Goal: Information Seeking & Learning: Learn about a topic

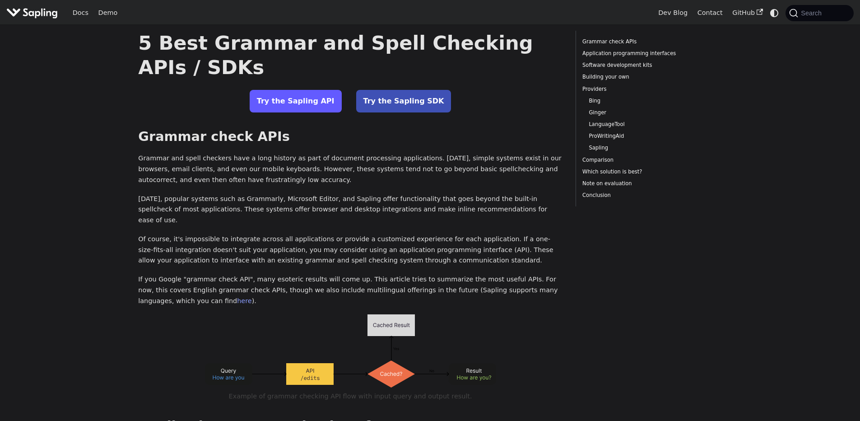
click at [321, 98] on link "Try the Sapling API" at bounding box center [296, 101] width 92 height 23
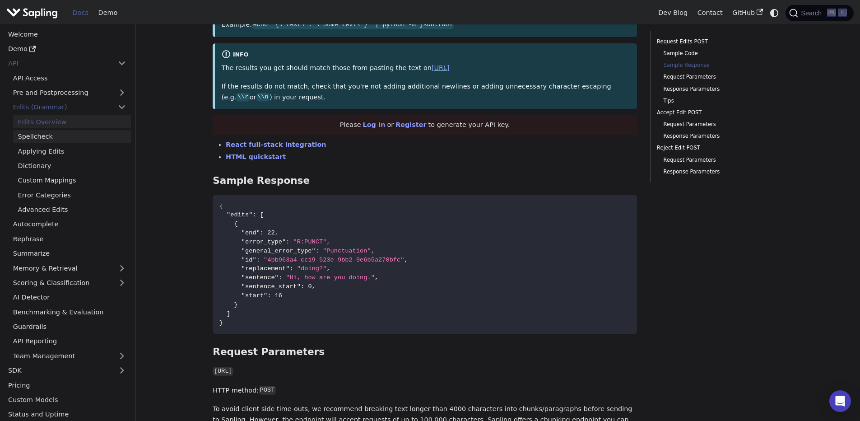
click at [63, 136] on link "Spellcheck" at bounding box center [72, 136] width 118 height 13
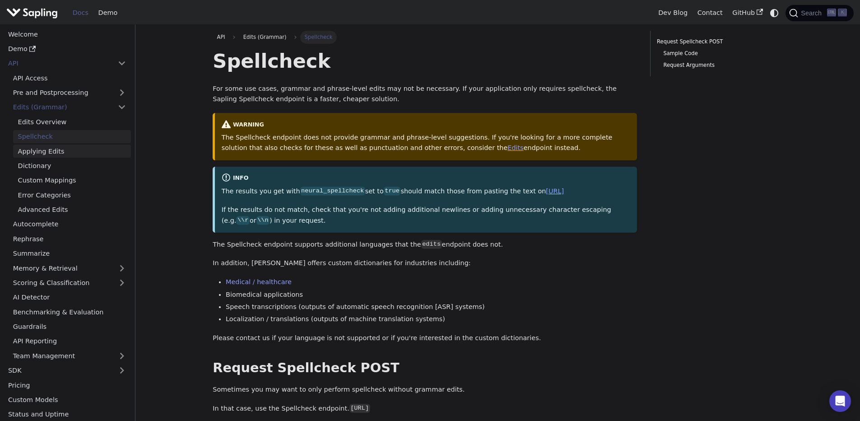
click at [41, 153] on link "Applying Edits" at bounding box center [72, 151] width 118 height 13
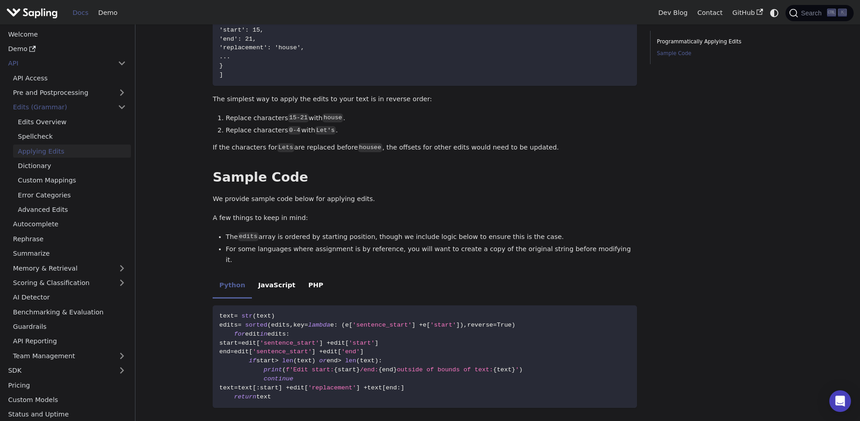
scroll to position [434, 0]
click at [33, 162] on link "Dictionary" at bounding box center [72, 165] width 118 height 13
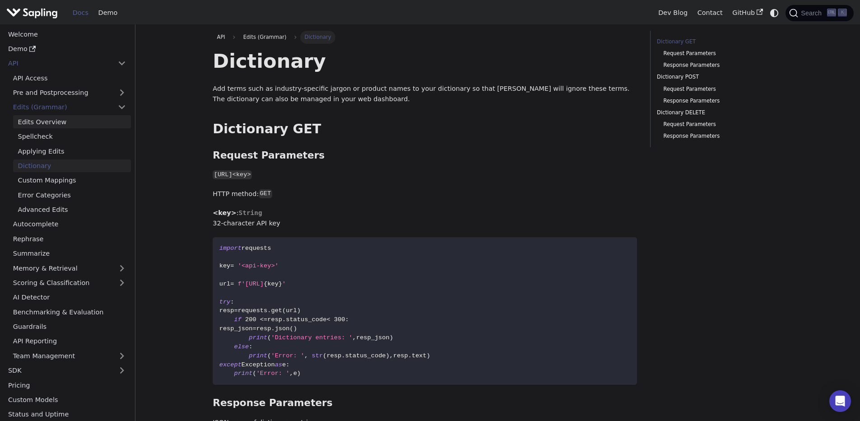
click at [61, 121] on link "Edits Overview" at bounding box center [72, 121] width 118 height 13
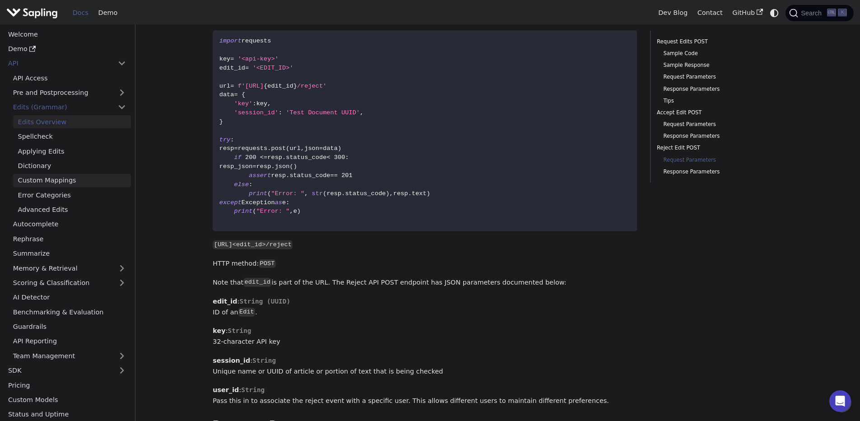
scroll to position [2173, 0]
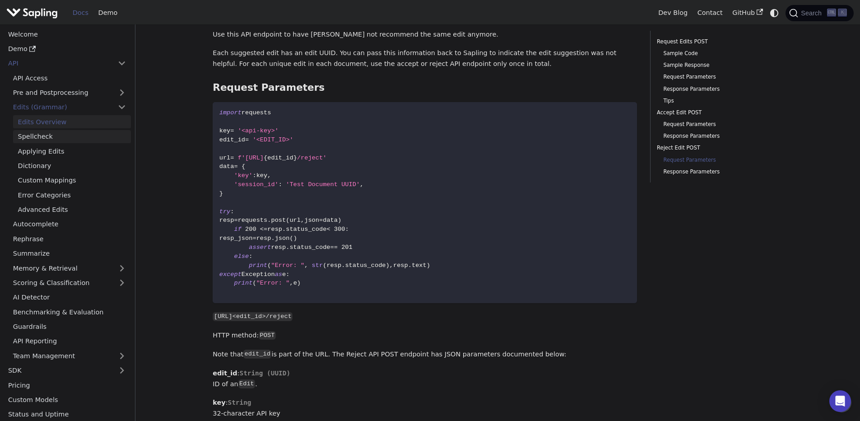
click at [67, 138] on link "Spellcheck" at bounding box center [72, 136] width 118 height 13
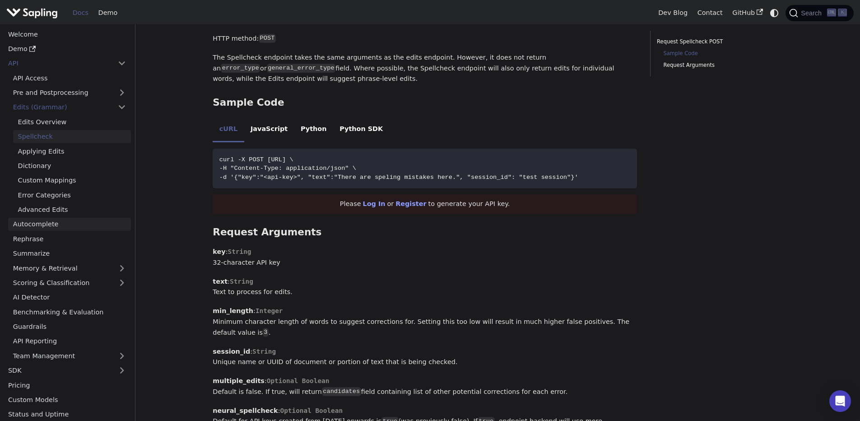
scroll to position [434, 0]
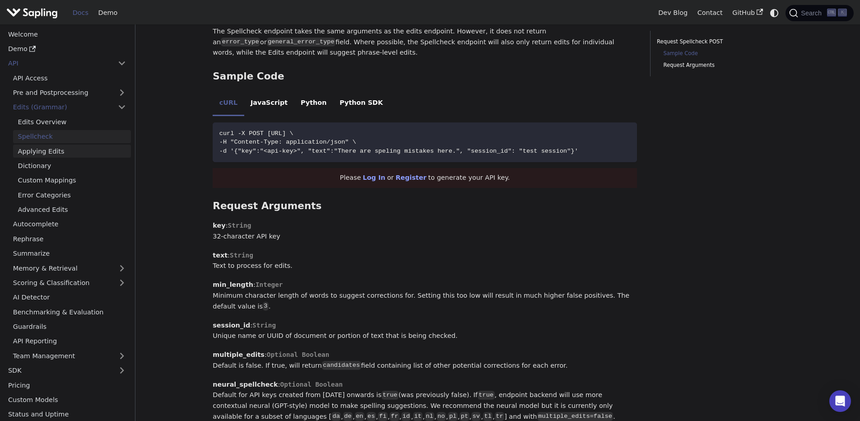
click at [60, 153] on link "Applying Edits" at bounding box center [72, 151] width 118 height 13
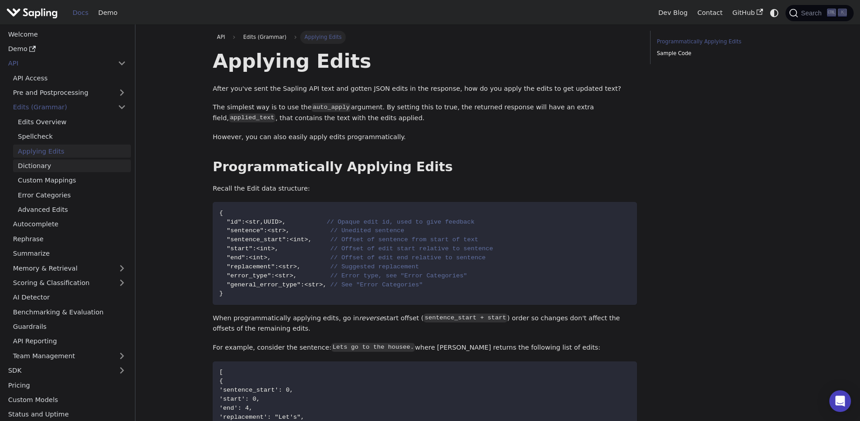
click at [39, 161] on link "Dictionary" at bounding box center [72, 165] width 118 height 13
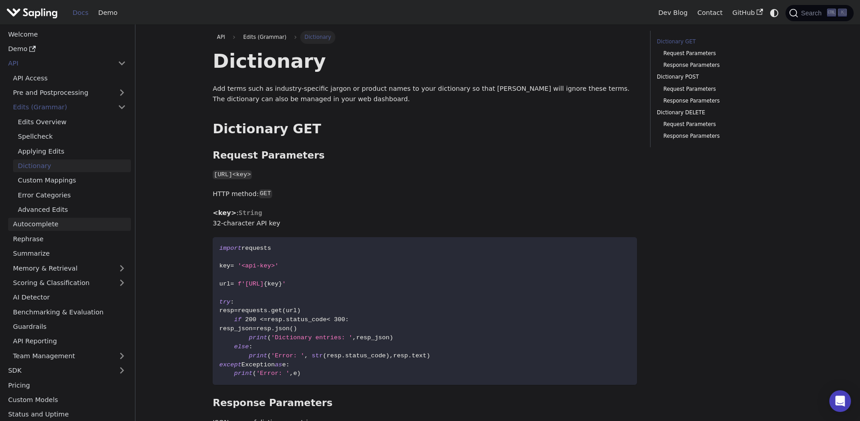
click at [47, 221] on link "Autocomplete" at bounding box center [69, 224] width 123 height 13
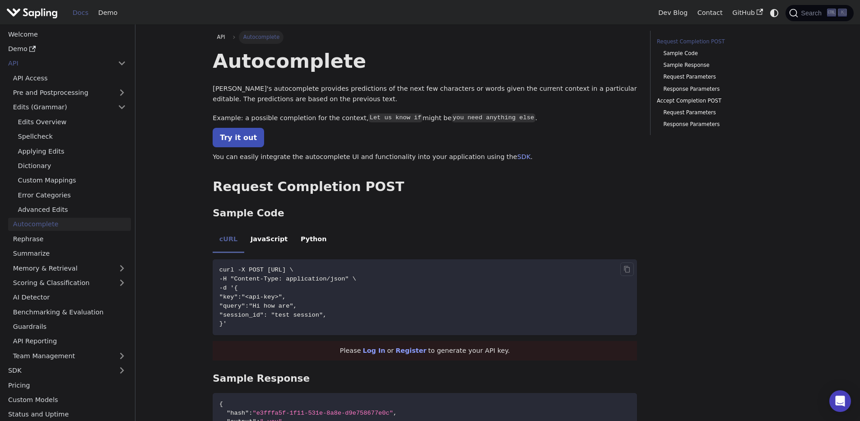
click at [294, 268] on span "curl -X POST [URL] \" at bounding box center [256, 269] width 74 height 7
copy span "complete"
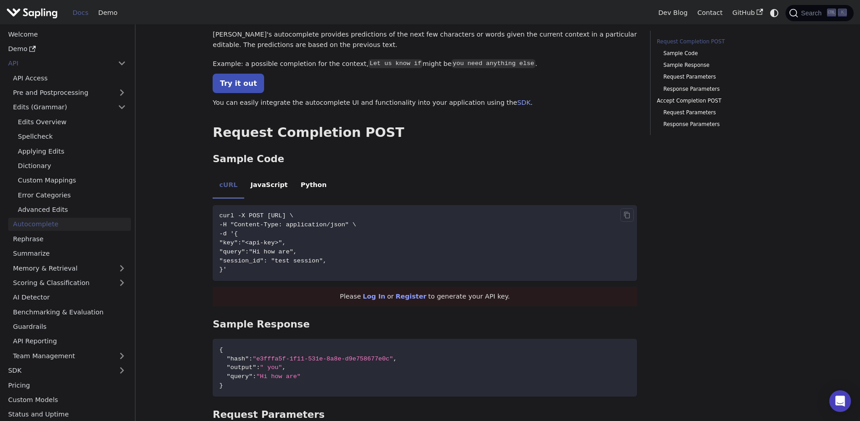
drag, startPoint x: 319, startPoint y: 251, endPoint x: 280, endPoint y: 252, distance: 38.8
click at [280, 252] on span ""query":"Hi how are"," at bounding box center [258, 251] width 78 height 7
copy span "Hi how are"
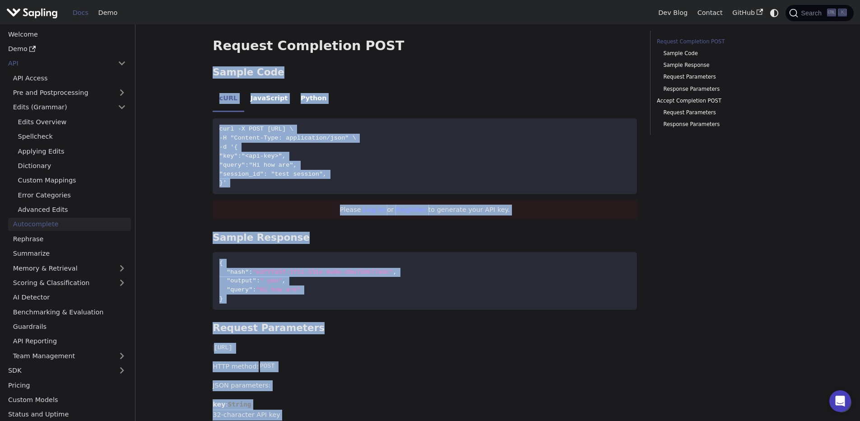
scroll to position [134, 0]
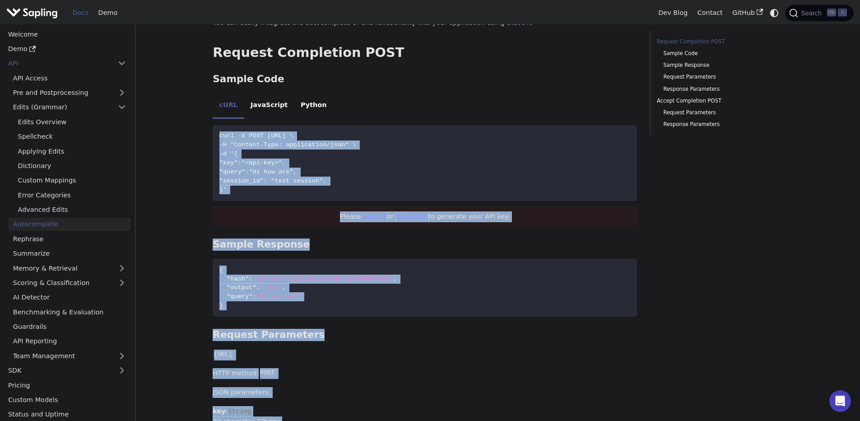
drag, startPoint x: 367, startPoint y: 257, endPoint x: 229, endPoint y: 119, distance: 194.8
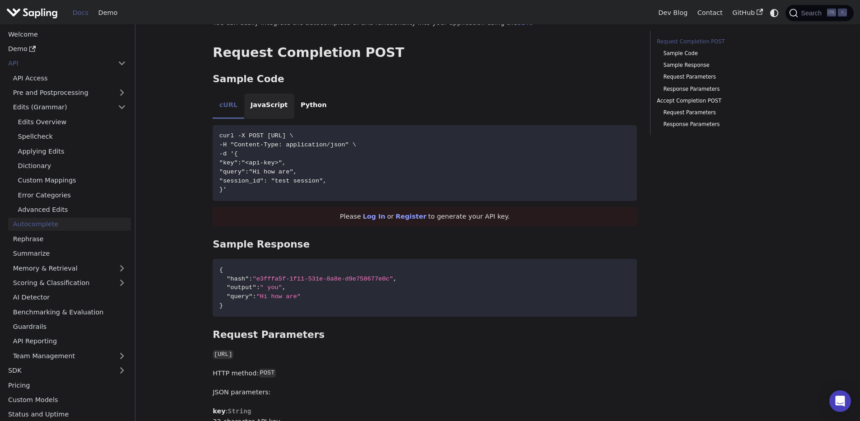
click at [273, 101] on li "JavaScript" at bounding box center [269, 105] width 50 height 25
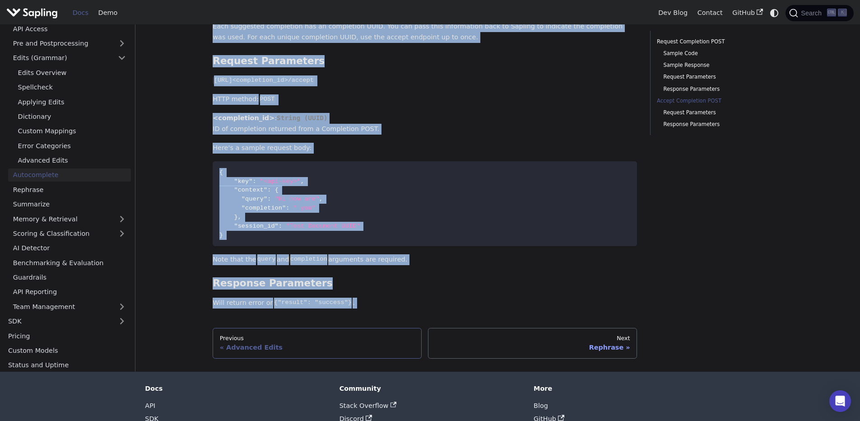
scroll to position [973, 0]
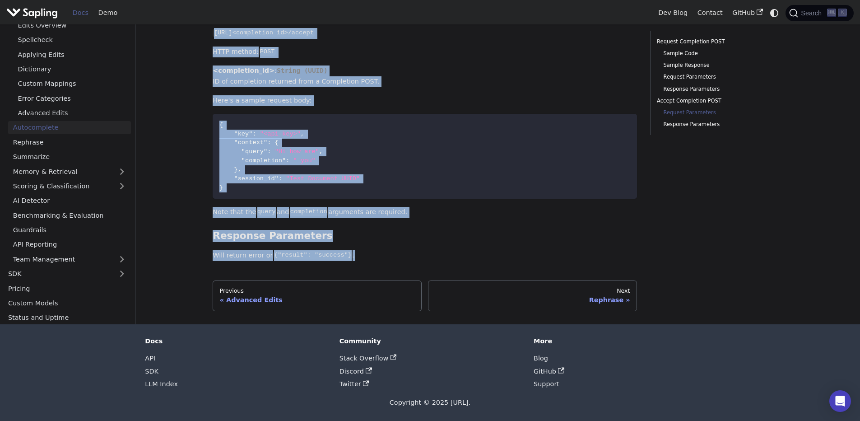
drag, startPoint x: 212, startPoint y: 62, endPoint x: 403, endPoint y: 258, distance: 273.4
copy div "Loremipsumdo Sitamet'c adipiscingel seddoeiu temporincid ut lab etdo mag aliqua…"
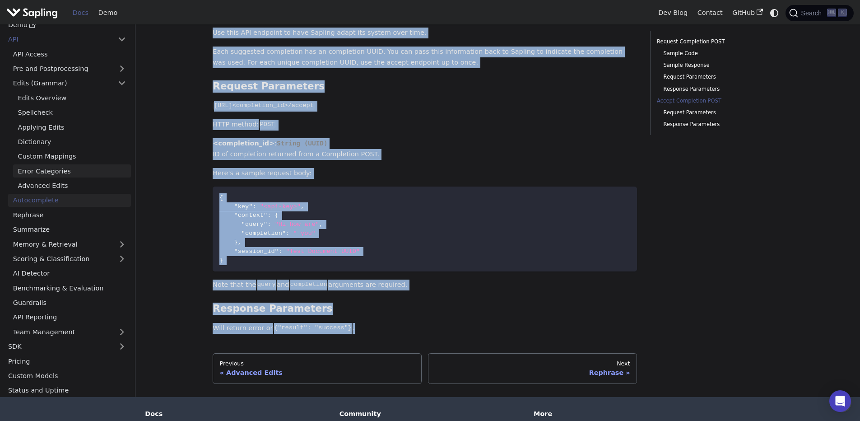
scroll to position [810, 0]
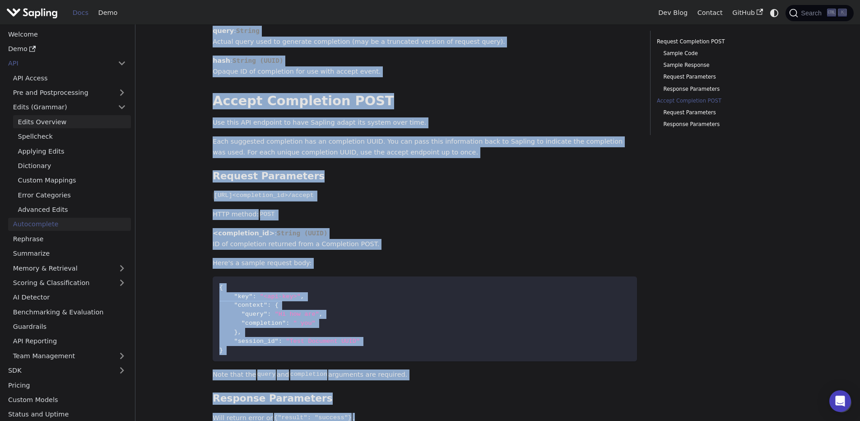
click at [46, 116] on link "Edits Overview" at bounding box center [72, 121] width 118 height 13
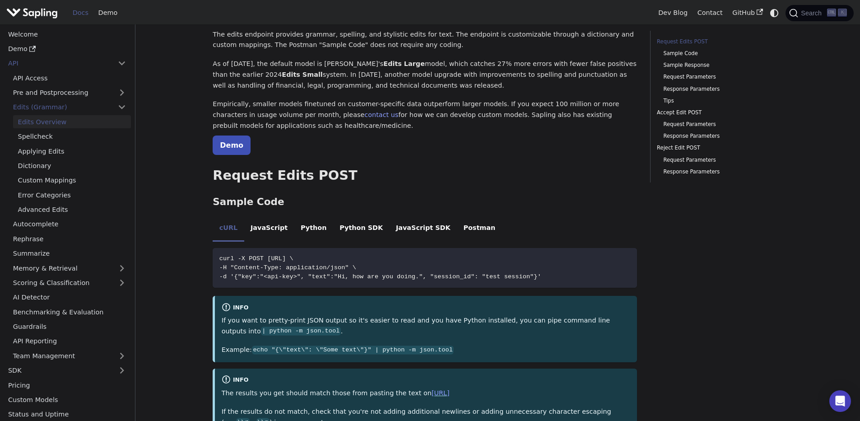
scroll to position [217, 0]
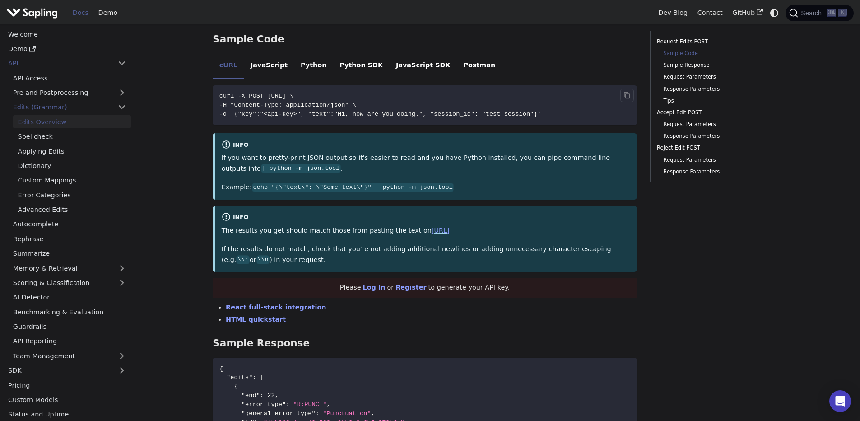
click at [340, 113] on span "-d '{"key":"<api-key>", "text":"Hi, how are you doing.", "session_id": "test se…" at bounding box center [380, 114] width 322 height 7
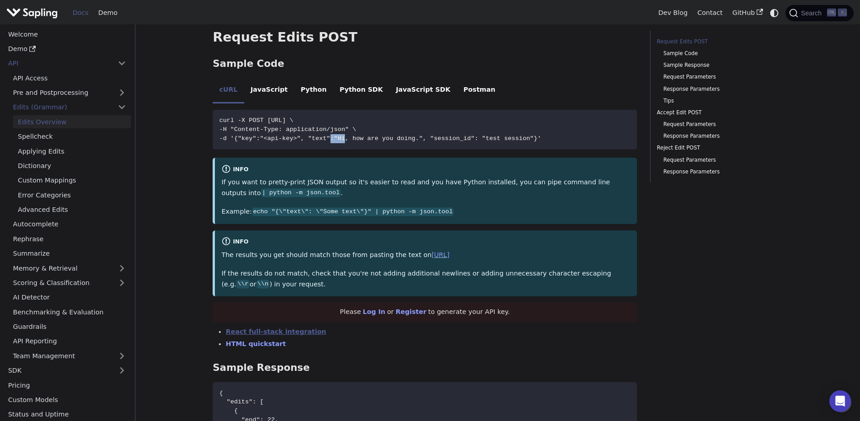
scroll to position [163, 0]
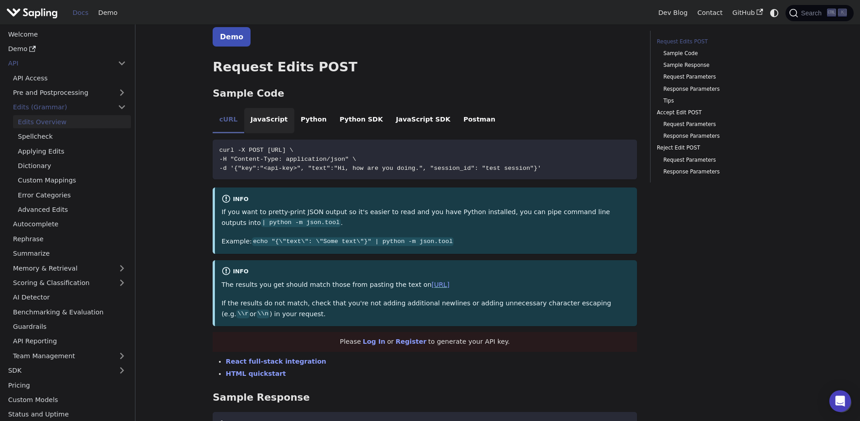
click at [254, 129] on li "JavaScript" at bounding box center [269, 120] width 50 height 25
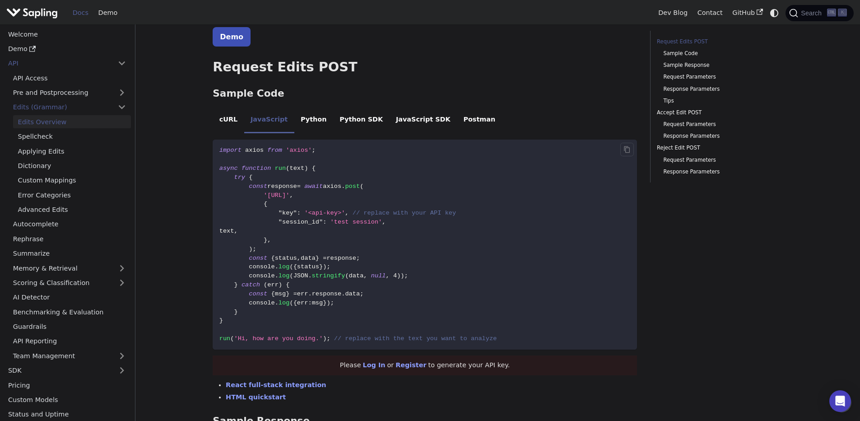
click at [284, 223] on span ""session_id"" at bounding box center [301, 222] width 44 height 7
drag, startPoint x: 471, startPoint y: 210, endPoint x: 258, endPoint y: 217, distance: 212.8
click at [258, 217] on code "import axios from 'axios' ; async function run ( text ) { try { const response …" at bounding box center [425, 245] width 424 height 210
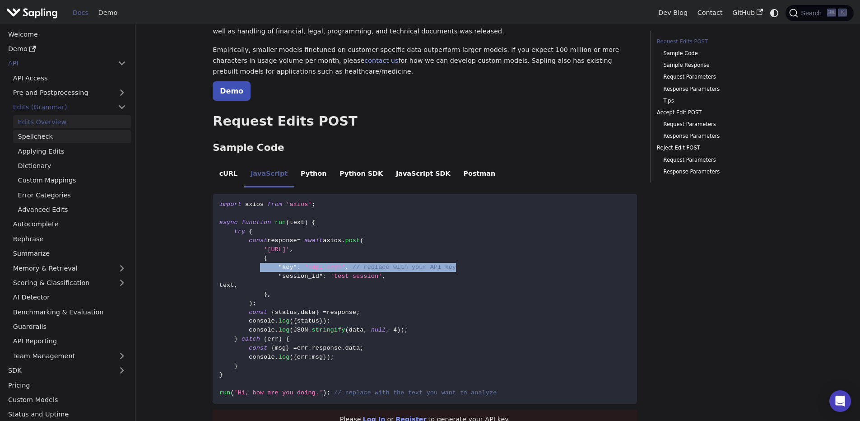
click at [51, 138] on link "Spellcheck" at bounding box center [72, 136] width 118 height 13
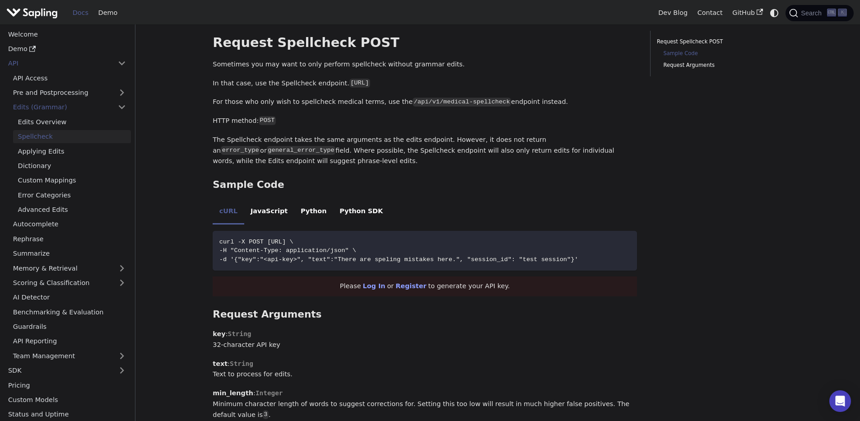
scroll to position [434, 0]
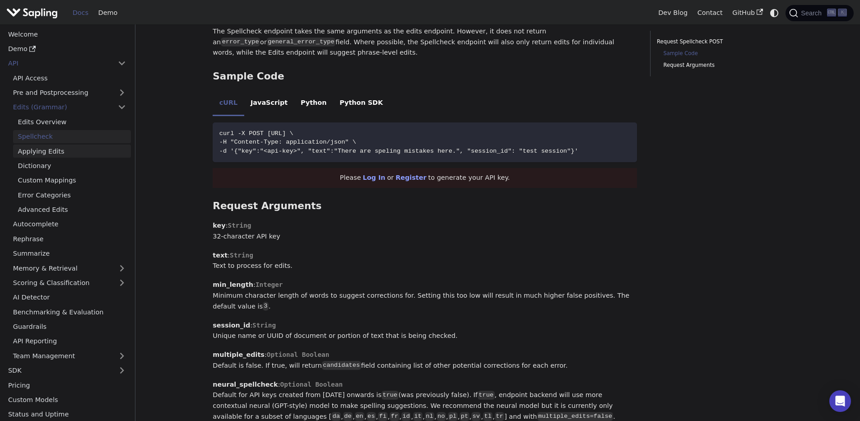
click at [51, 150] on link "Applying Edits" at bounding box center [72, 151] width 118 height 13
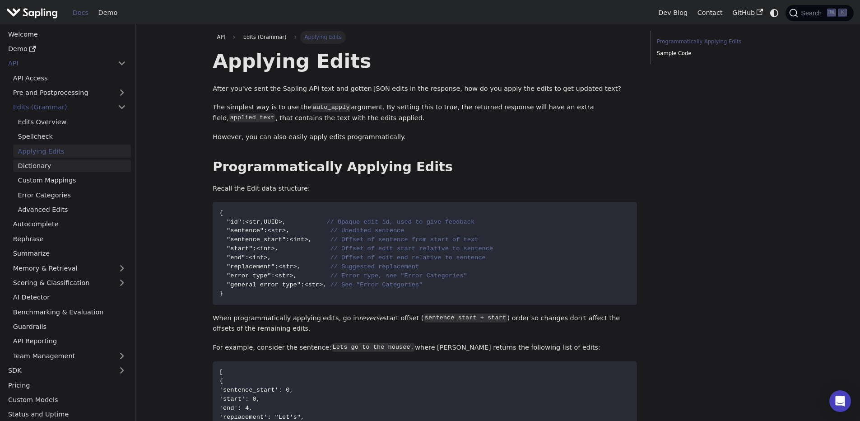
click at [43, 163] on link "Dictionary" at bounding box center [72, 165] width 118 height 13
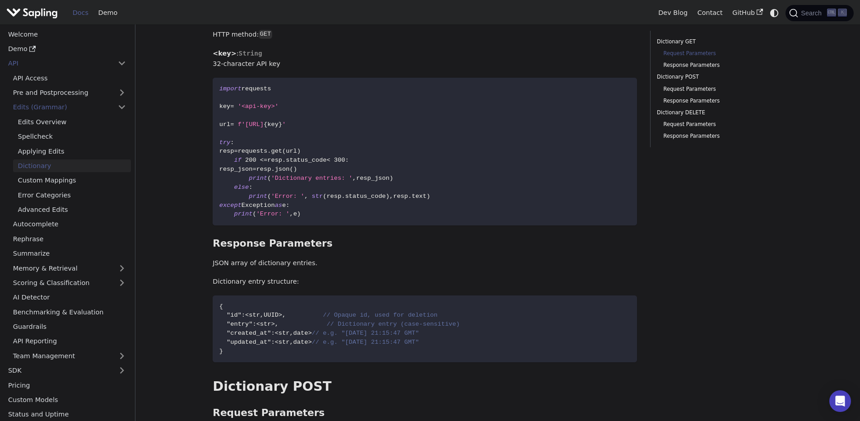
scroll to position [163, 0]
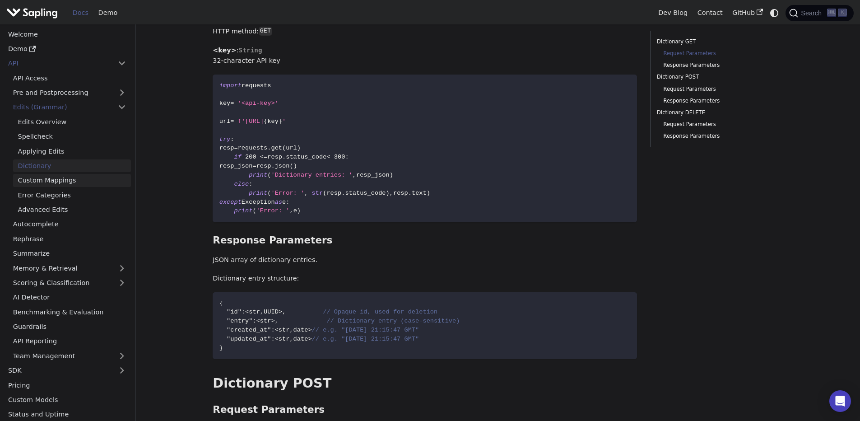
click at [60, 178] on link "Custom Mappings" at bounding box center [72, 180] width 118 height 13
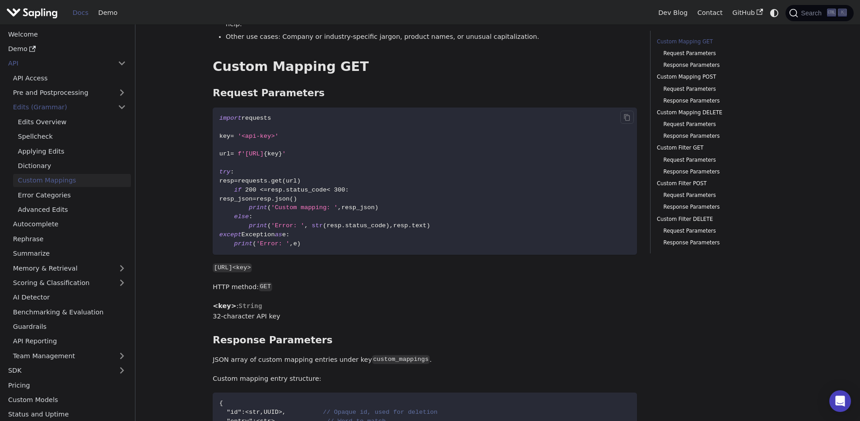
scroll to position [108, 0]
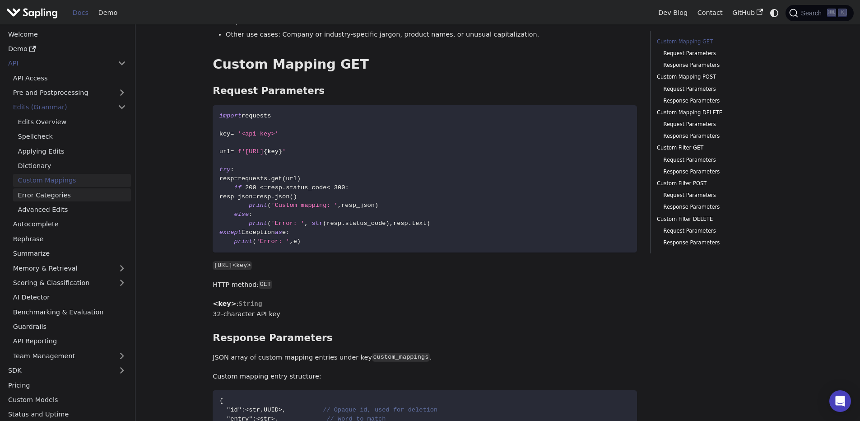
click at [77, 198] on link "Error Categories" at bounding box center [72, 194] width 118 height 13
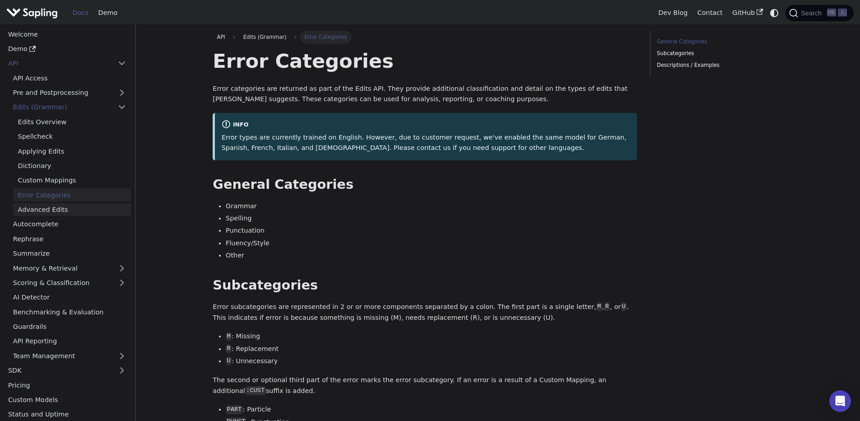
click at [56, 208] on link "Advanced Edits" at bounding box center [72, 209] width 118 height 13
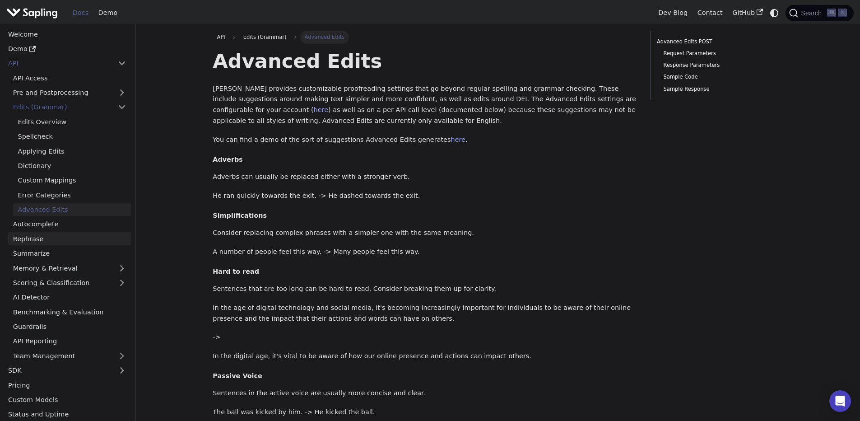
click at [43, 237] on link "Rephrase" at bounding box center [69, 238] width 123 height 13
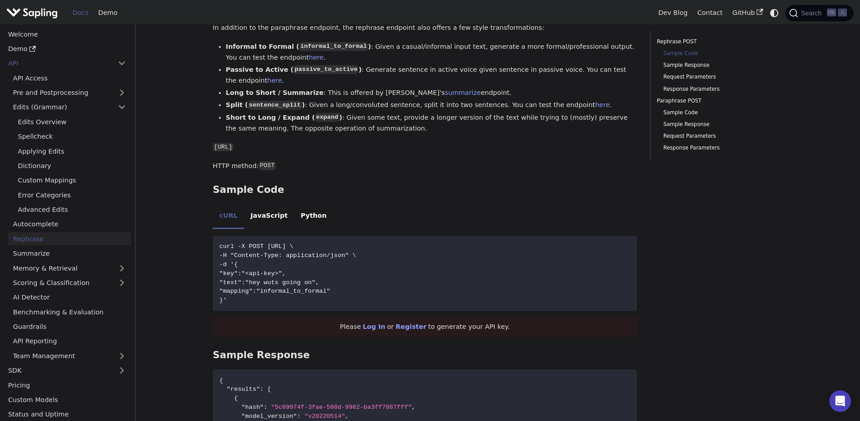
scroll to position [217, 0]
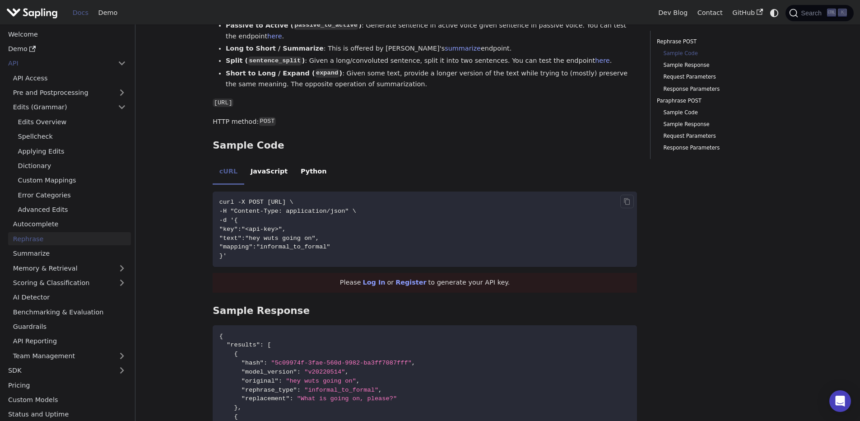
click at [294, 201] on span "curl -X POST [URL] \" at bounding box center [256, 202] width 74 height 7
copy span "rephrase"
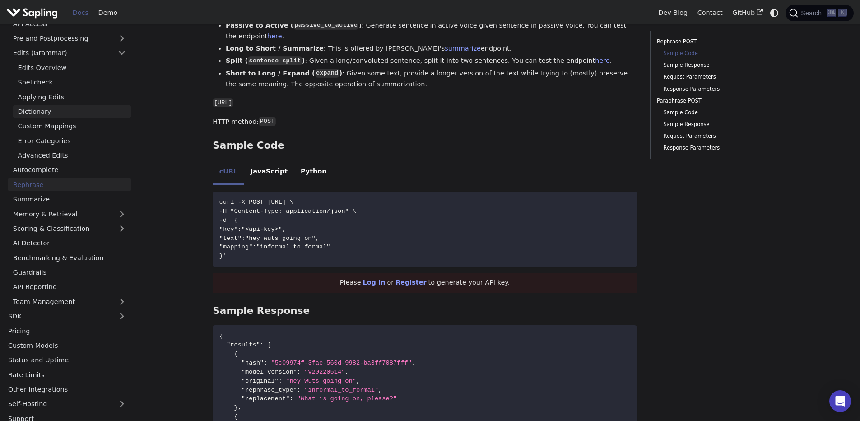
scroll to position [0, 0]
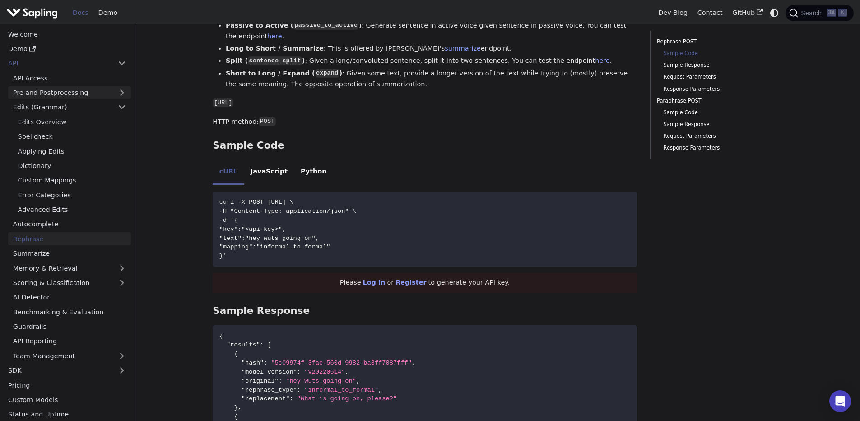
click at [76, 90] on link "Pre and Postprocessing" at bounding box center [69, 92] width 123 height 13
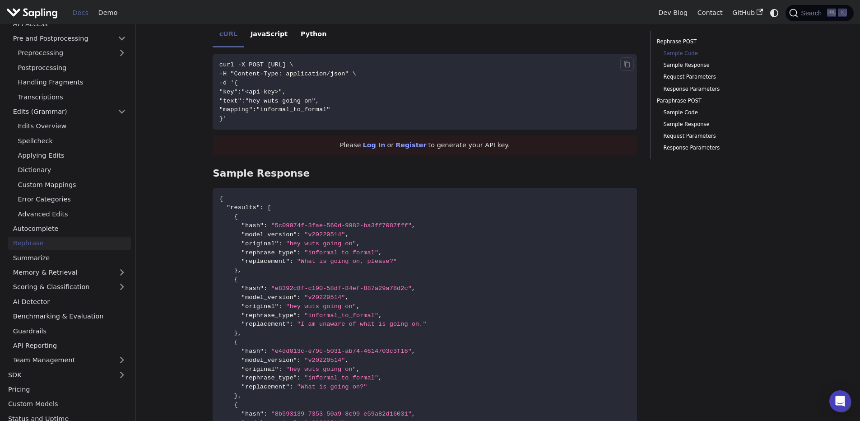
scroll to position [271, 0]
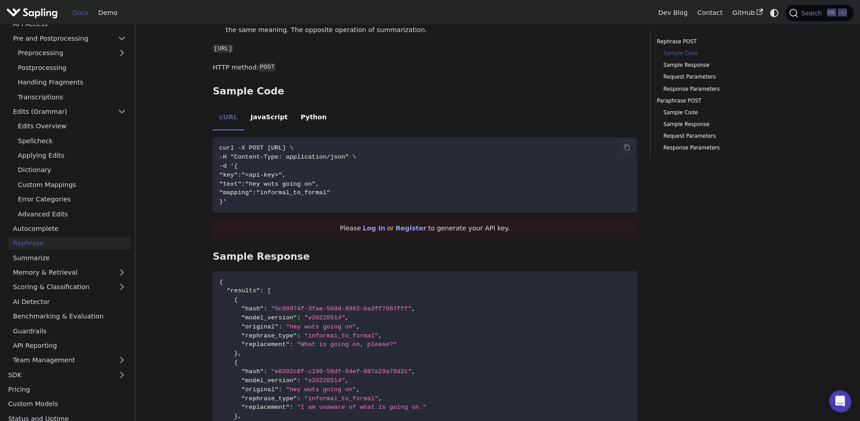
click at [260, 183] on span ""text":"hey wuts going on"," at bounding box center [269, 184] width 100 height 7
click at [277, 196] on span ""mapping":"informal_to_formal"" at bounding box center [274, 192] width 111 height 7
click at [258, 192] on span ""mapping":"informal_to_formal"" at bounding box center [274, 192] width 111 height 7
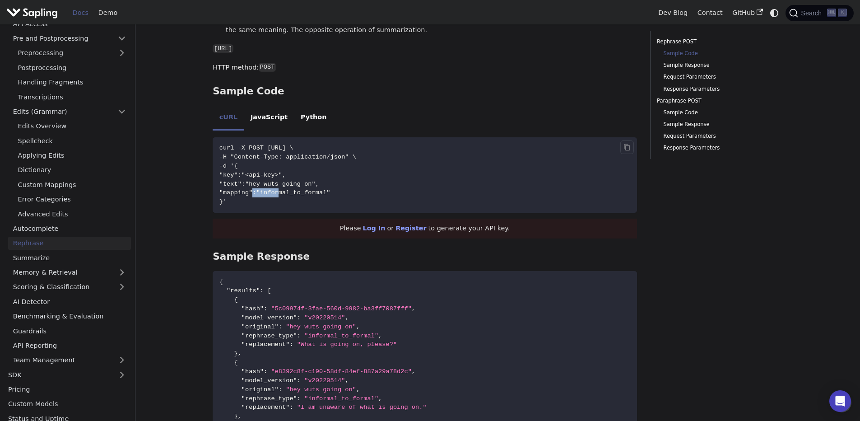
click at [258, 192] on span ""mapping":"informal_to_formal"" at bounding box center [274, 192] width 111 height 7
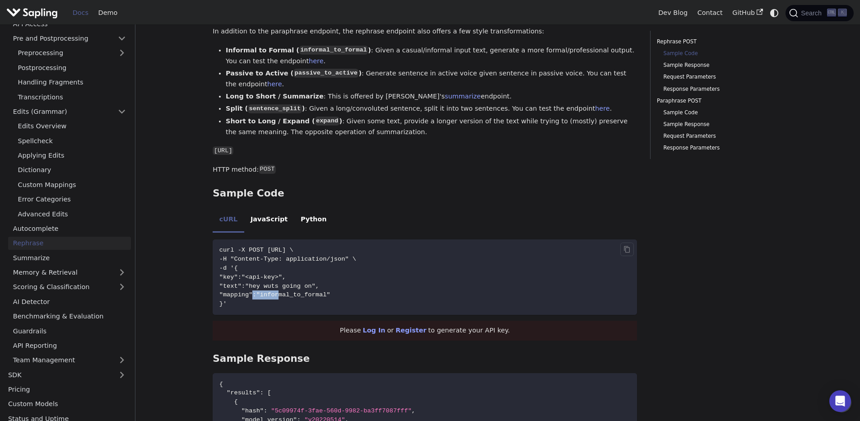
scroll to position [163, 0]
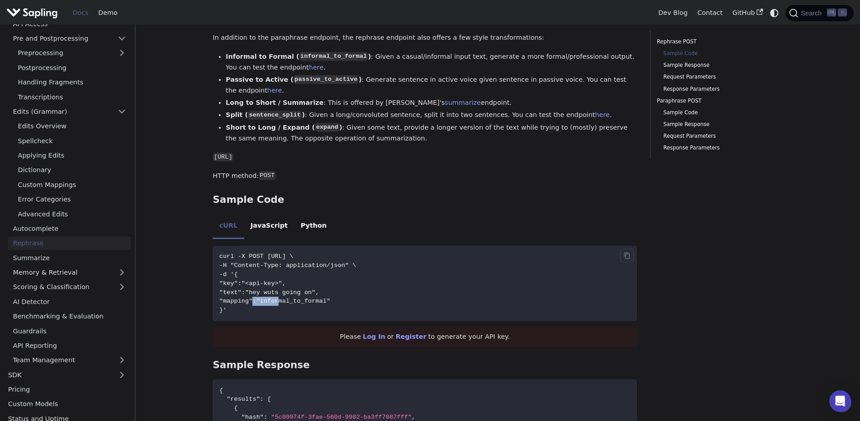
copy span "mapping"
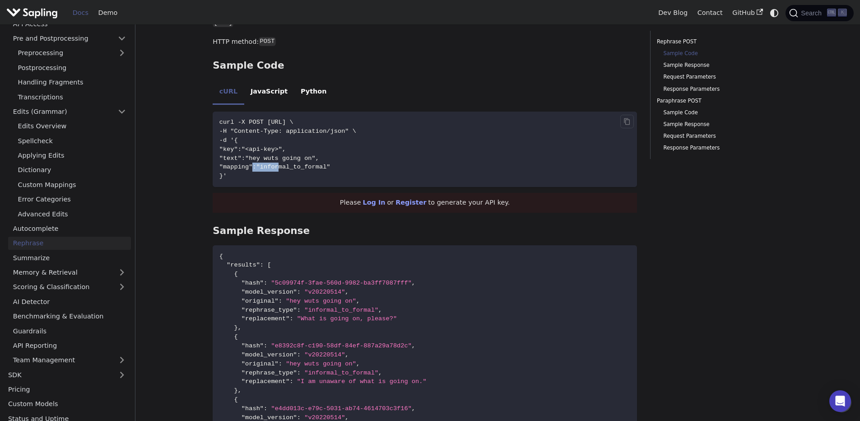
scroll to position [271, 0]
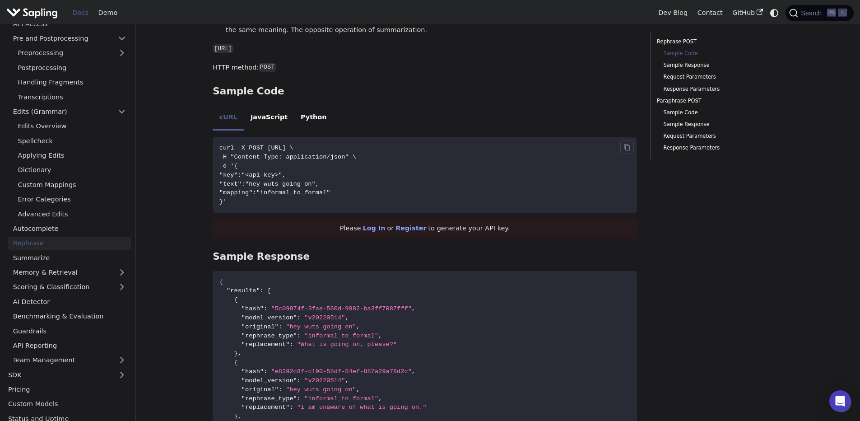
click at [306, 189] on span ""mapping":"informal_to_formal"" at bounding box center [274, 192] width 111 height 7
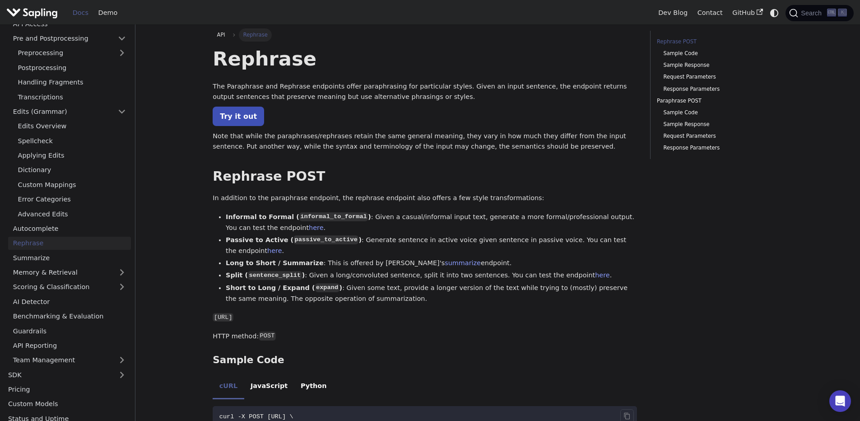
scroll to position [0, 0]
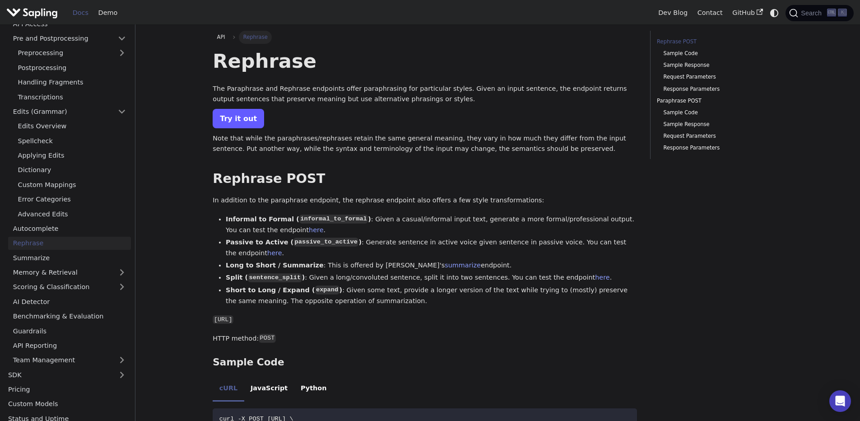
click at [247, 126] on link "Try it out" at bounding box center [238, 118] width 51 height 19
click at [48, 240] on link "Rephrase" at bounding box center [69, 243] width 123 height 13
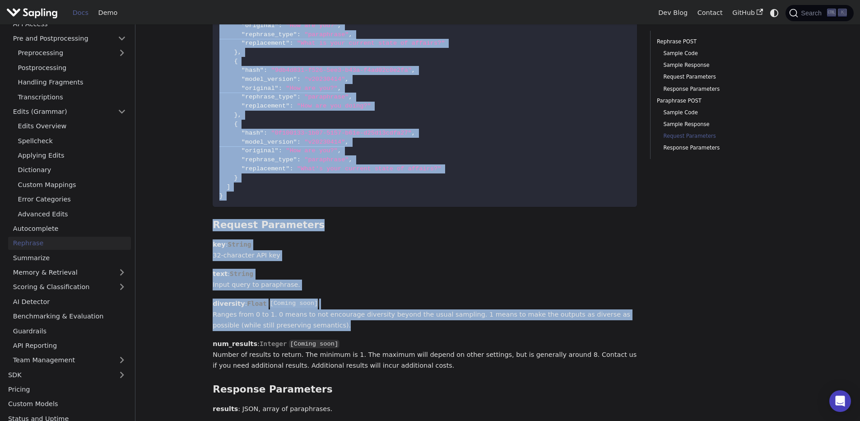
scroll to position [1622, 0]
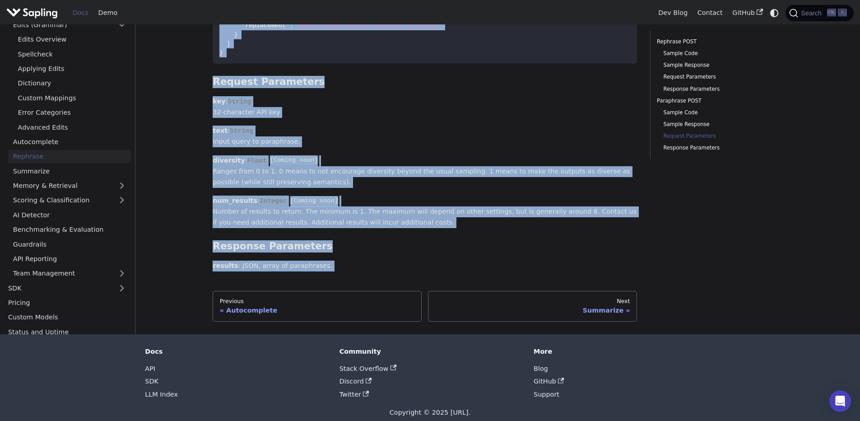
drag, startPoint x: 210, startPoint y: 56, endPoint x: 367, endPoint y: 268, distance: 263.5
copy div "Loremips Dol Sitametcon adi Elitsedd eiusmodte incid utlaboreetdo mag aliquaeni…"
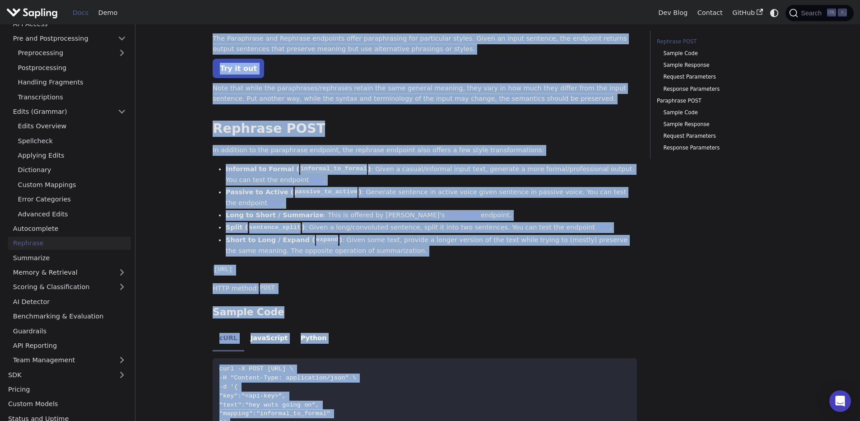
click at [352, 199] on li "Passive to Active ( passive_to_active ) : Generate sentence in active voice giv…" at bounding box center [431, 198] width 411 height 22
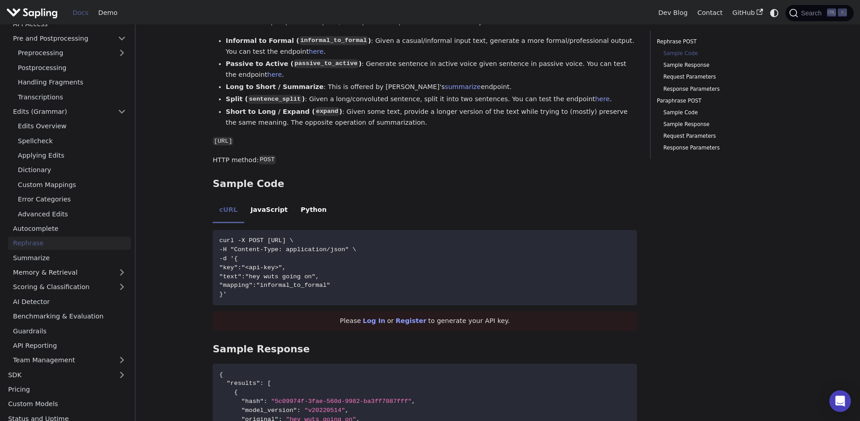
scroll to position [267, 0]
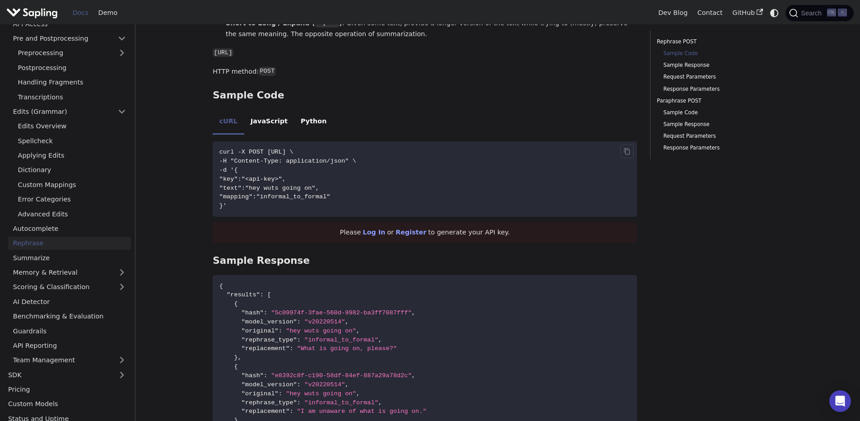
drag, startPoint x: 277, startPoint y: 190, endPoint x: 343, endPoint y: 191, distance: 65.9
click at [319, 191] on span ""text":"hey wuts going on"," at bounding box center [269, 188] width 100 height 7
copy span "hey wuts going on"
click at [309, 196] on span ""mapping":"informal_to_formal"" at bounding box center [274, 196] width 111 height 7
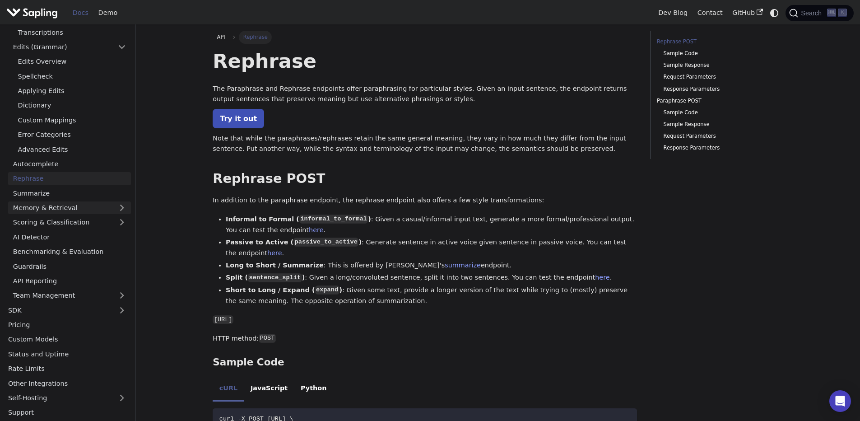
scroll to position [120, 0]
click at [48, 190] on link "Summarize" at bounding box center [69, 191] width 123 height 13
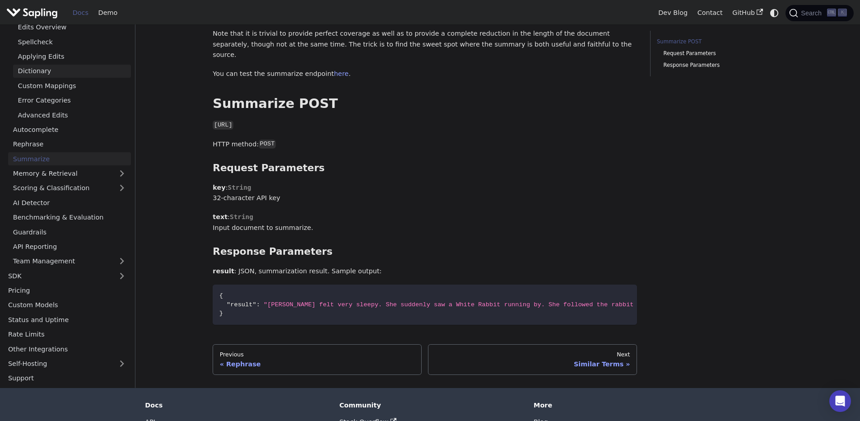
scroll to position [12, 0]
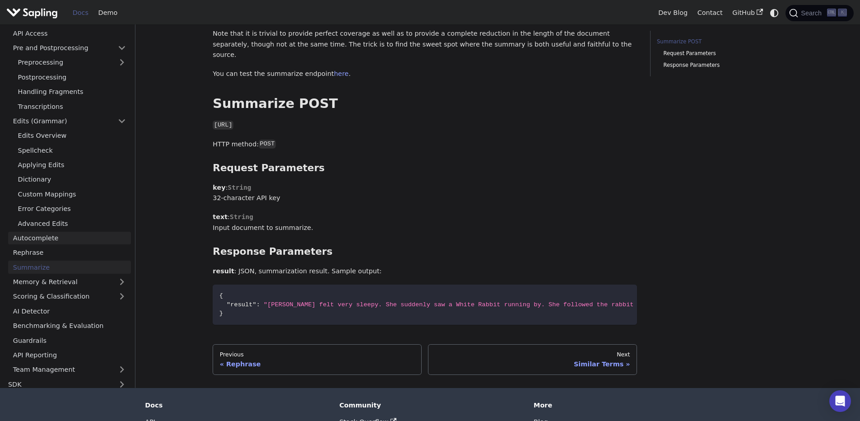
click at [42, 234] on link "Autocomplete" at bounding box center [69, 237] width 123 height 13
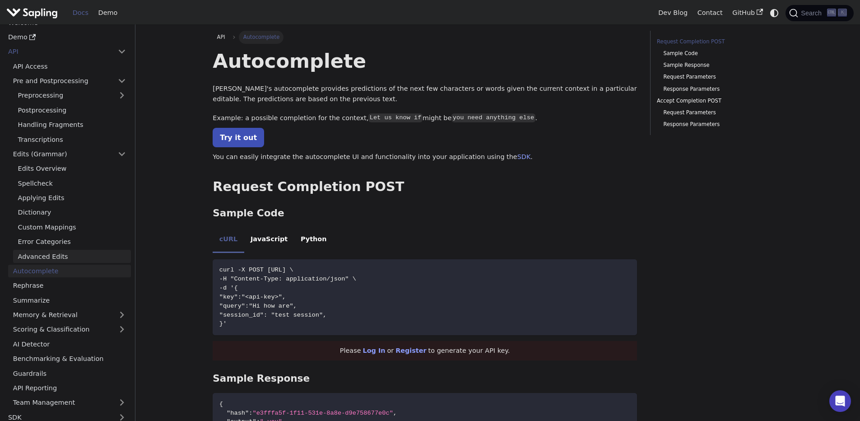
click at [47, 259] on link "Advanced Edits" at bounding box center [72, 256] width 118 height 13
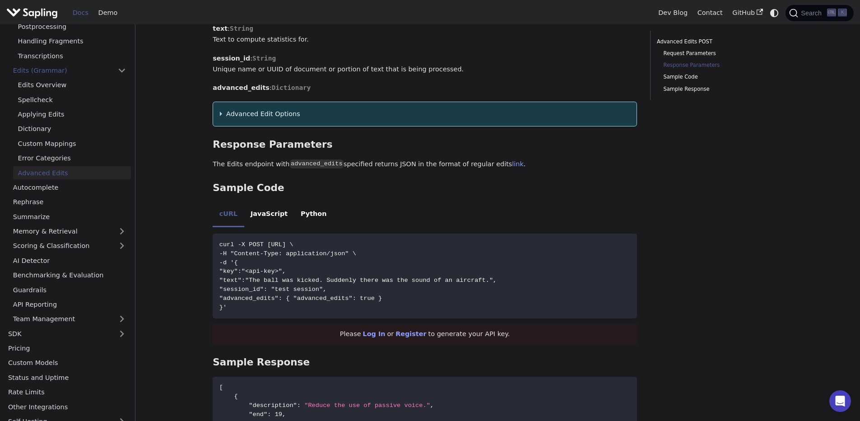
scroll to position [120, 0]
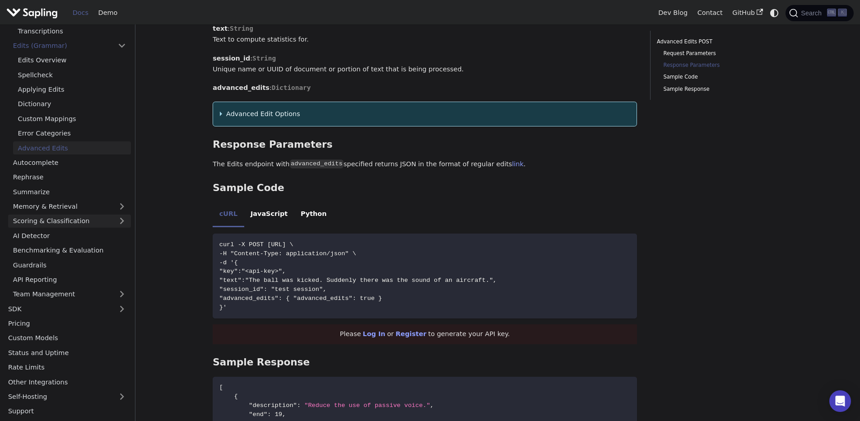
click at [67, 216] on link "Scoring & Classification" at bounding box center [69, 221] width 123 height 13
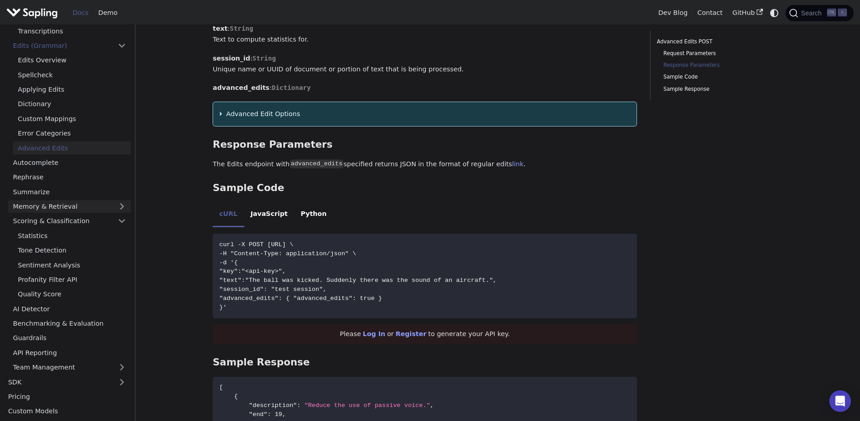
click at [78, 205] on link "Memory & Retrieval" at bounding box center [69, 206] width 123 height 13
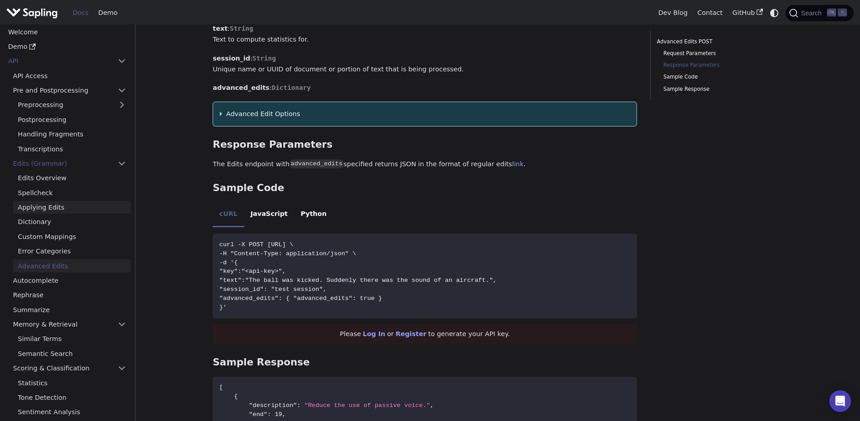
scroll to position [0, 0]
click at [44, 178] on link "Edits Overview" at bounding box center [72, 180] width 118 height 13
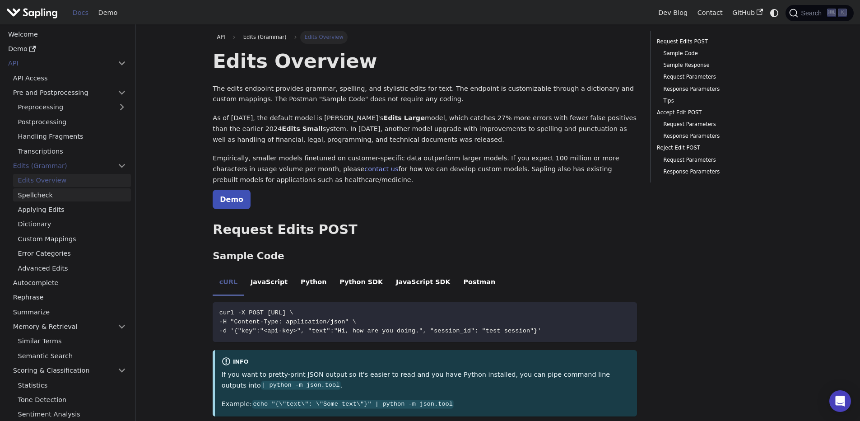
click at [42, 195] on link "Spellcheck" at bounding box center [72, 194] width 118 height 13
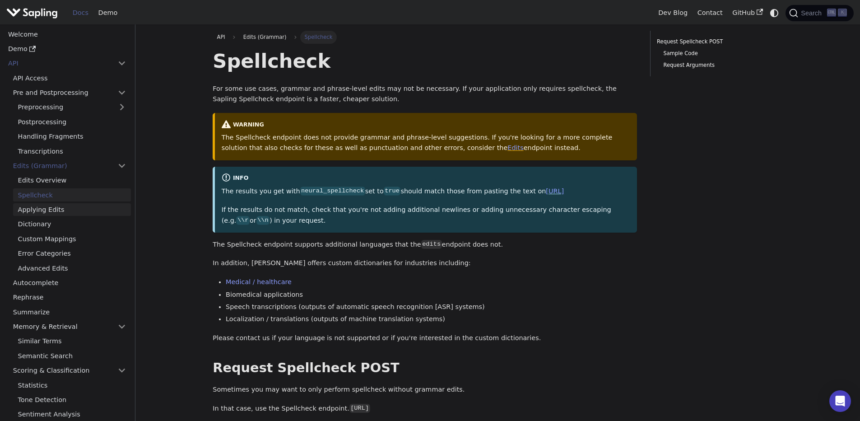
click at [39, 210] on link "Applying Edits" at bounding box center [72, 209] width 118 height 13
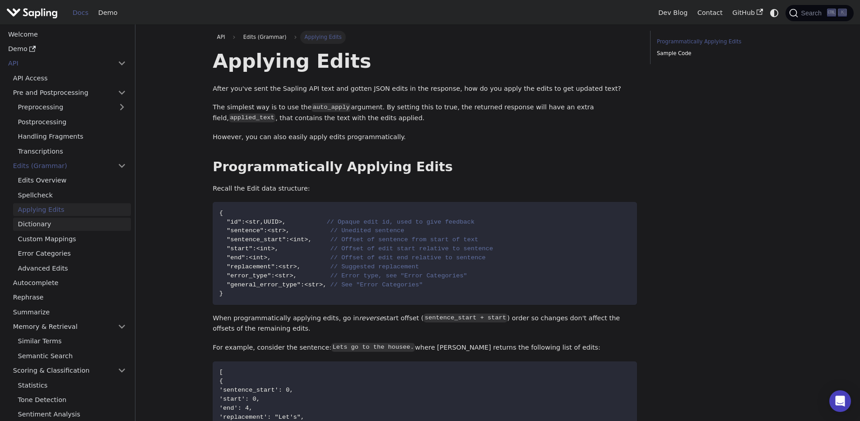
click at [32, 228] on link "Dictionary" at bounding box center [72, 224] width 118 height 13
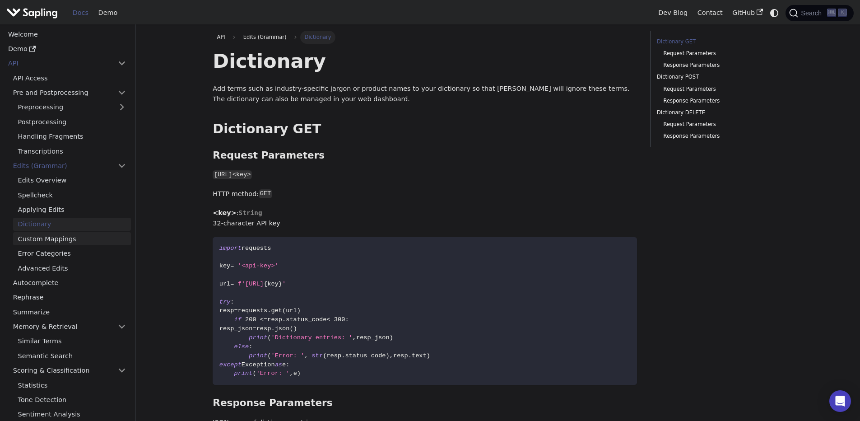
click at [47, 243] on link "Custom Mappings" at bounding box center [72, 238] width 118 height 13
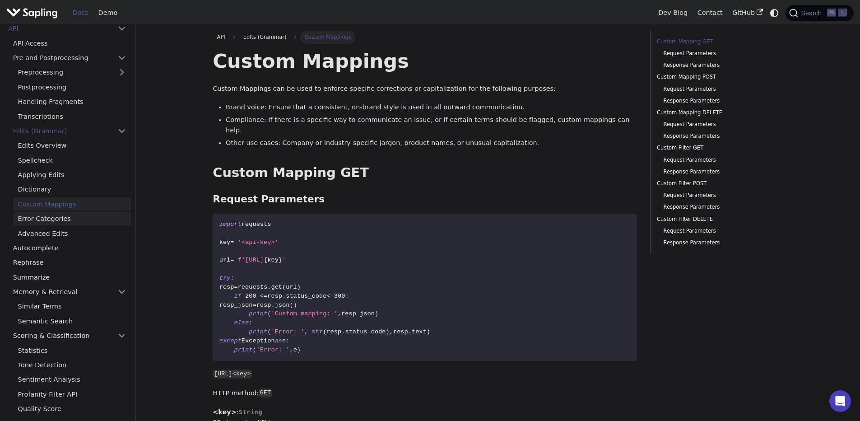
scroll to position [54, 0]
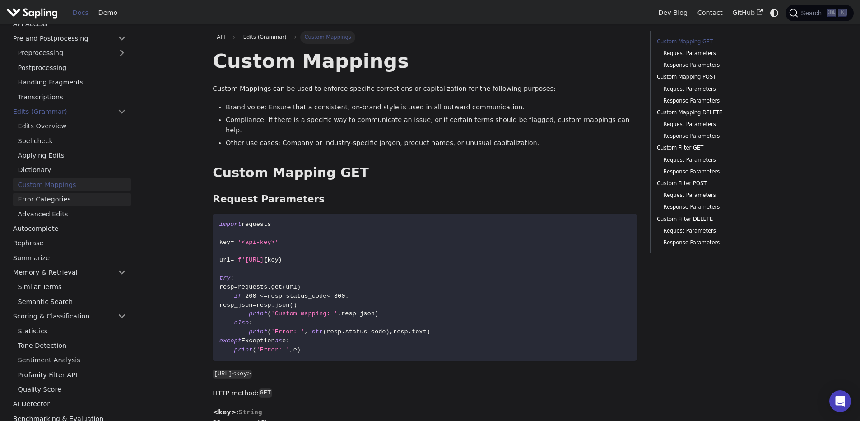
click at [50, 205] on link "Error Categories" at bounding box center [72, 199] width 118 height 13
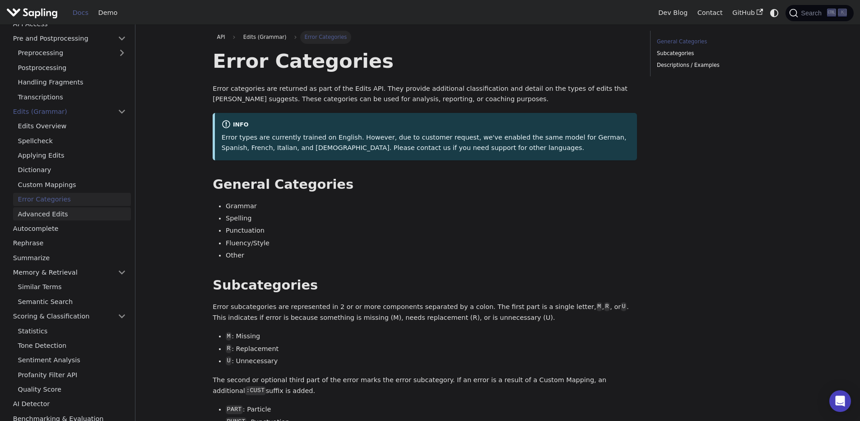
click at [47, 209] on link "Advanced Edits" at bounding box center [72, 213] width 118 height 13
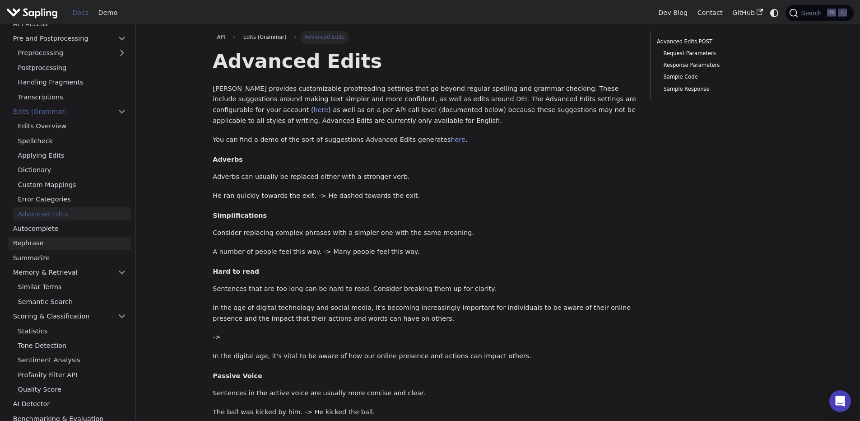
click at [38, 238] on link "Rephrase" at bounding box center [69, 243] width 123 height 13
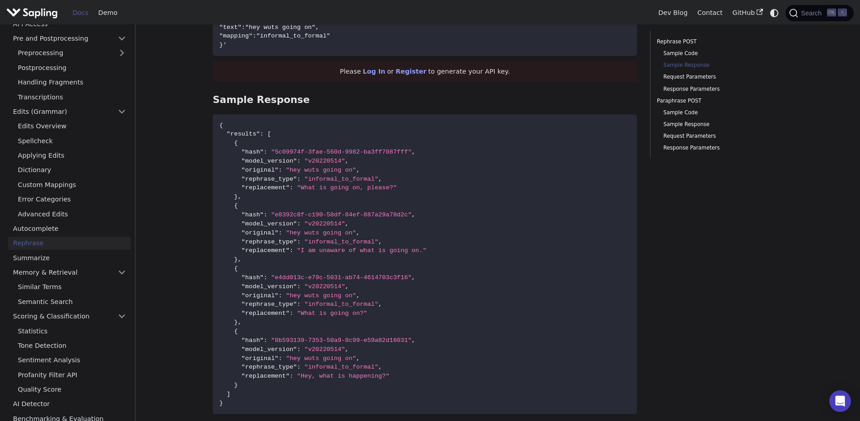
scroll to position [434, 0]
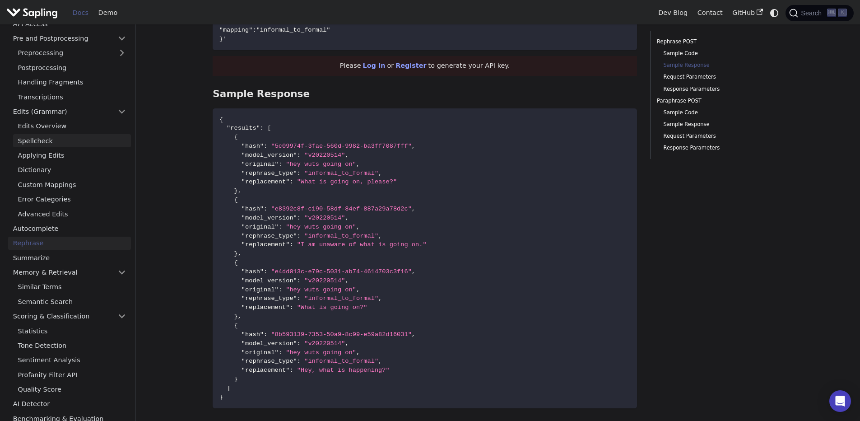
click at [52, 139] on link "Spellcheck" at bounding box center [72, 140] width 118 height 13
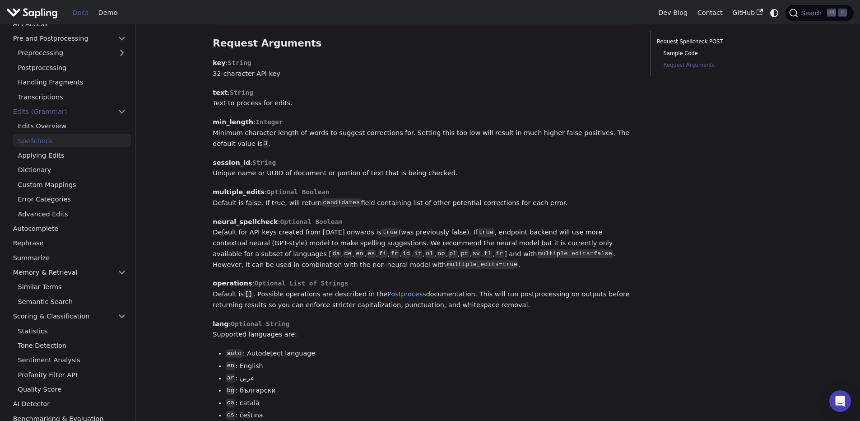
scroll to position [223, 0]
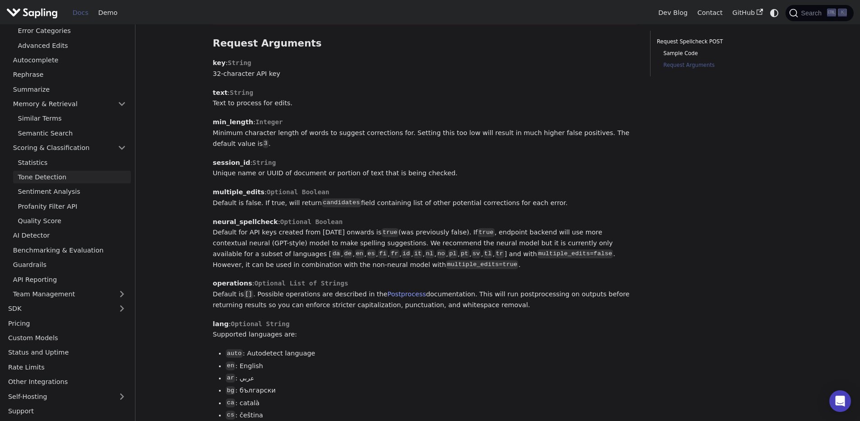
click at [31, 174] on link "Tone Detection" at bounding box center [72, 177] width 118 height 13
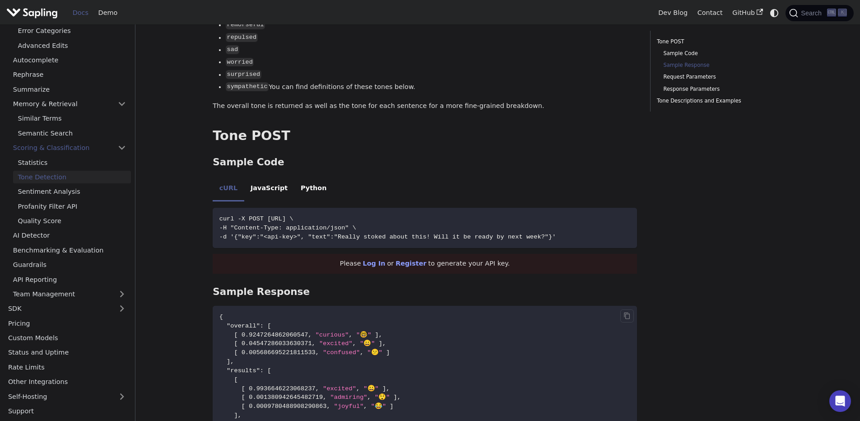
scroll to position [542, 0]
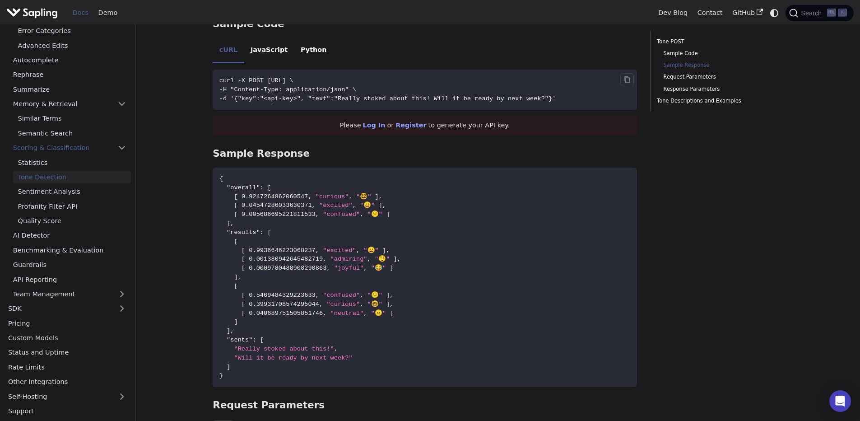
click at [294, 77] on span "curl -X POST [URL] \" at bounding box center [256, 80] width 74 height 7
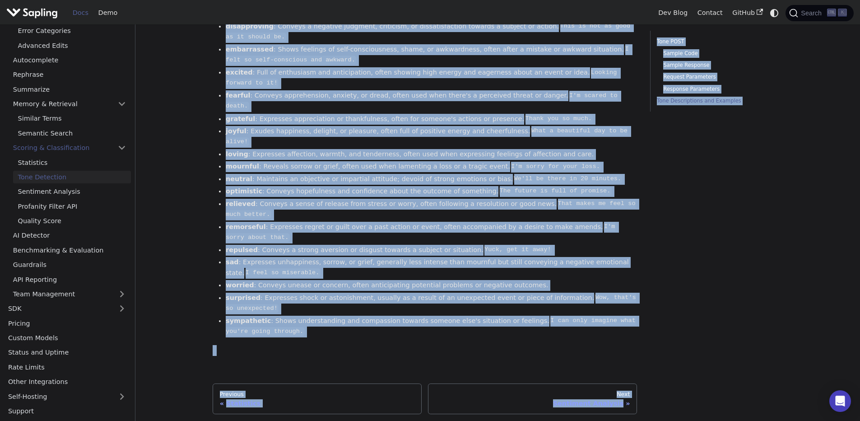
scroll to position [1807, 0]
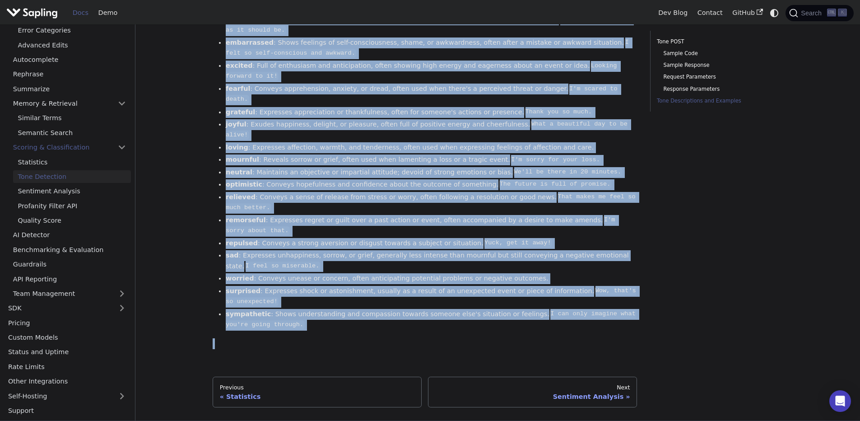
drag, startPoint x: 196, startPoint y: 51, endPoint x: 425, endPoint y: 251, distance: 303.4
copy div "Lore Ipsumdolo Sit amet consecte adipis eli sedd eiu t incid utla. Etdo ma aliq…"
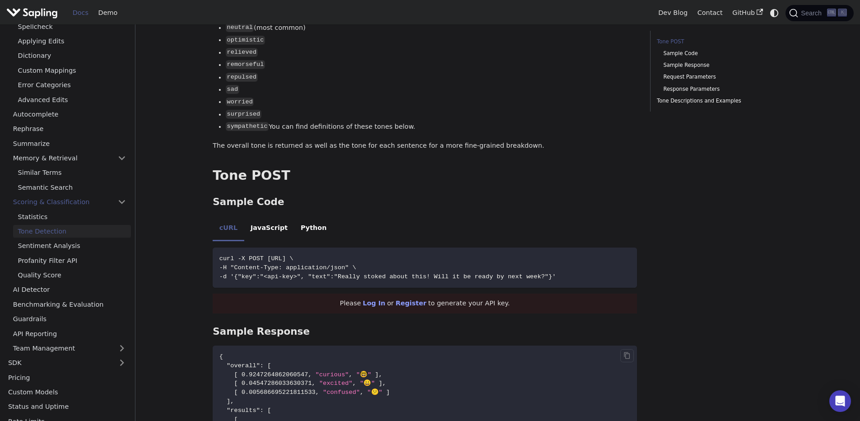
scroll to position [452, 0]
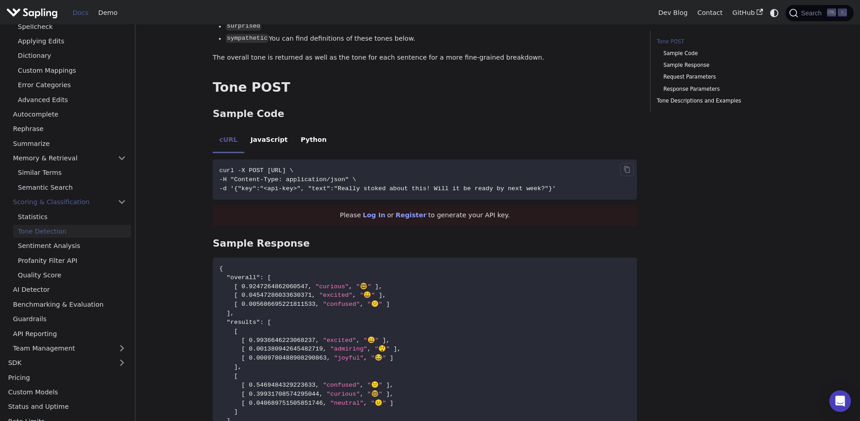
drag, startPoint x: 355, startPoint y: 178, endPoint x: 564, endPoint y: 177, distance: 208.2
click at [556, 185] on span "-d '{"key":"<api-key>", "text":"Really stoked about this! Will it be ready by n…" at bounding box center [387, 188] width 337 height 7
copy span "Really stoked about this! Will it be ready by next week?"
click at [52, 243] on link "Sentiment Analysis" at bounding box center [72, 245] width 118 height 13
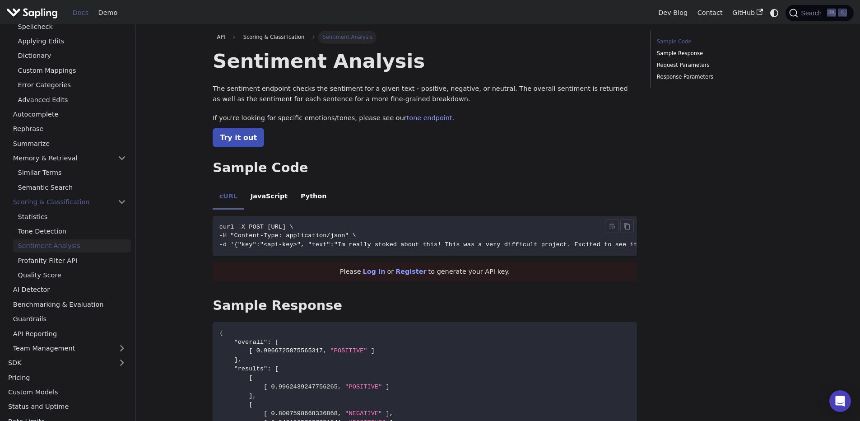
click at [294, 227] on span "curl -X POST [URL] \" at bounding box center [256, 227] width 74 height 7
copy span "sentiment"
click at [67, 246] on link "Sentiment Analysis" at bounding box center [72, 245] width 118 height 13
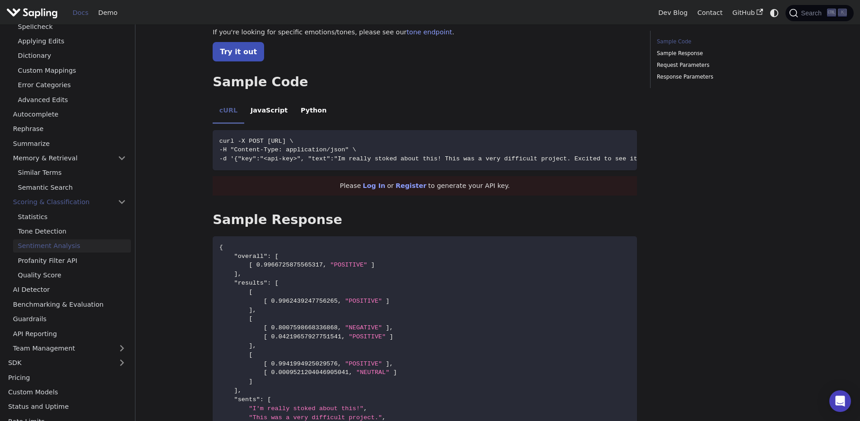
scroll to position [108, 0]
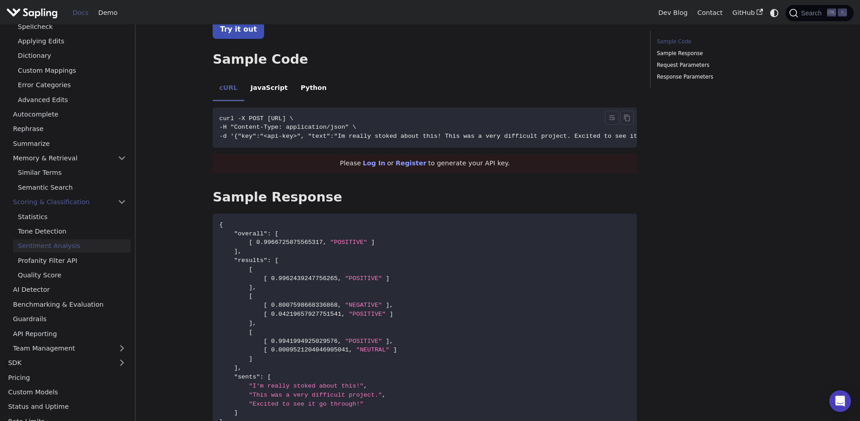
click at [362, 133] on span "-d '{"key":"<api-key>", "text":"Im really stoked about this! This was a very di…" at bounding box center [456, 136] width 474 height 7
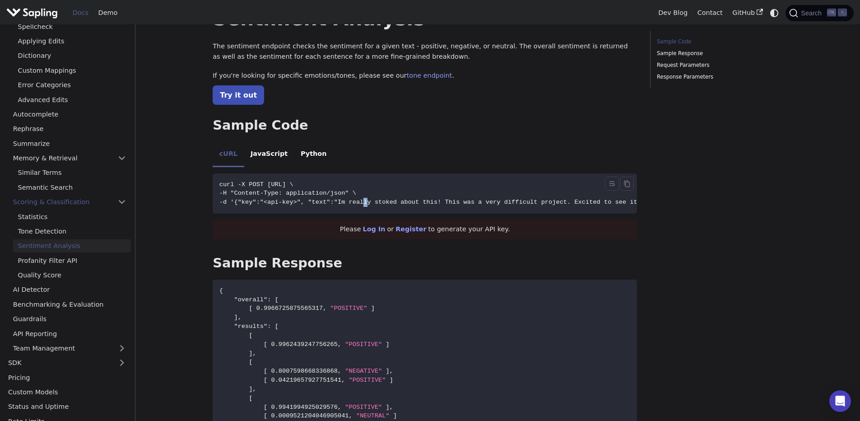
scroll to position [0, 0]
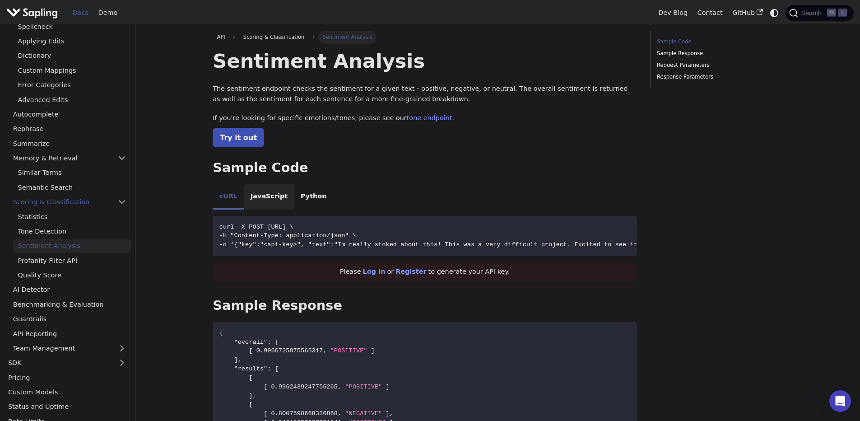
click at [261, 189] on li "JavaScript" at bounding box center [269, 196] width 50 height 25
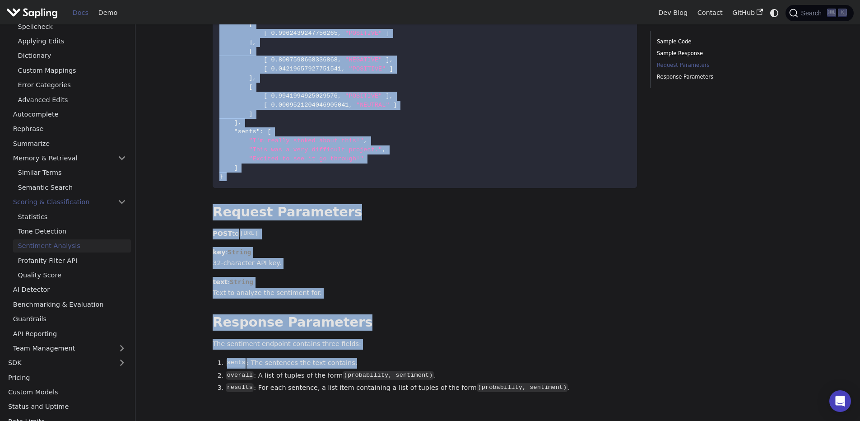
scroll to position [673, 0]
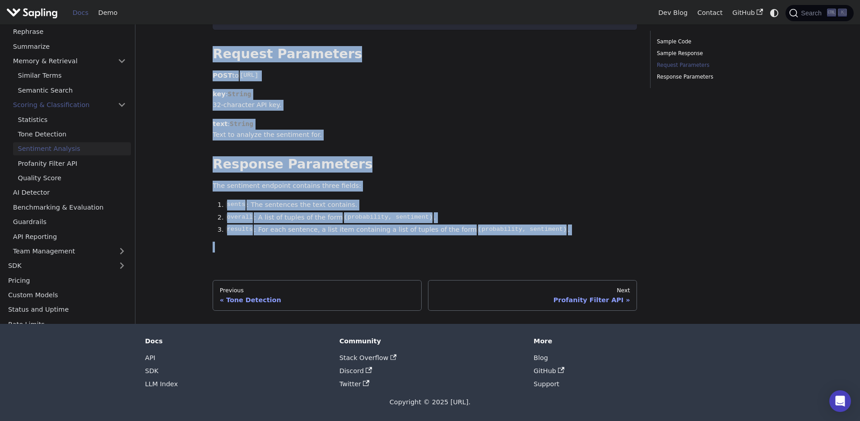
drag, startPoint x: 282, startPoint y: 163, endPoint x: 560, endPoint y: 245, distance: 290.1
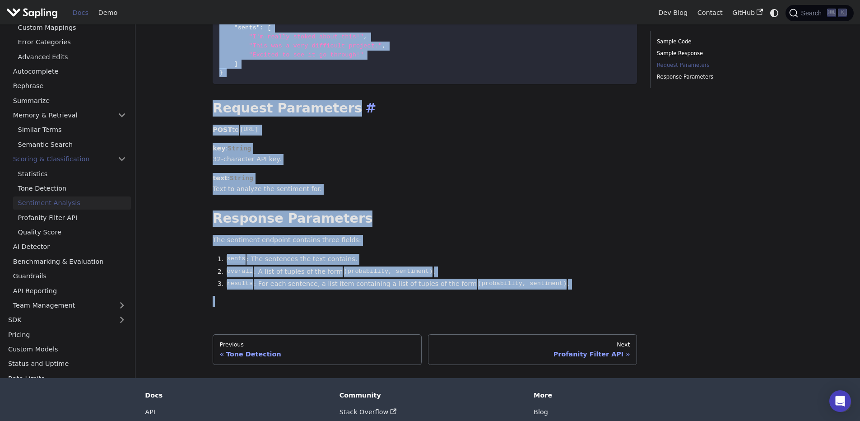
click at [294, 115] on h2 "Request Parameters ​" at bounding box center [425, 108] width 424 height 16
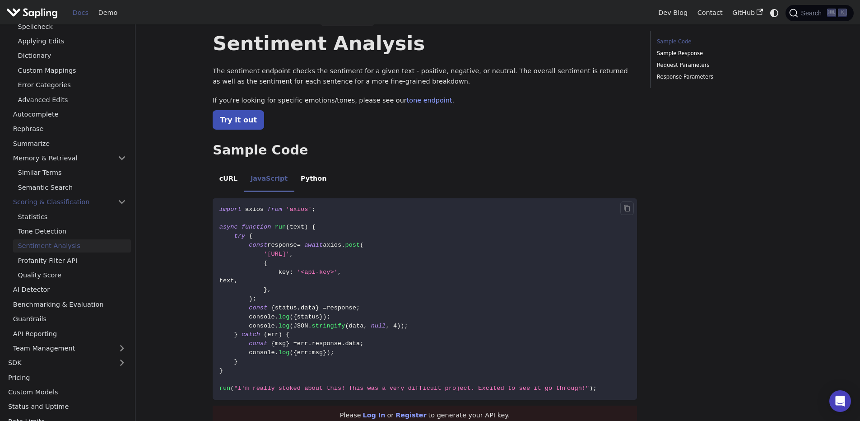
scroll to position [0, 0]
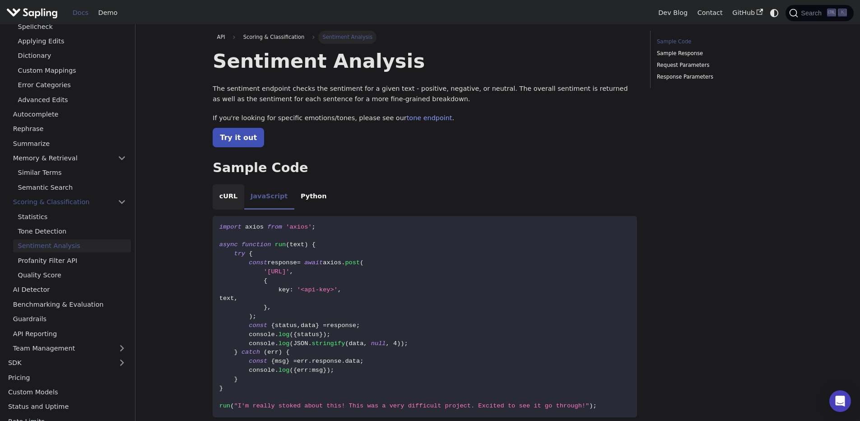
click at [230, 198] on li "cURL" at bounding box center [228, 196] width 31 height 25
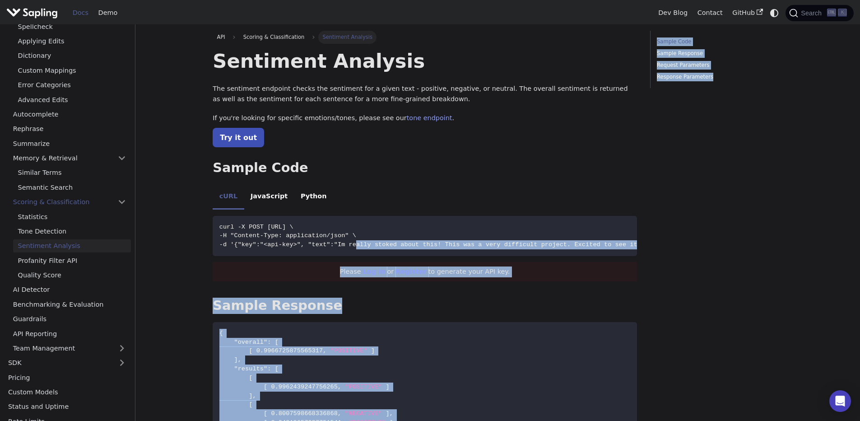
scroll to position [0, 81]
drag, startPoint x: 355, startPoint y: 245, endPoint x: 620, endPoint y: 244, distance: 265.1
click at [620, 244] on span "-d '{"key":"<api-key>", "text":"Im really stoked about this! This was a very di…" at bounding box center [394, 244] width 474 height 7
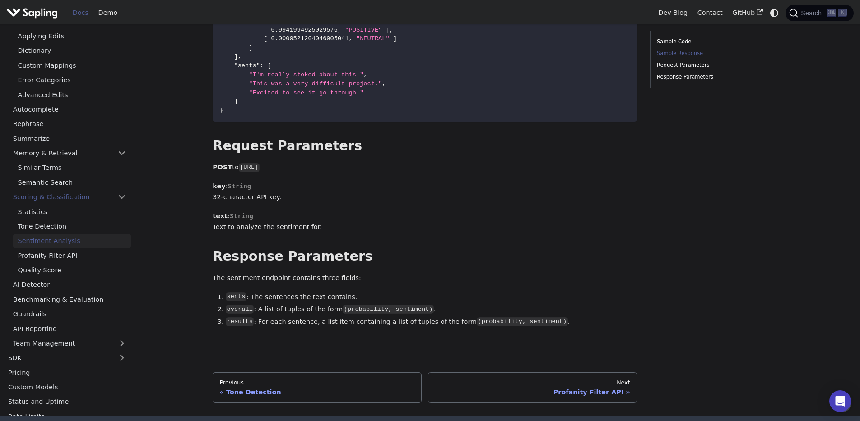
scroll to position [354, 0]
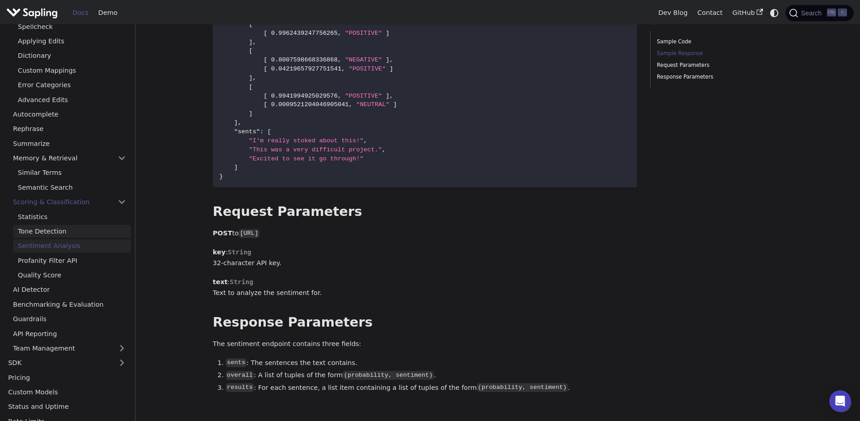
click at [46, 226] on link "Tone Detection" at bounding box center [72, 231] width 118 height 13
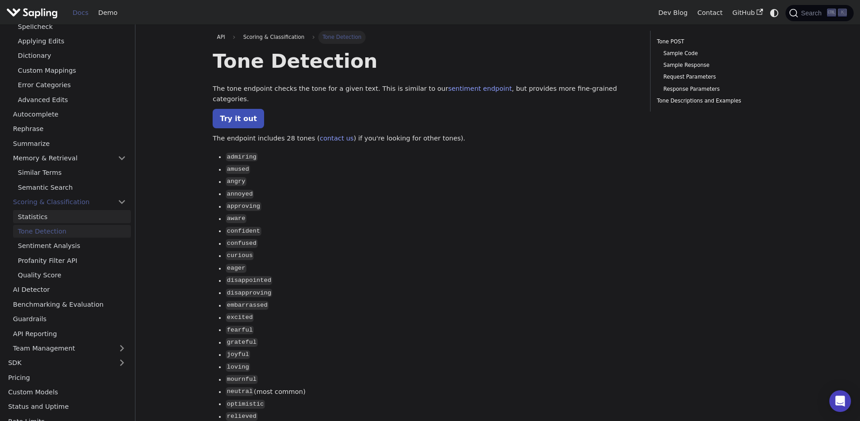
click at [46, 217] on link "Statistics" at bounding box center [72, 216] width 118 height 13
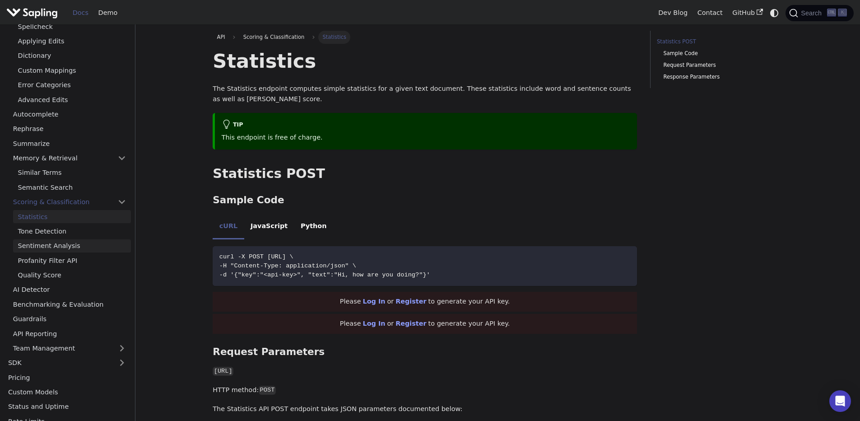
click at [58, 241] on link "Sentiment Analysis" at bounding box center [72, 245] width 118 height 13
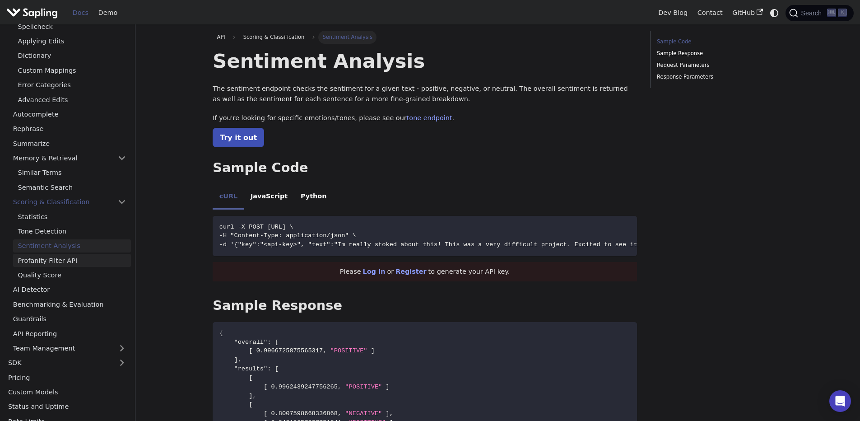
click at [54, 260] on link "Profanity Filter API" at bounding box center [72, 260] width 118 height 13
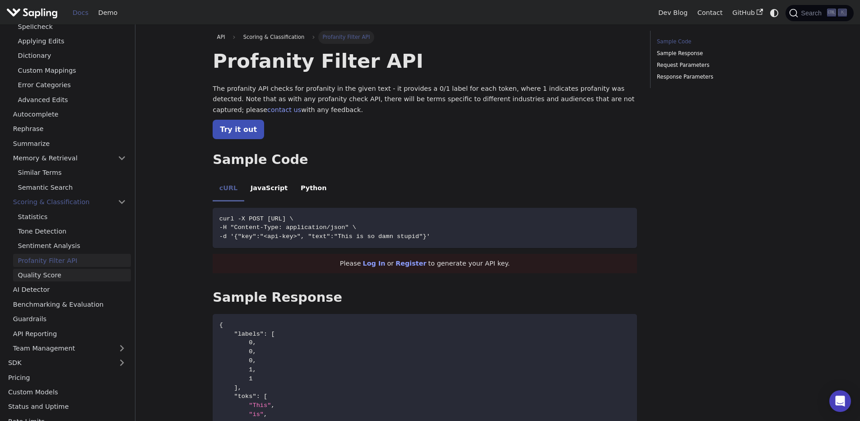
click at [37, 275] on link "Quality Score" at bounding box center [72, 275] width 118 height 13
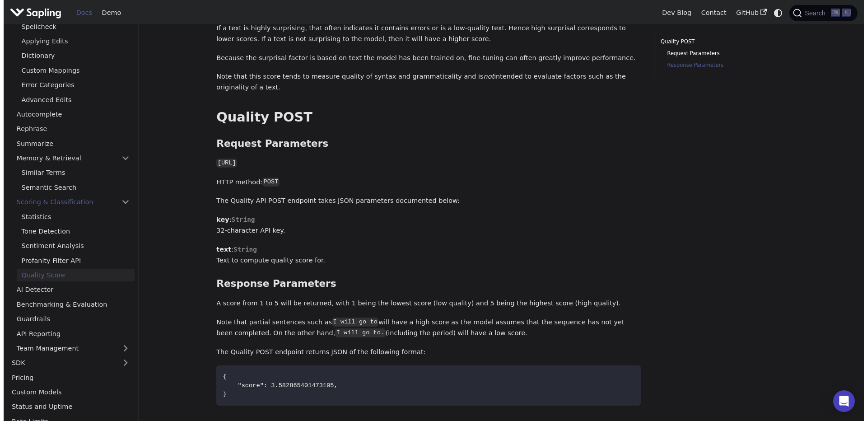
scroll to position [217, 0]
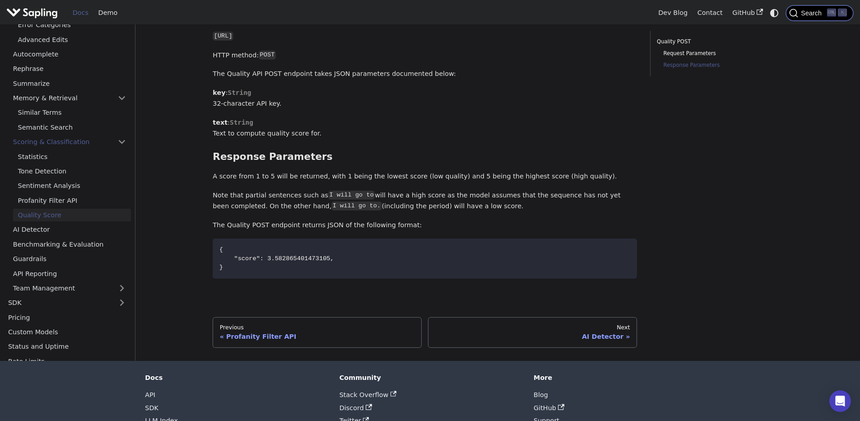
click at [796, 14] on icon "Search (Ctrl+K)" at bounding box center [793, 13] width 9 height 9
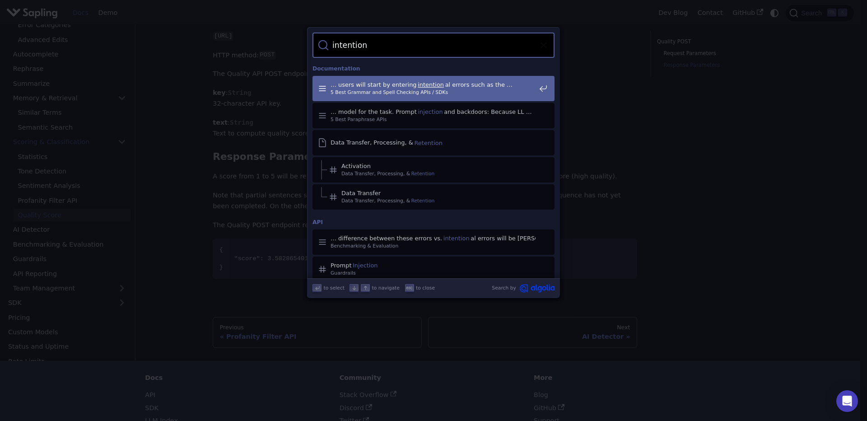
type input "intention"
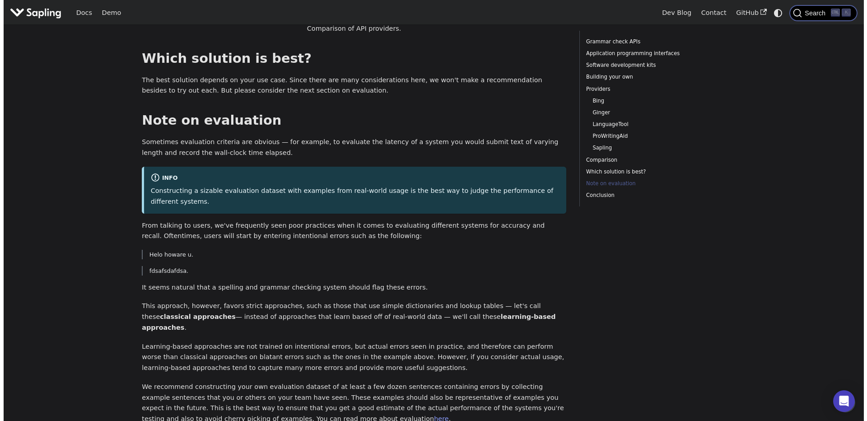
scroll to position [2312, 0]
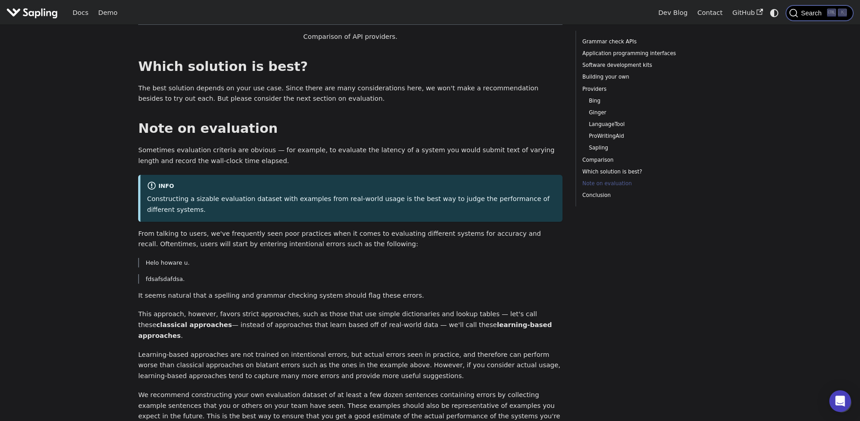
click at [797, 11] on icon "Search (Ctrl+K)" at bounding box center [793, 13] width 9 height 9
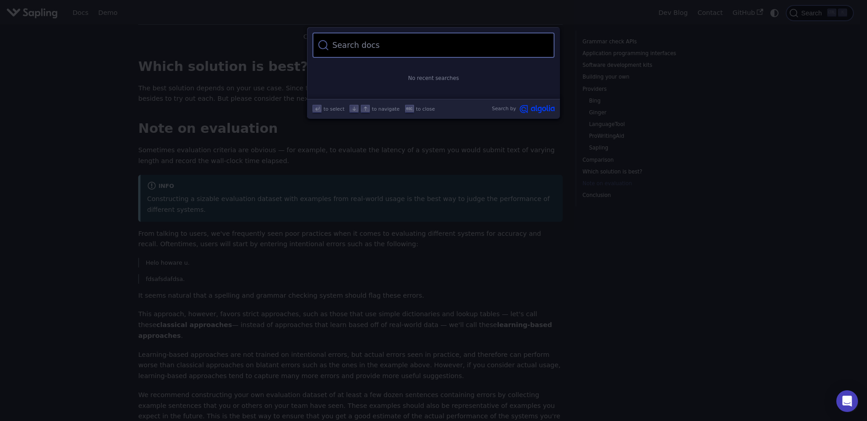
type input "intention"
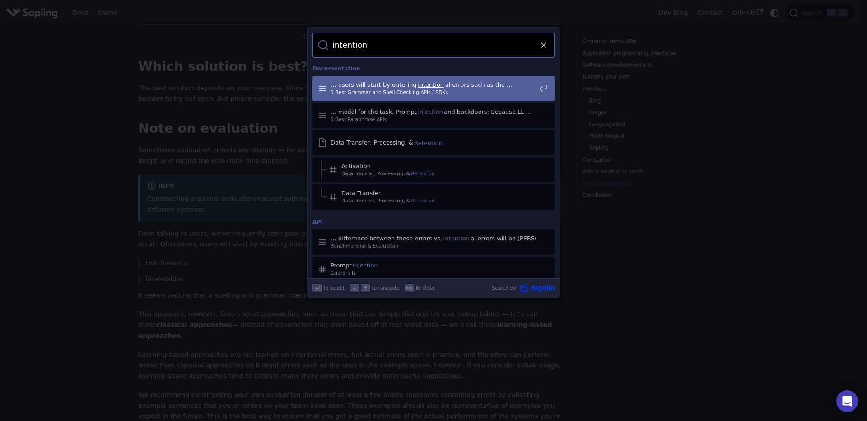
click at [430, 87] on mark "intention" at bounding box center [431, 84] width 28 height 9
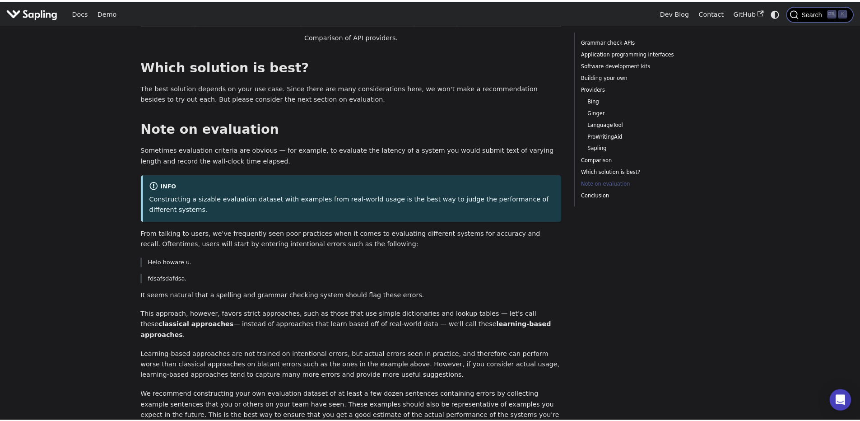
scroll to position [2340, 0]
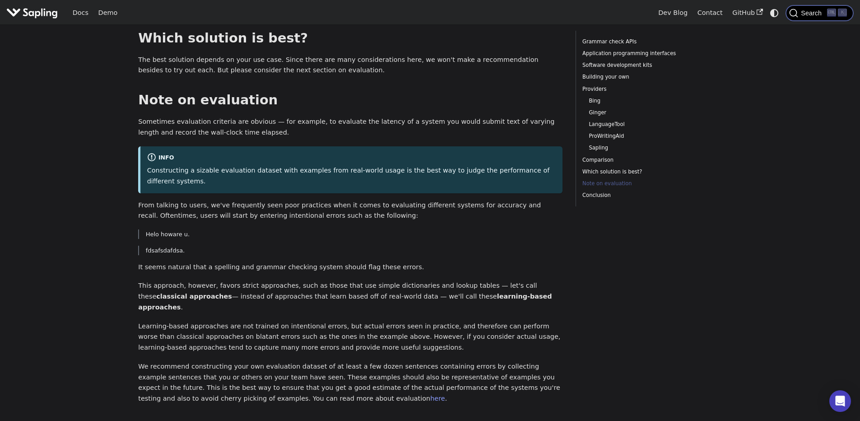
click at [813, 11] on span "Search" at bounding box center [812, 12] width 29 height 7
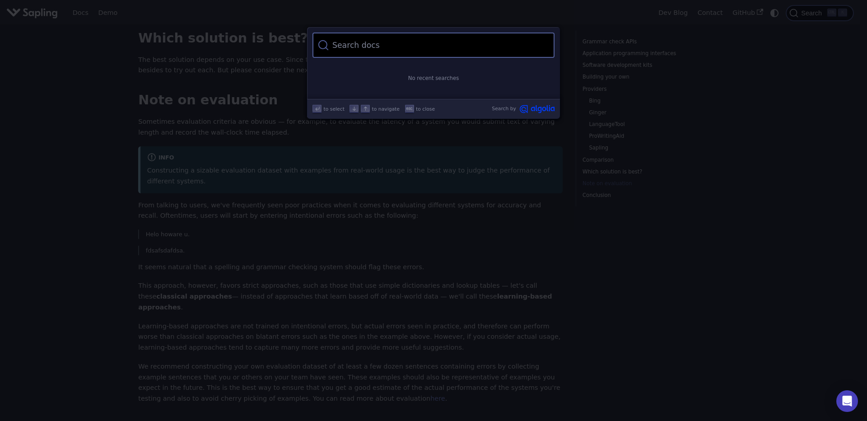
type input "intention"
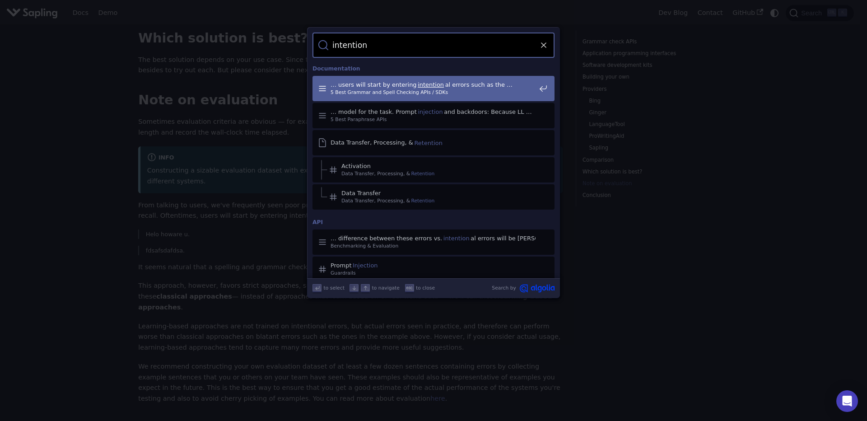
click at [424, 82] on mark "intention" at bounding box center [431, 84] width 28 height 9
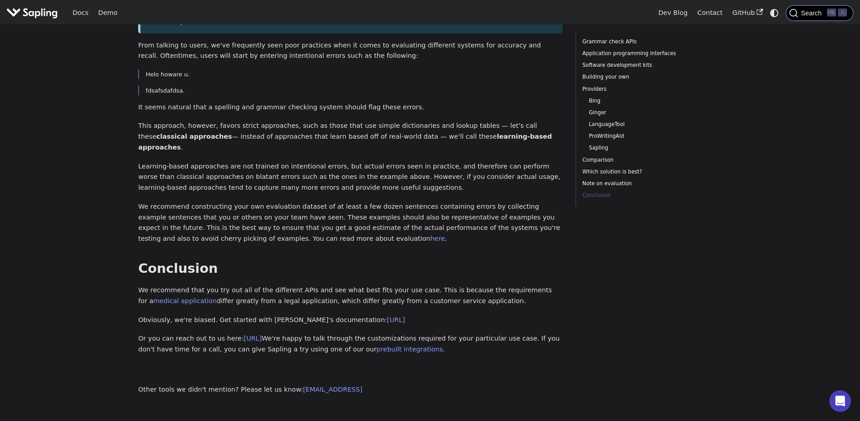
scroll to position [2503, 0]
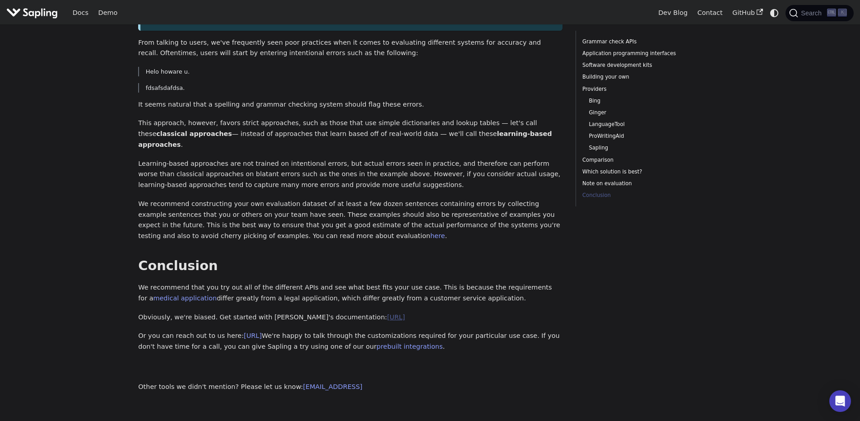
click at [387, 313] on link "[URL]" at bounding box center [396, 316] width 18 height 7
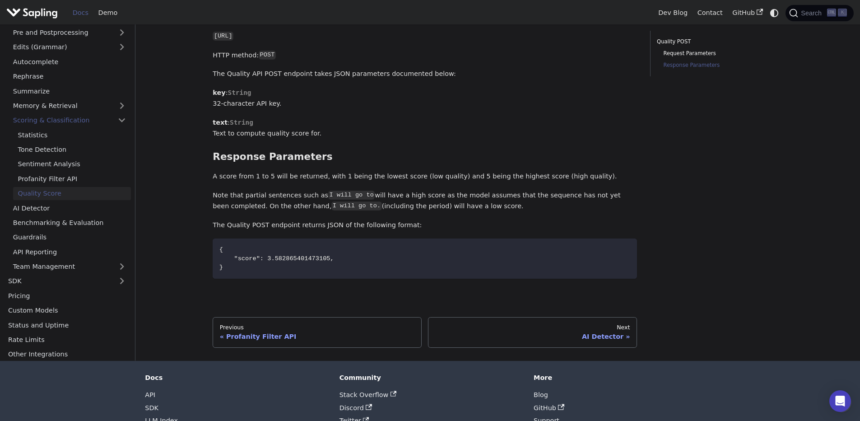
scroll to position [163, 0]
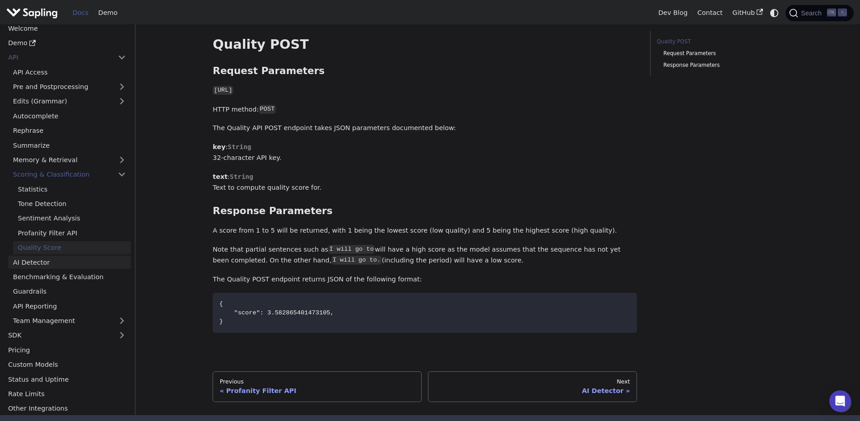
click at [18, 267] on link "AI Detector" at bounding box center [69, 262] width 123 height 13
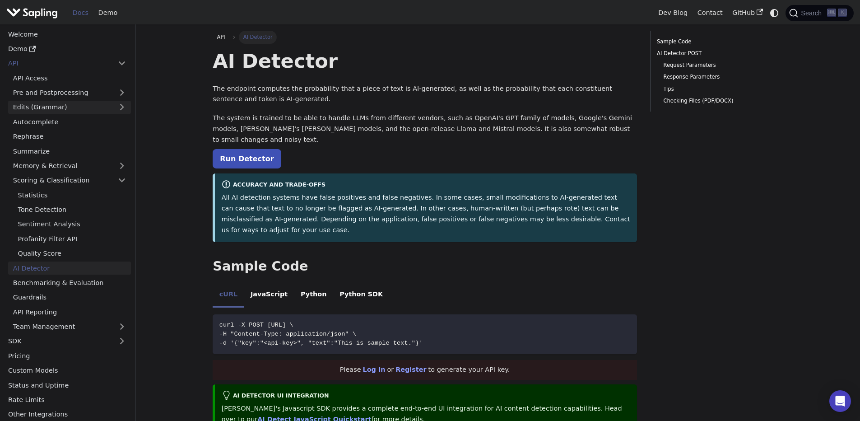
click at [59, 105] on link "Edits (Grammar)" at bounding box center [69, 107] width 123 height 13
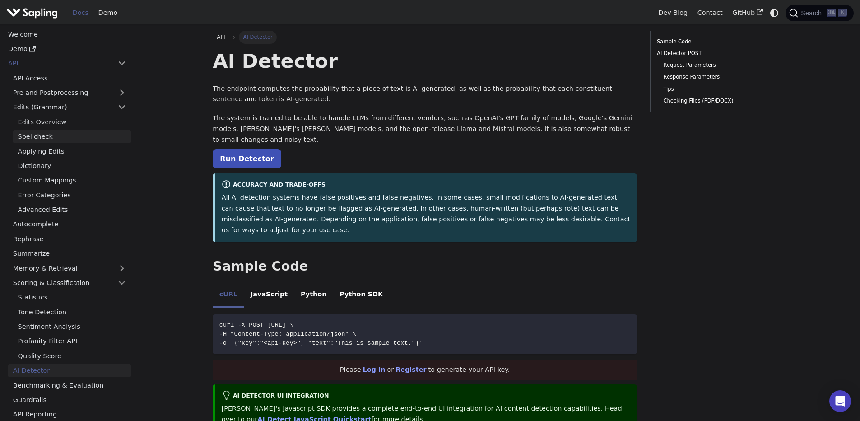
click at [54, 135] on link "Spellcheck" at bounding box center [72, 136] width 118 height 13
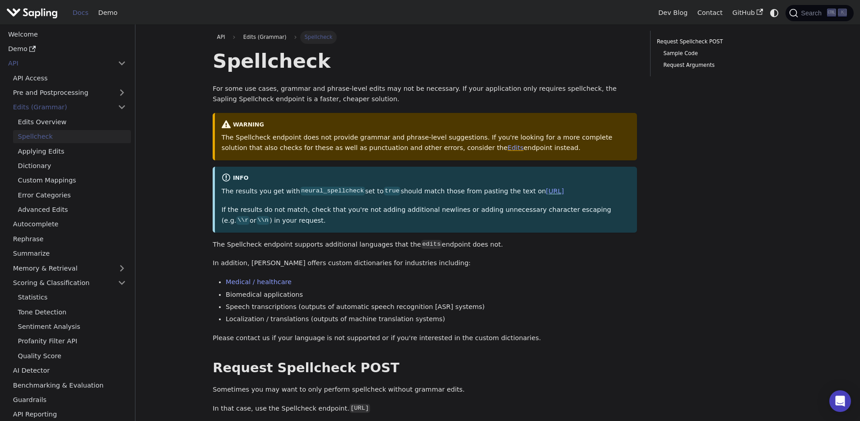
click at [48, 158] on ul "Edits Overview Spellcheck Applying Edits Dictionary Custom Mappings Error Categ…" at bounding box center [69, 165] width 123 height 101
click at [49, 155] on link "Applying Edits" at bounding box center [72, 151] width 118 height 13
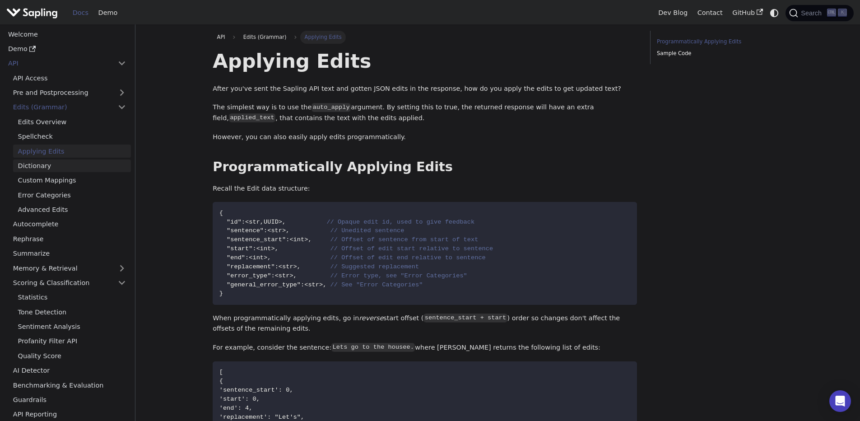
click at [40, 164] on link "Dictionary" at bounding box center [72, 165] width 118 height 13
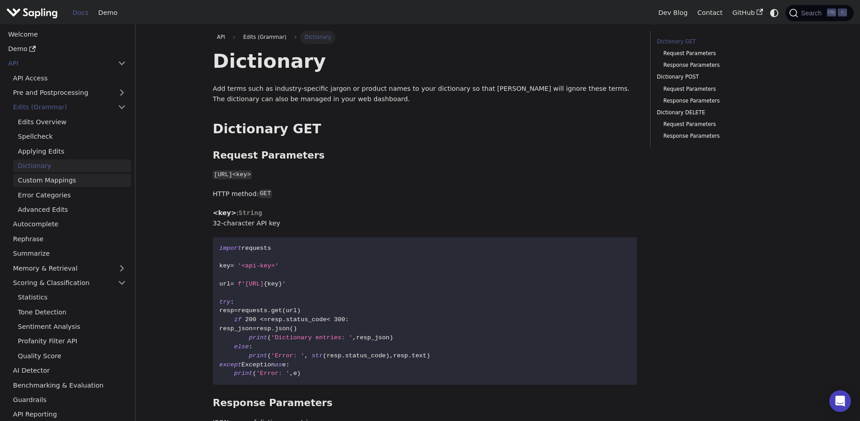
click at [66, 184] on link "Custom Mappings" at bounding box center [72, 180] width 118 height 13
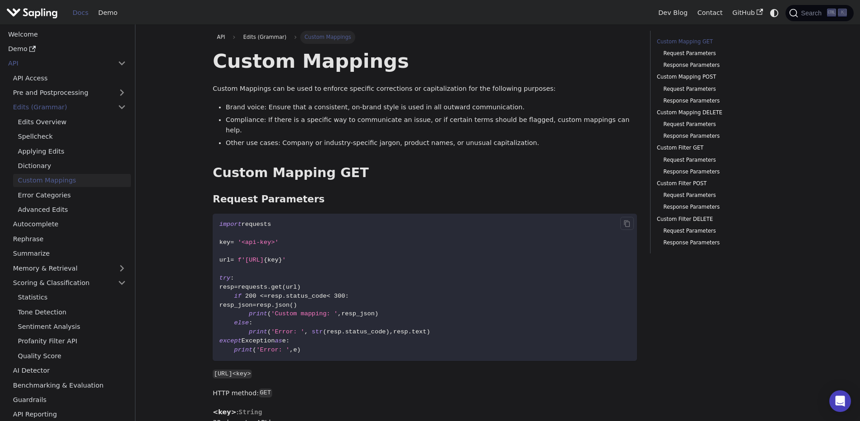
scroll to position [54, 0]
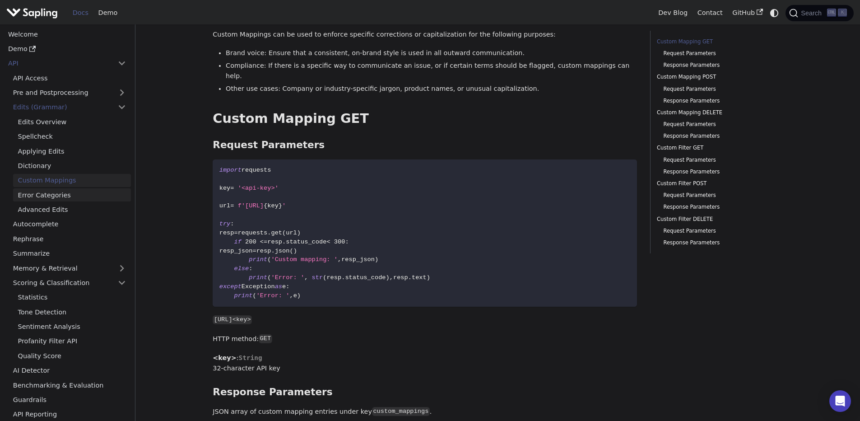
click at [66, 198] on link "Error Categories" at bounding box center [72, 194] width 118 height 13
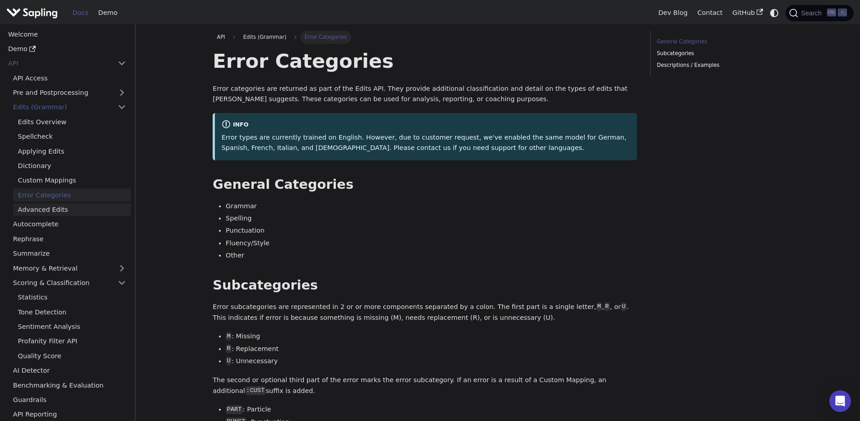
click at [62, 203] on link "Advanced Edits" at bounding box center [72, 209] width 118 height 13
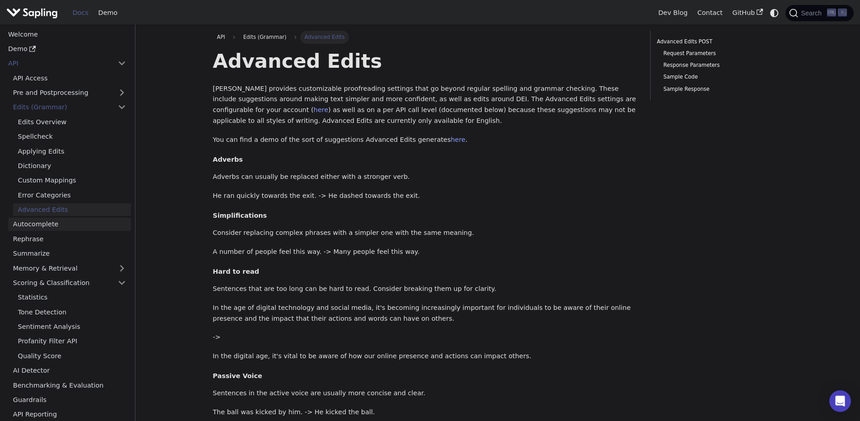
click at [45, 224] on link "Autocomplete" at bounding box center [69, 224] width 123 height 13
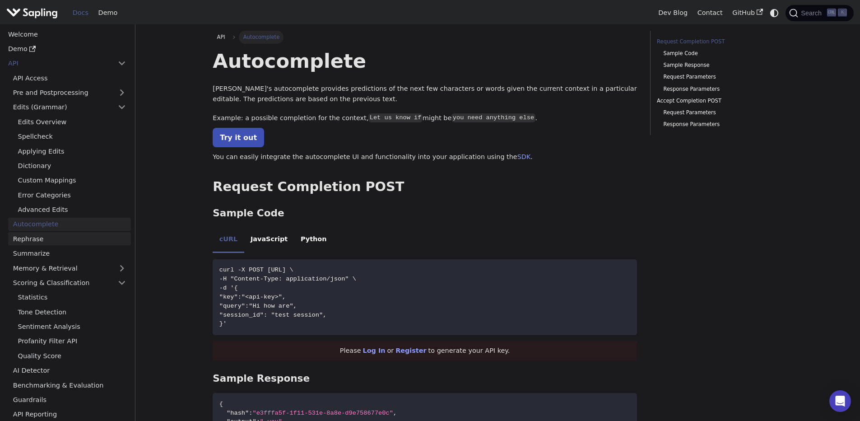
click at [36, 245] on link "Rephrase" at bounding box center [69, 238] width 123 height 13
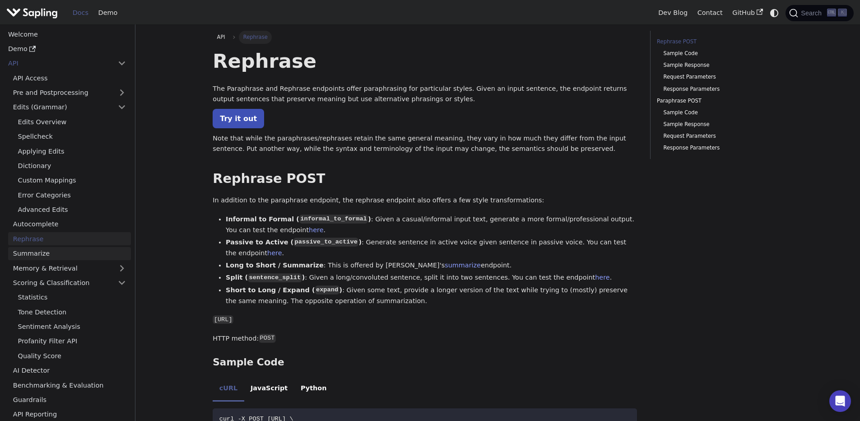
click at [32, 255] on link "Summarize" at bounding box center [69, 253] width 123 height 13
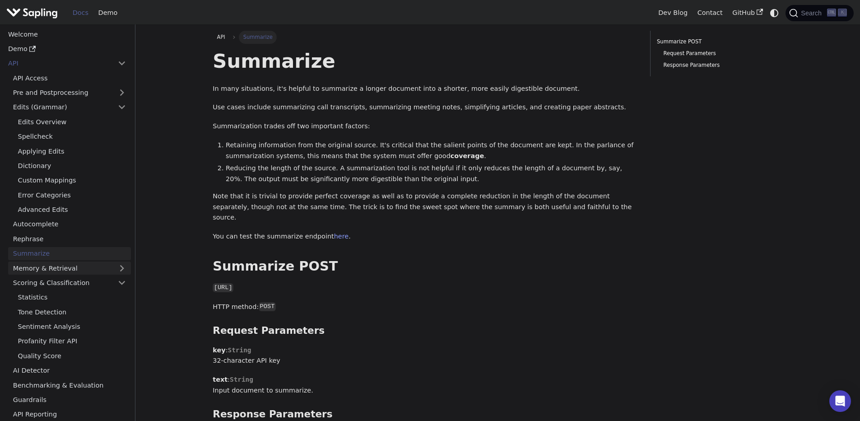
click at [92, 264] on link "Memory & Retrieval" at bounding box center [69, 267] width 123 height 13
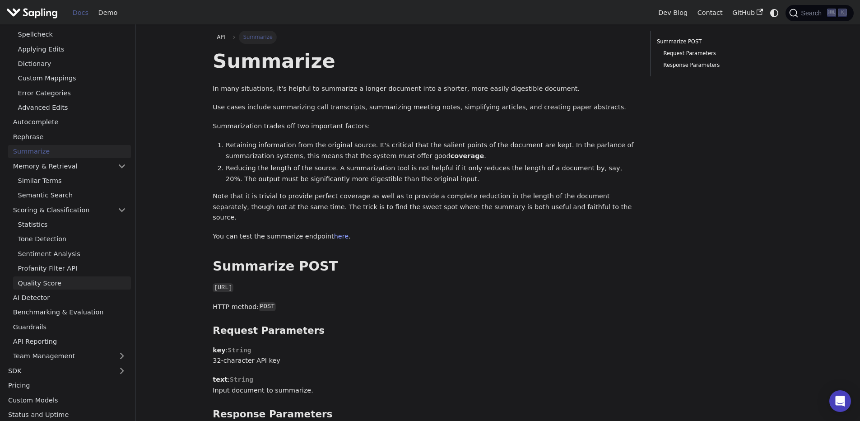
scroll to position [108, 0]
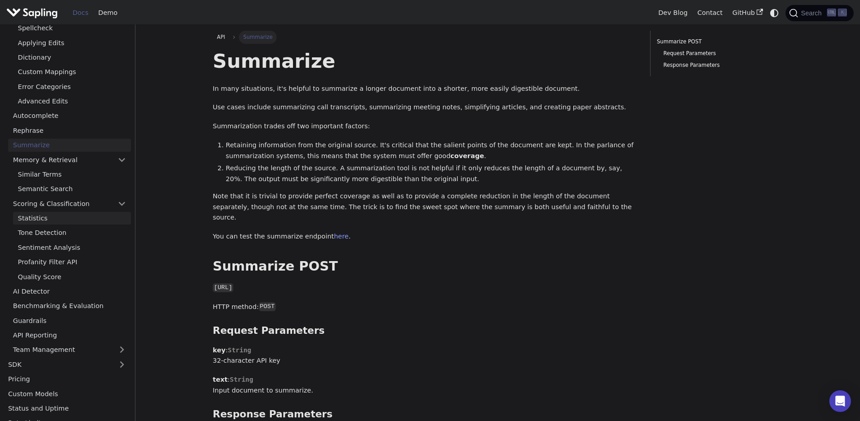
click at [52, 218] on link "Statistics" at bounding box center [72, 218] width 118 height 13
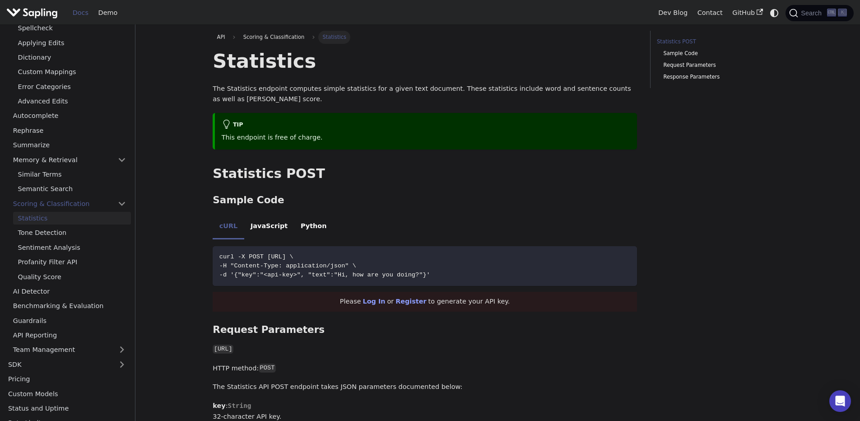
click at [46, 240] on ul "Statistics Tone Detection Sentiment Analysis Profanity Filter API Quality Score" at bounding box center [69, 247] width 123 height 71
click at [50, 231] on link "Tone Detection" at bounding box center [72, 232] width 118 height 13
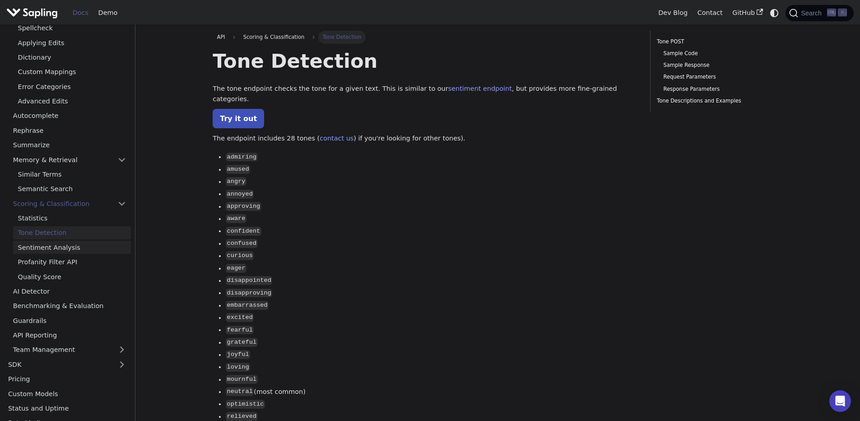
click at [50, 246] on link "Sentiment Analysis" at bounding box center [72, 247] width 118 height 13
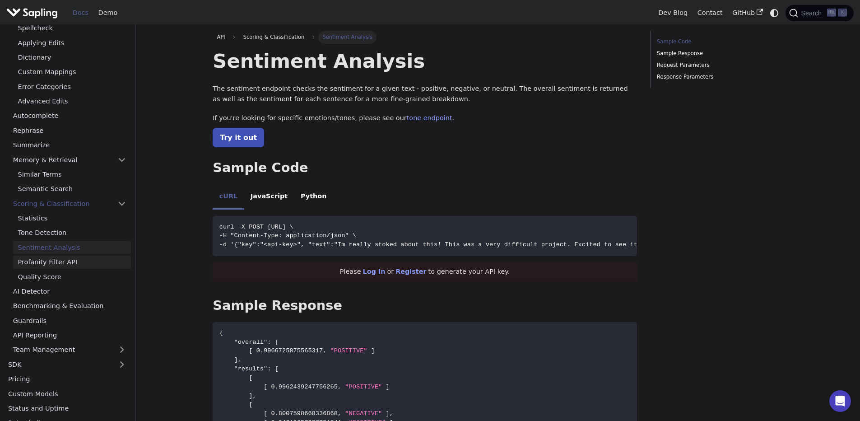
click at [47, 264] on link "Profanity Filter API" at bounding box center [72, 262] width 118 height 13
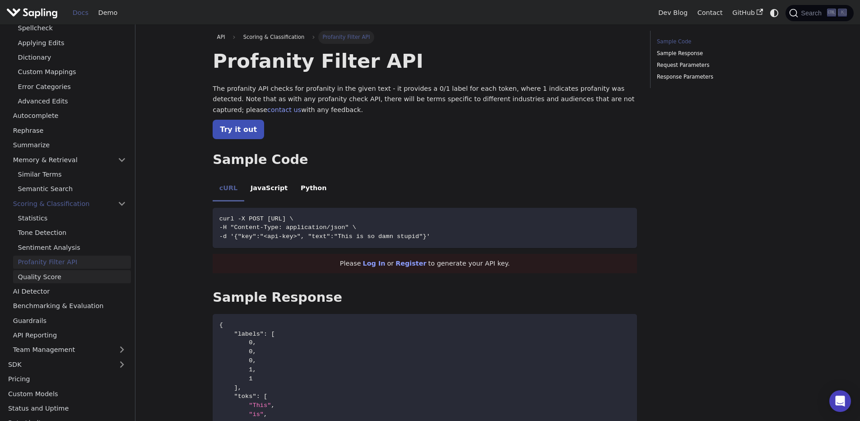
click at [45, 273] on link "Quality Score" at bounding box center [72, 276] width 118 height 13
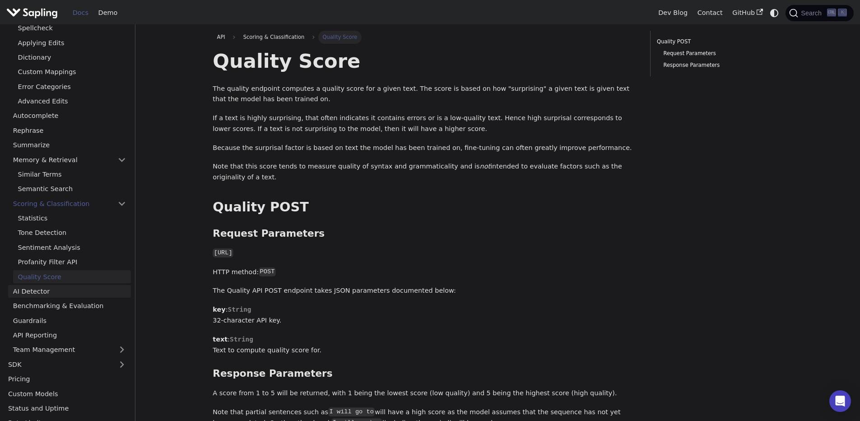
click at [37, 292] on link "AI Detector" at bounding box center [69, 291] width 123 height 13
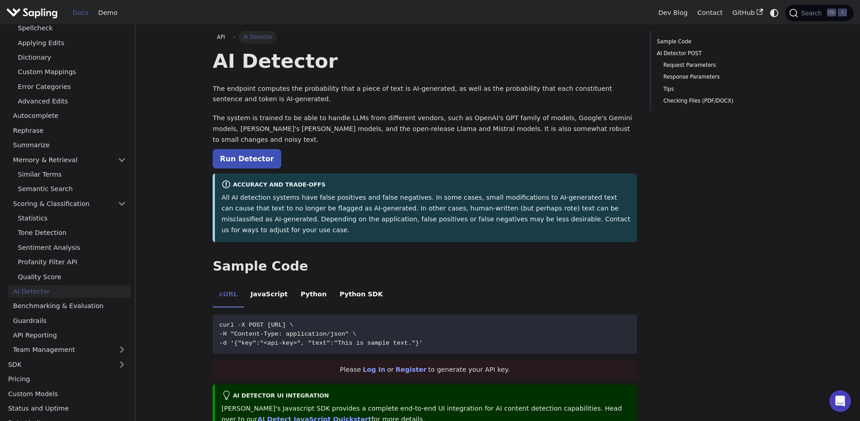
scroll to position [163, 0]
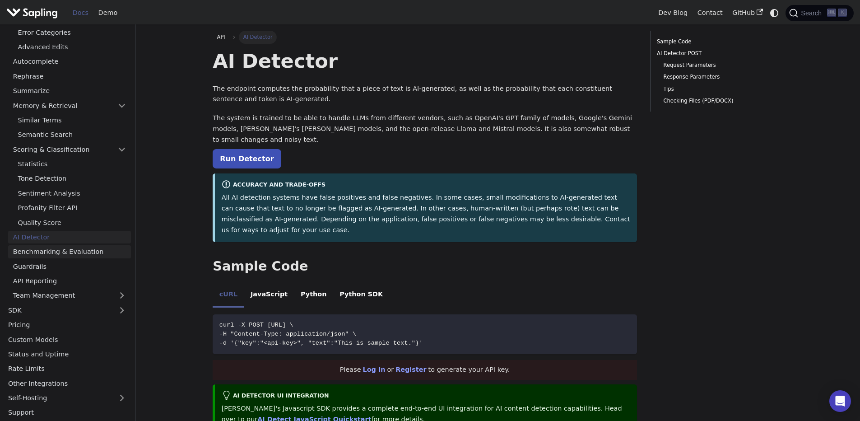
click at [66, 255] on link "Benchmarking & Evaluation" at bounding box center [69, 251] width 123 height 13
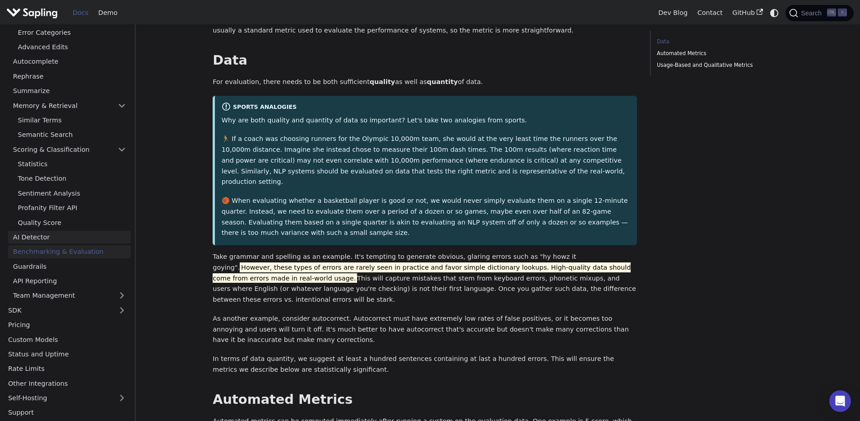
scroll to position [108, 0]
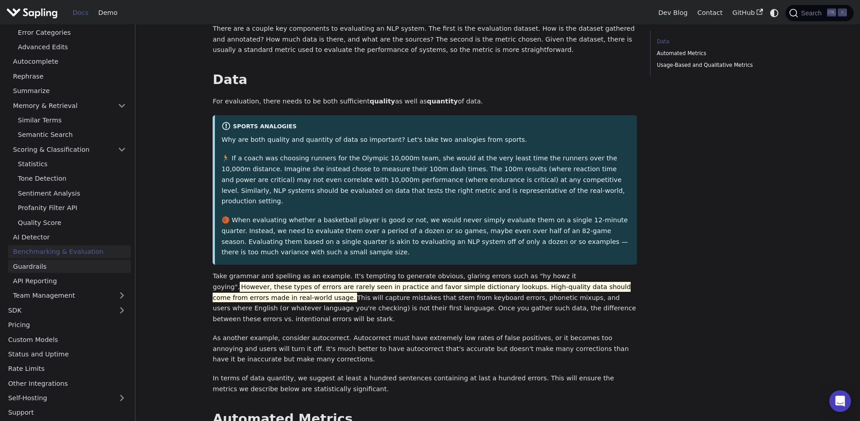
click at [46, 270] on link "Guardrails" at bounding box center [69, 266] width 123 height 13
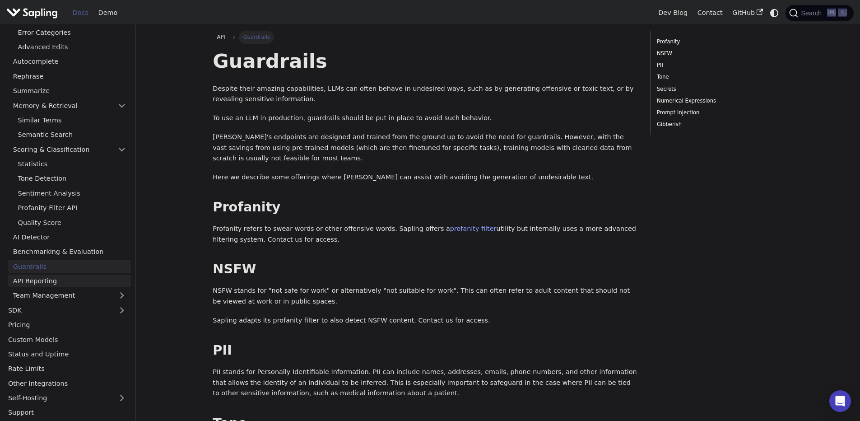
click at [39, 283] on link "API Reporting" at bounding box center [69, 281] width 123 height 13
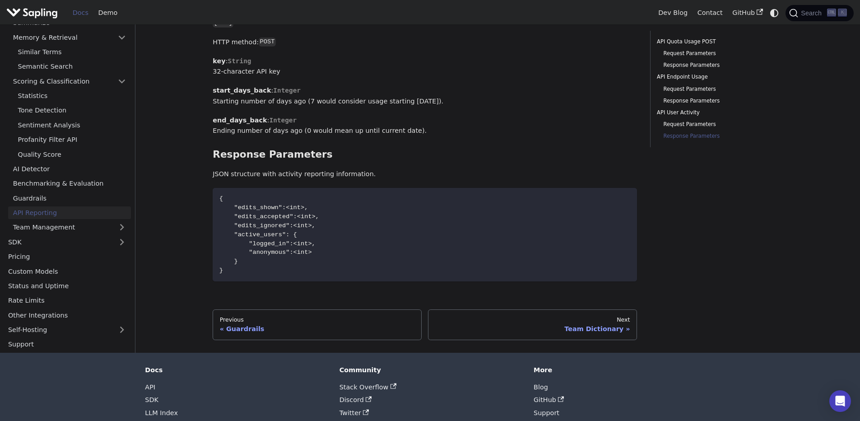
scroll to position [1138, 0]
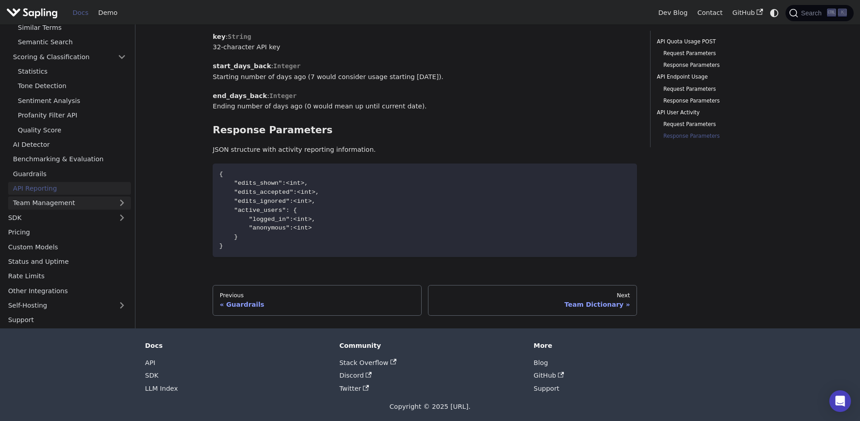
click at [41, 204] on link "Team Management" at bounding box center [69, 203] width 123 height 13
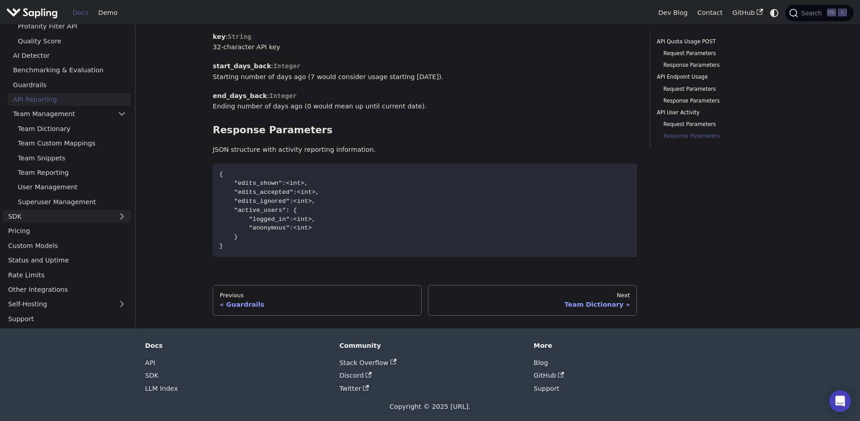
click at [60, 219] on link "SDK" at bounding box center [58, 216] width 110 height 13
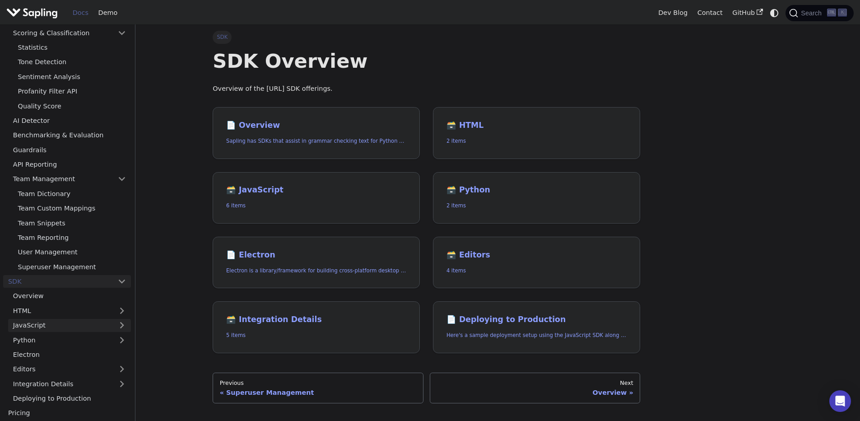
scroll to position [306, 0]
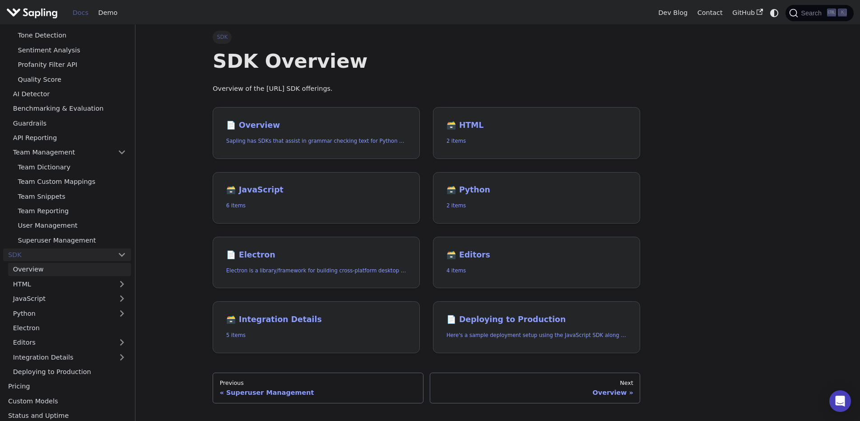
click at [42, 272] on link "Overview" at bounding box center [69, 269] width 123 height 13
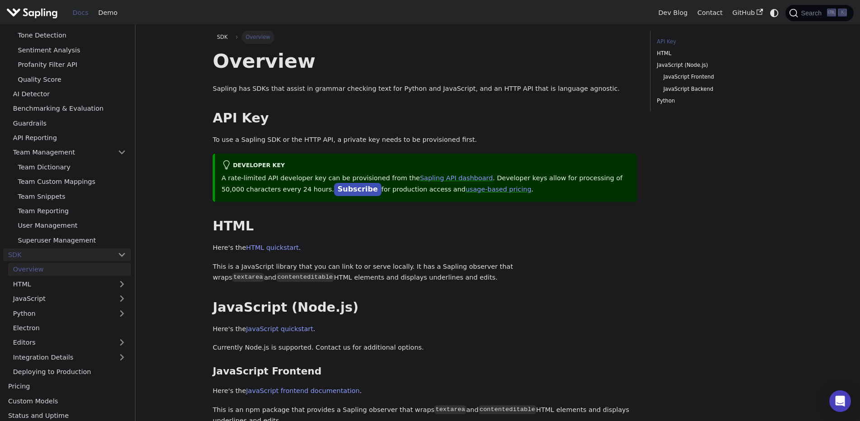
click at [30, 260] on link "SDK" at bounding box center [58, 254] width 110 height 13
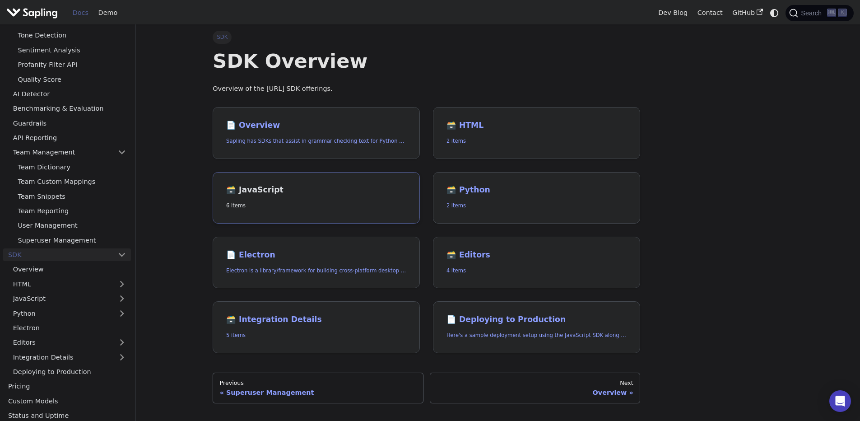
click at [336, 199] on link "🗃️ JavaScript 6 items" at bounding box center [316, 198] width 207 height 52
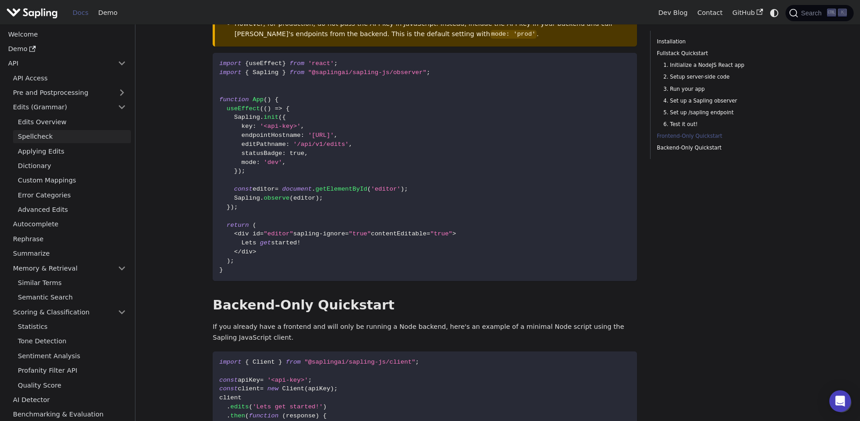
click at [42, 131] on link "Spellcheck" at bounding box center [72, 136] width 118 height 13
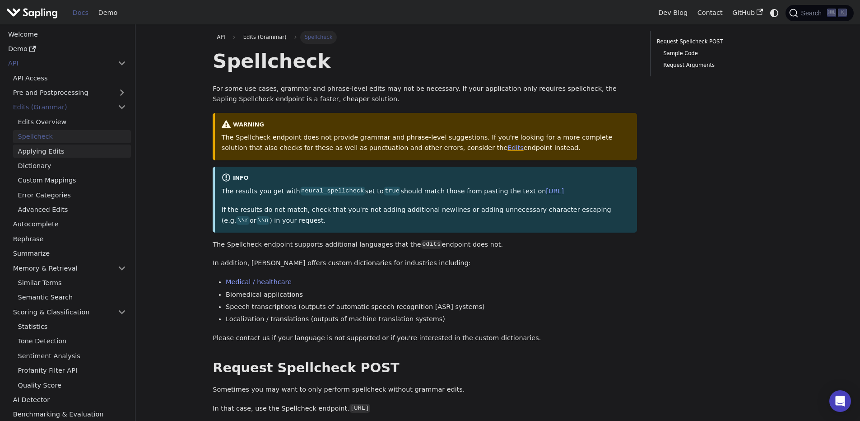
click at [48, 149] on link "Applying Edits" at bounding box center [72, 151] width 118 height 13
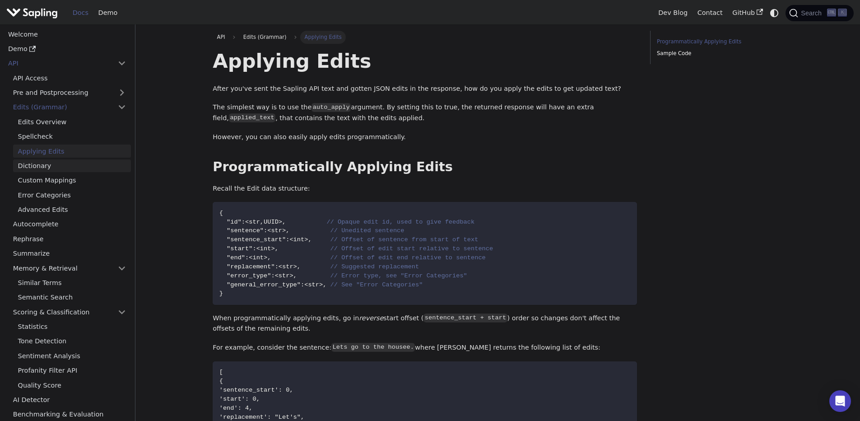
click at [45, 165] on link "Dictionary" at bounding box center [72, 165] width 118 height 13
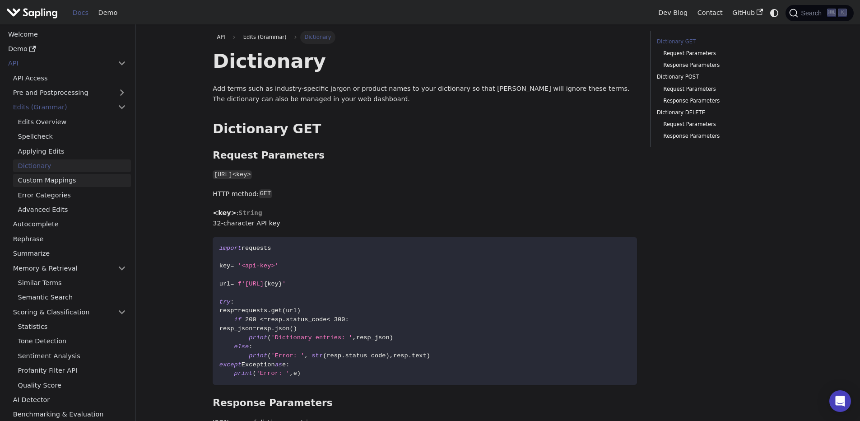
click at [61, 179] on link "Custom Mappings" at bounding box center [72, 180] width 118 height 13
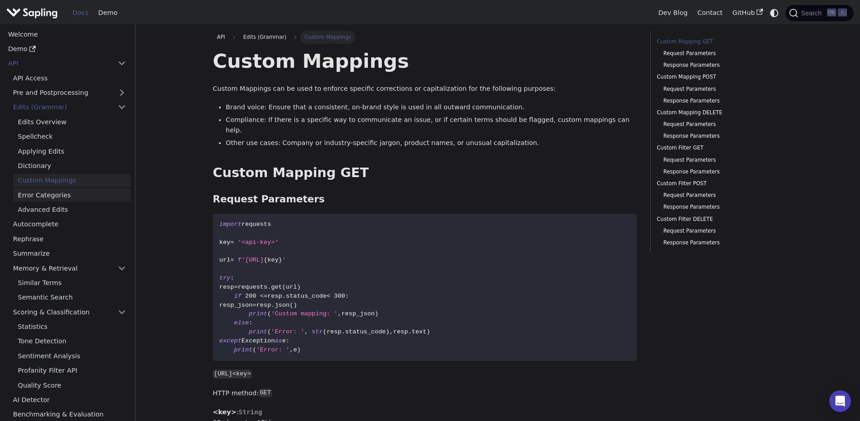
click at [55, 192] on link "Error Categories" at bounding box center [72, 194] width 118 height 13
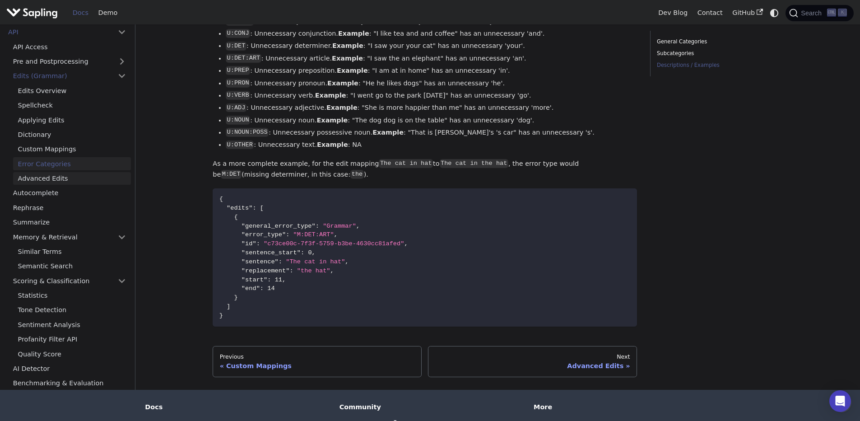
scroll to position [1168, 0]
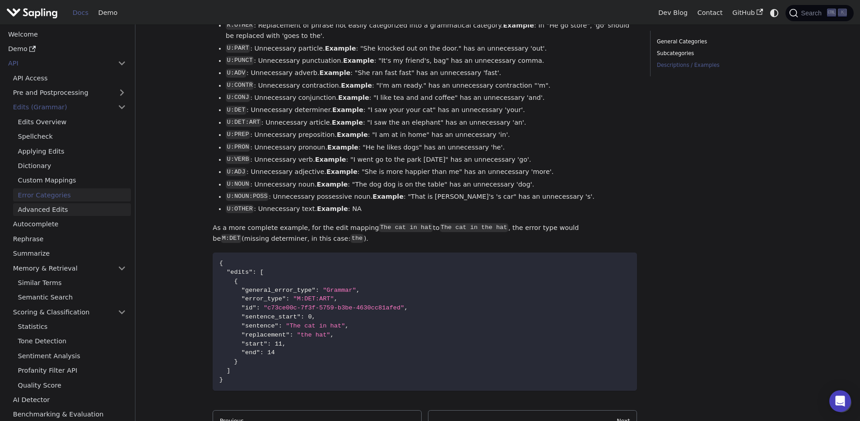
click at [44, 210] on link "Advanced Edits" at bounding box center [72, 209] width 118 height 13
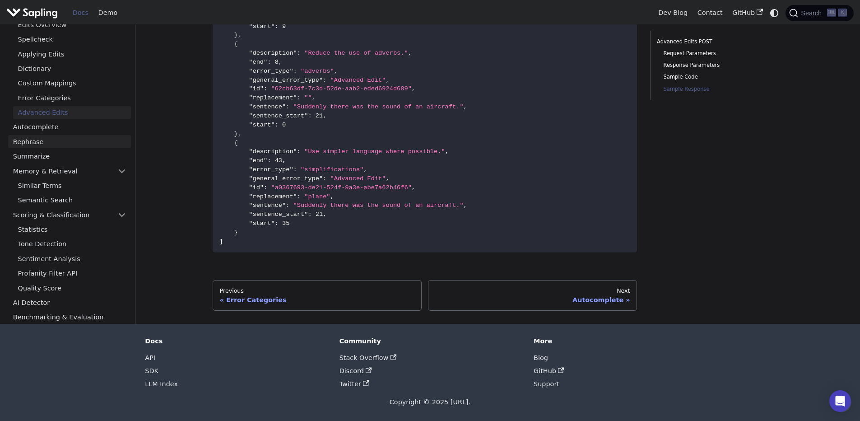
scroll to position [1318, 0]
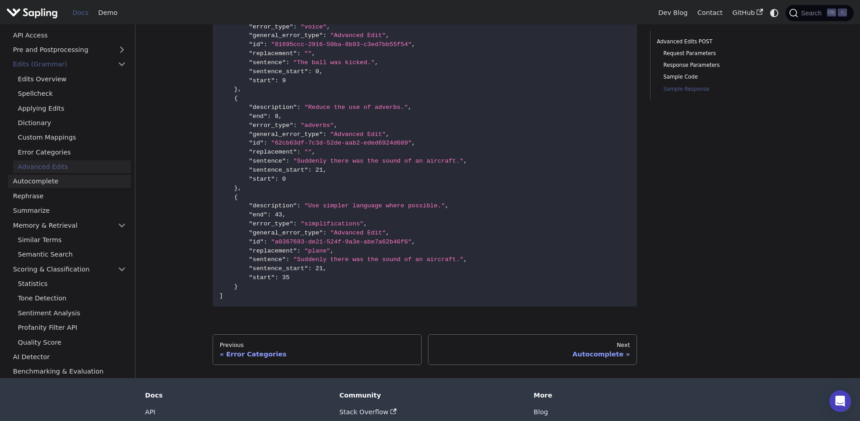
click at [38, 178] on link "Autocomplete" at bounding box center [69, 181] width 123 height 13
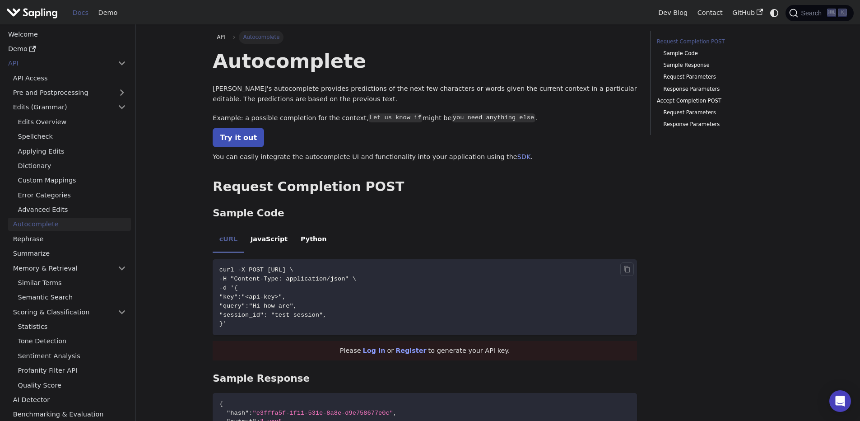
click at [294, 270] on span "curl -X POST [URL] \" at bounding box center [256, 269] width 74 height 7
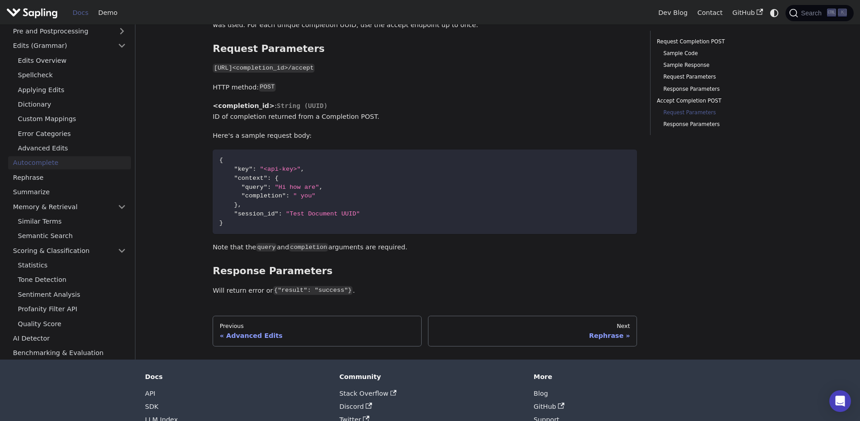
scroll to position [730, 0]
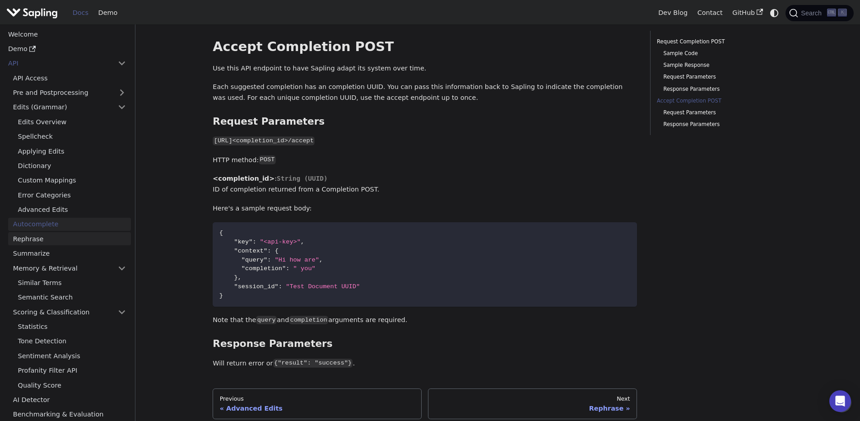
click at [45, 243] on link "Rephrase" at bounding box center [69, 238] width 123 height 13
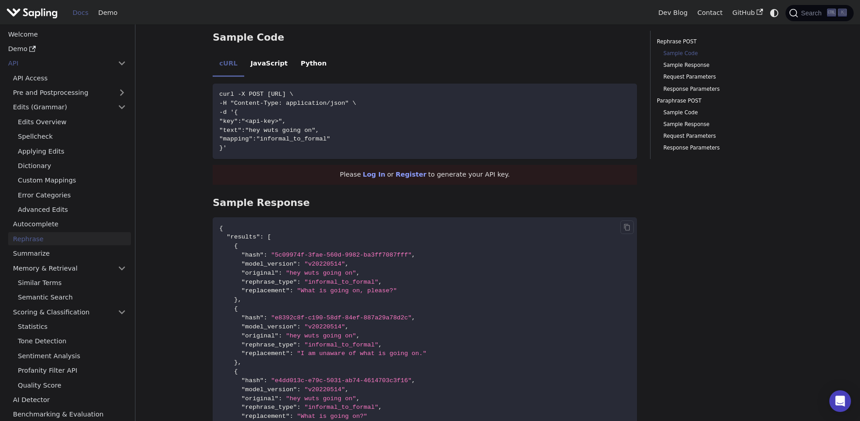
scroll to position [325, 0]
click at [36, 252] on link "Summarize" at bounding box center [69, 253] width 123 height 13
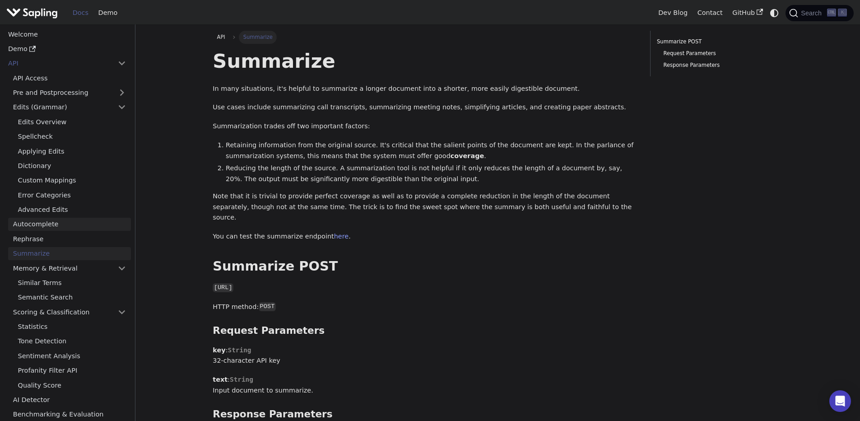
click at [53, 225] on link "Autocomplete" at bounding box center [69, 224] width 123 height 13
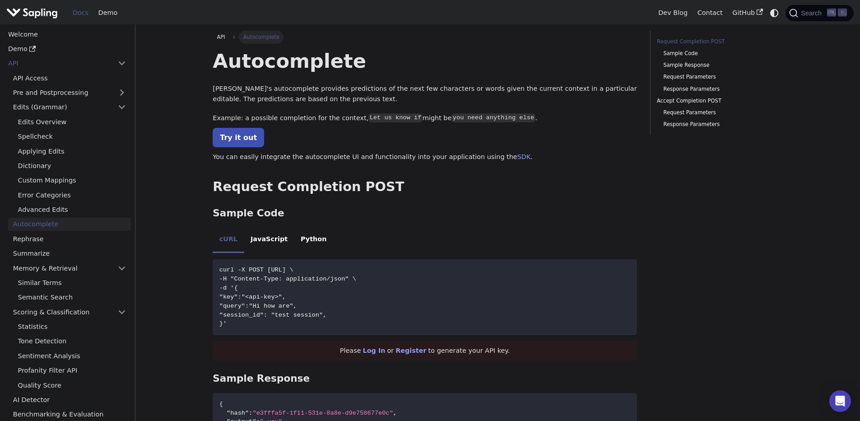
scroll to position [54, 0]
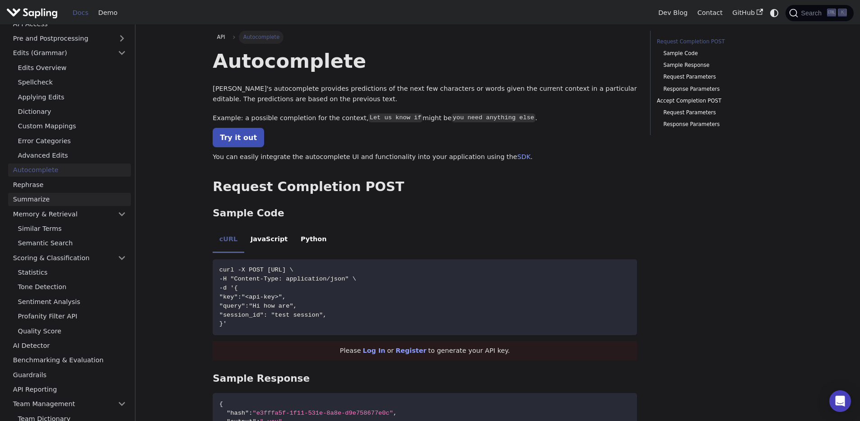
click at [46, 204] on link "Summarize" at bounding box center [69, 199] width 123 height 13
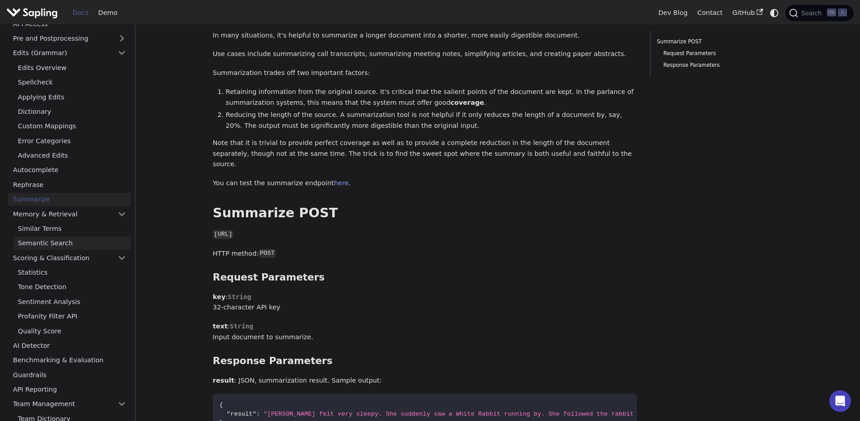
scroll to position [54, 0]
click at [233, 229] on code "[URL]" at bounding box center [223, 233] width 21 height 9
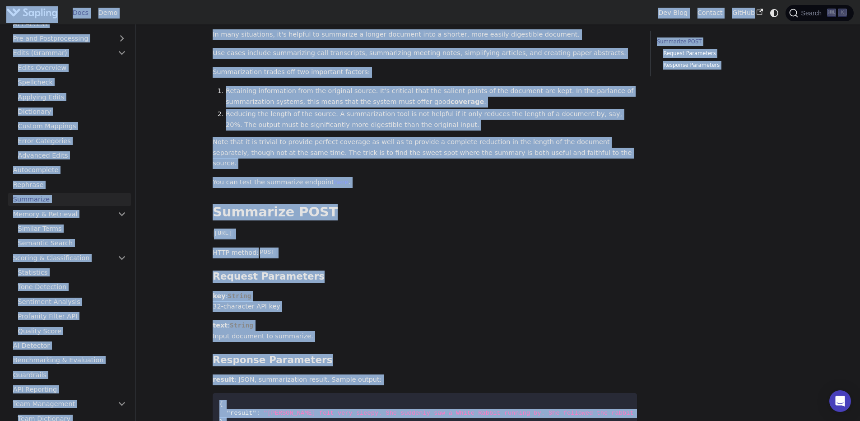
click at [233, 229] on code "[URL]" at bounding box center [223, 233] width 21 height 9
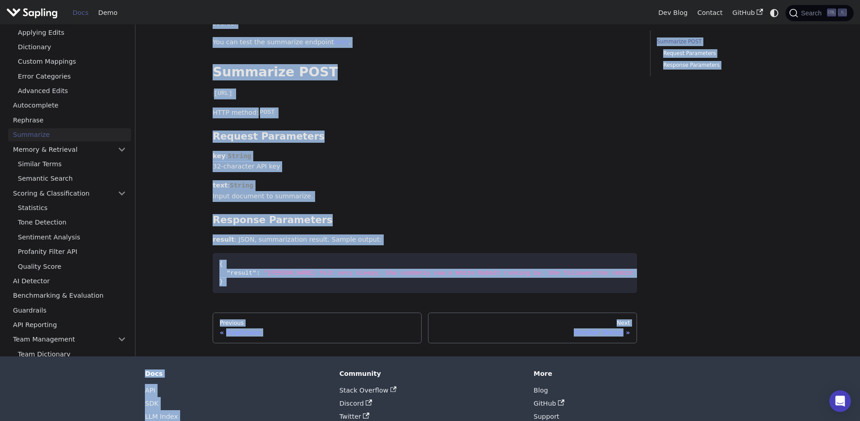
scroll to position [220, 0]
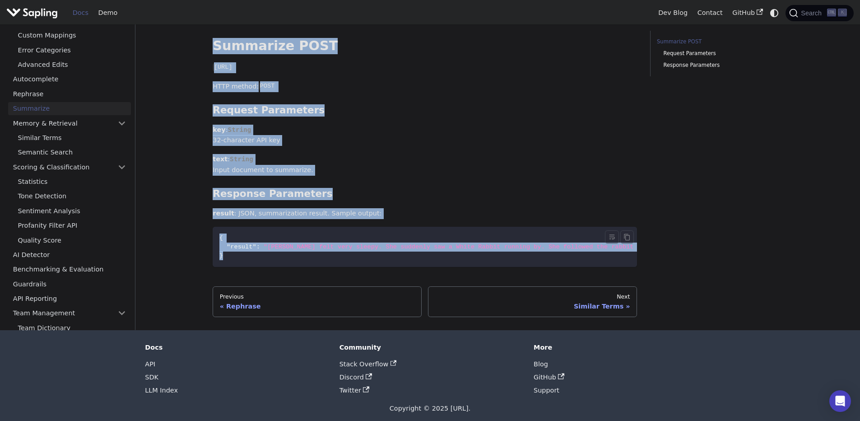
drag, startPoint x: 204, startPoint y: 61, endPoint x: 469, endPoint y: 245, distance: 322.8
click at [469, 245] on div "API Summarize On this page Summarize In many situations, it's helpful to summar…" at bounding box center [498, 67] width 596 height 526
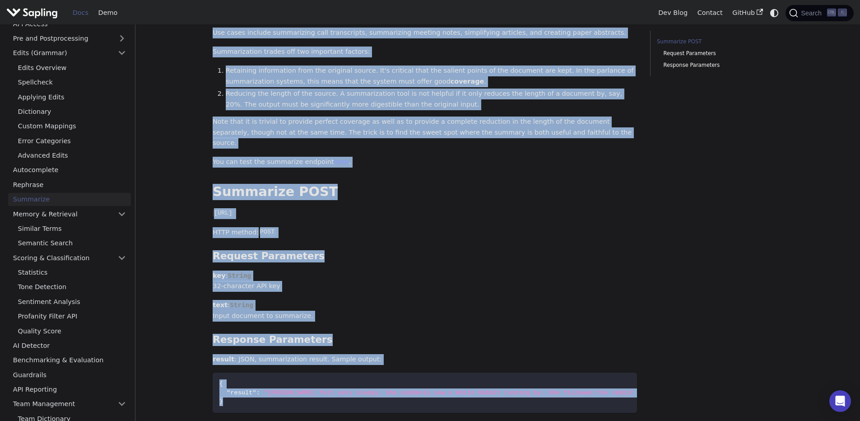
scroll to position [0, 0]
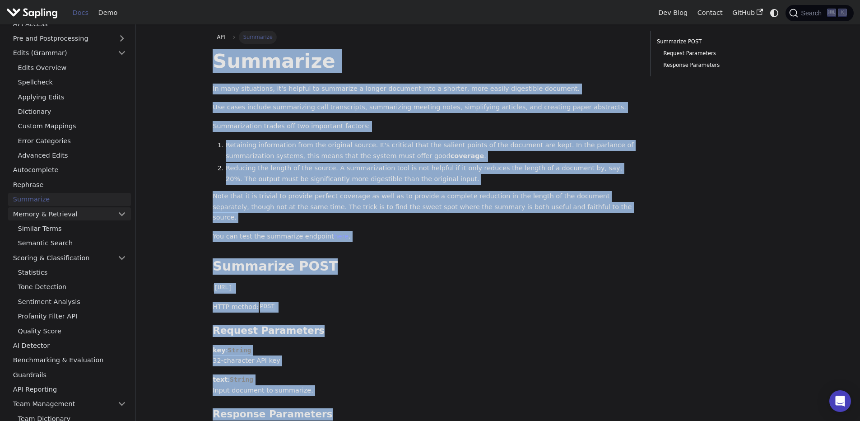
click at [58, 214] on link "Memory & Retrieval" at bounding box center [69, 213] width 123 height 13
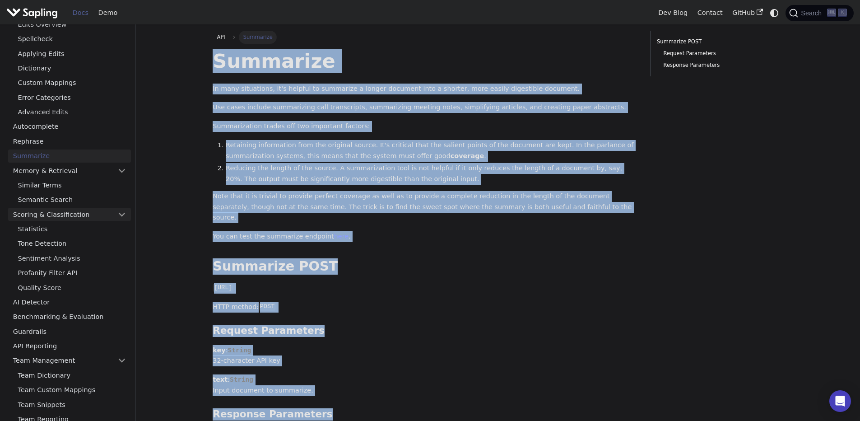
scroll to position [108, 0]
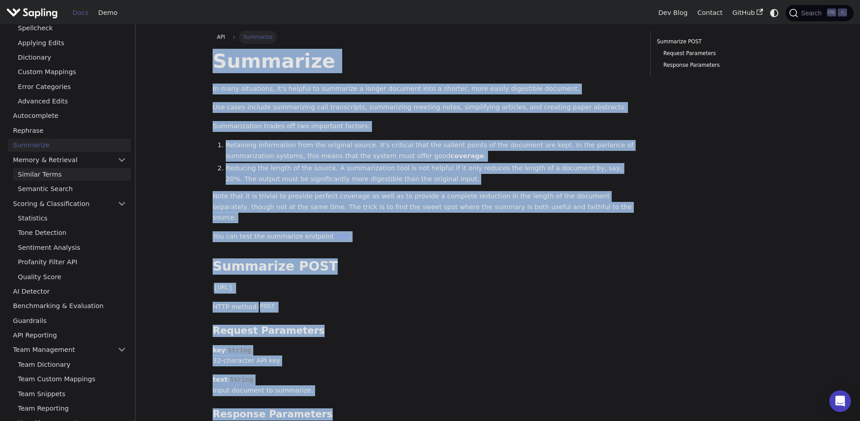
click at [57, 177] on link "Similar Terms" at bounding box center [72, 174] width 118 height 13
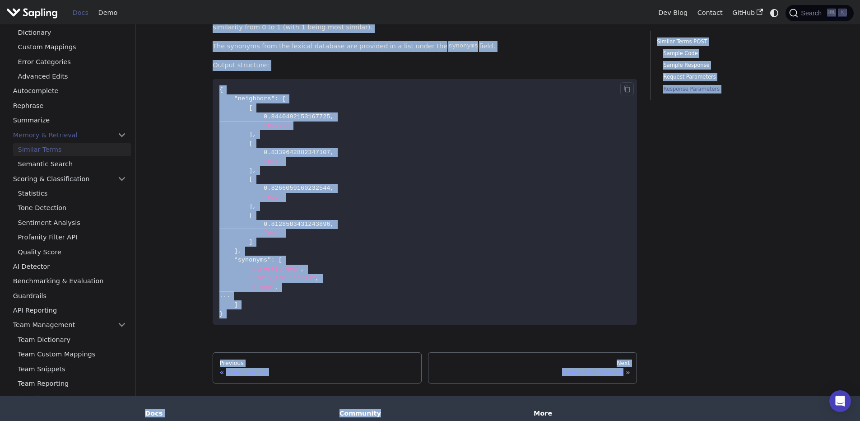
scroll to position [946, 0]
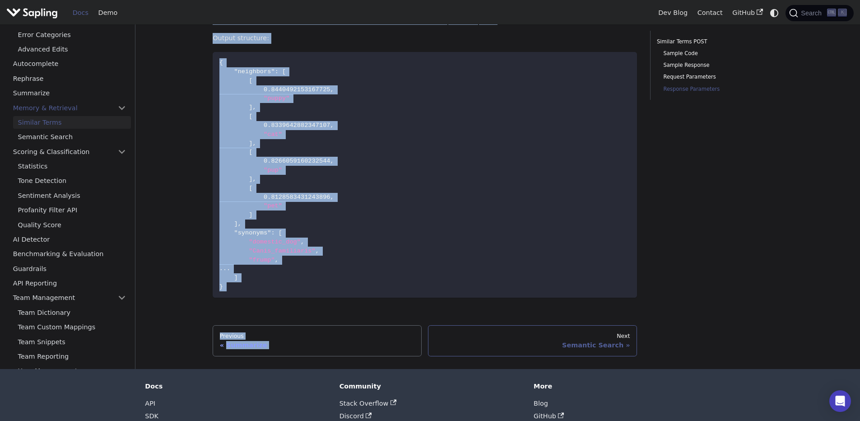
drag, startPoint x: 210, startPoint y: 58, endPoint x: 438, endPoint y: 316, distance: 343.9
click at [315, 235] on code "{ "neighbors" : [ [ 0.8440492153167725 , "puppy" ] , [ 0.8339642882347107 , "ca…" at bounding box center [425, 175] width 424 height 246
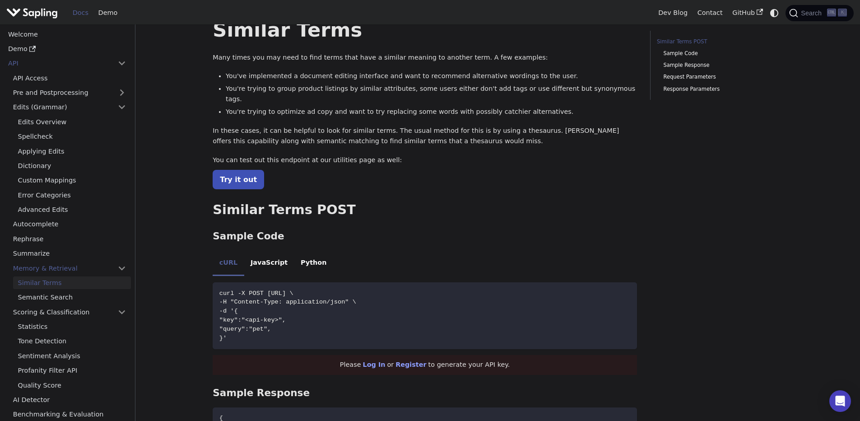
scroll to position [0, 0]
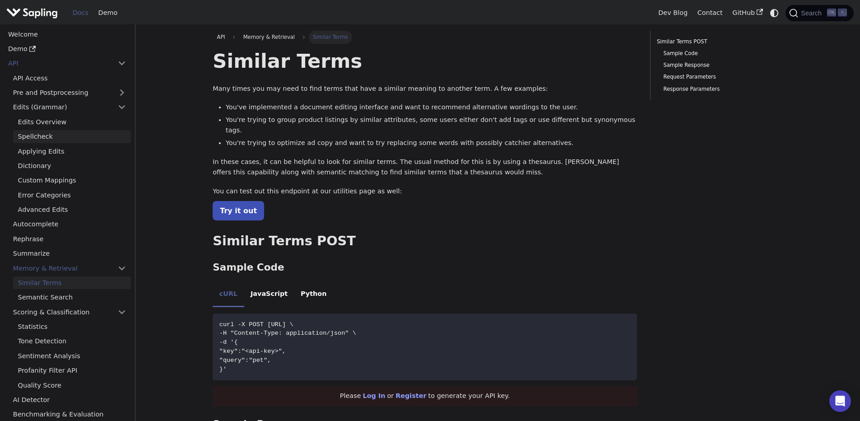
click at [41, 141] on link "Spellcheck" at bounding box center [72, 136] width 118 height 13
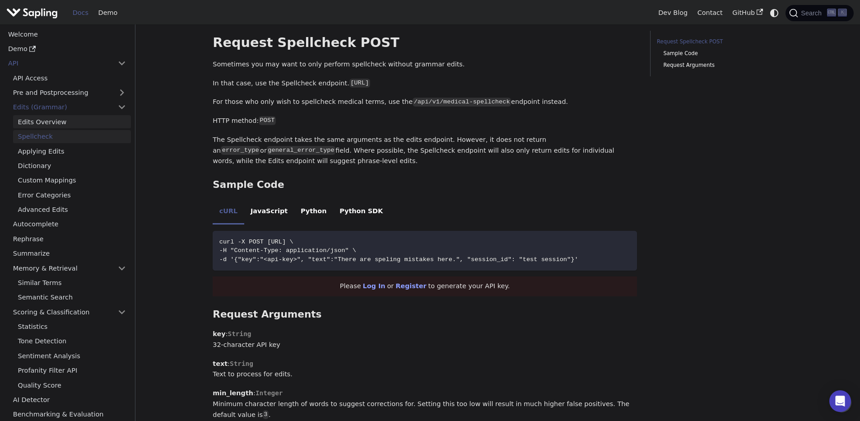
scroll to position [271, 0]
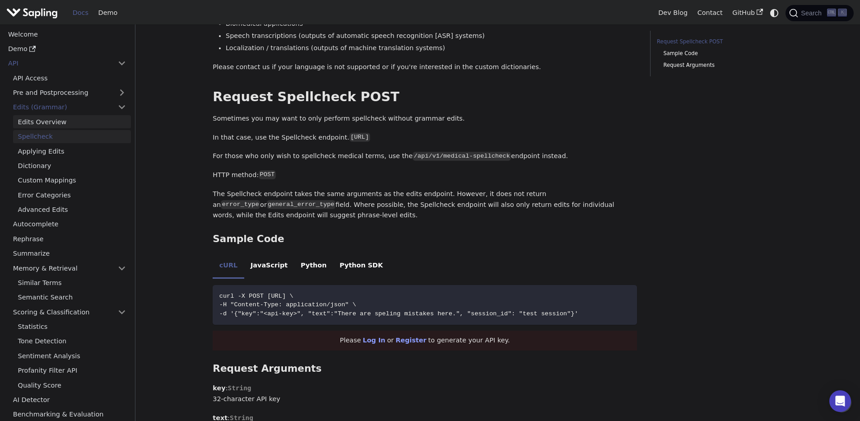
click at [41, 127] on link "Edits Overview" at bounding box center [72, 121] width 118 height 13
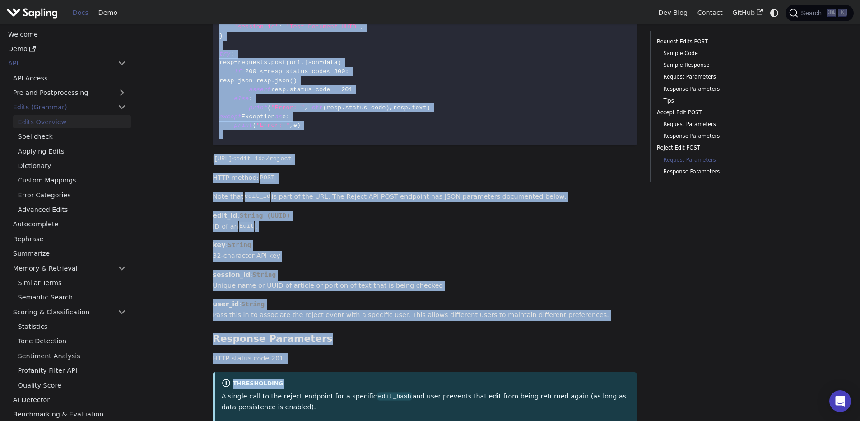
scroll to position [2552, 0]
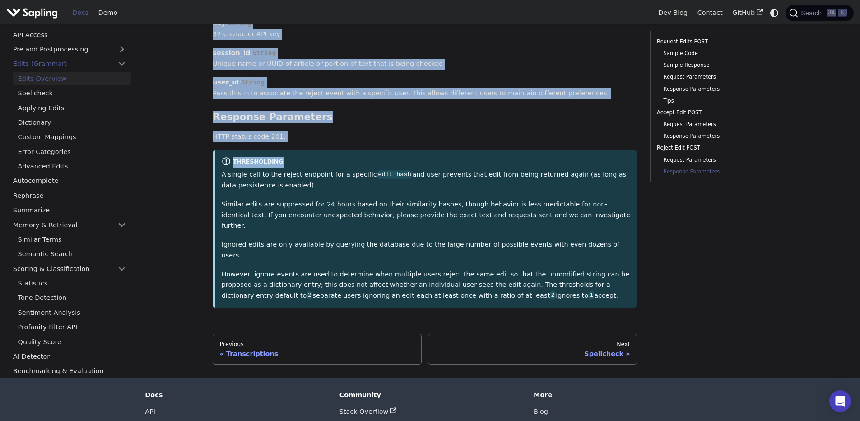
drag, startPoint x: 213, startPoint y: 59, endPoint x: 502, endPoint y: 247, distance: 344.8
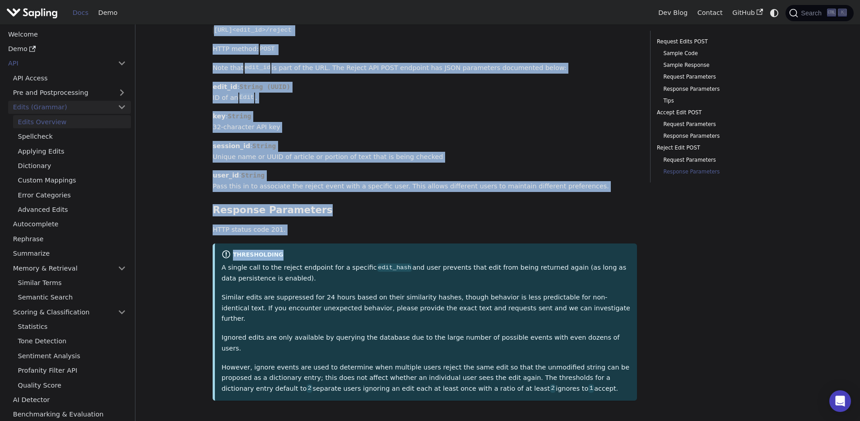
scroll to position [2335, 0]
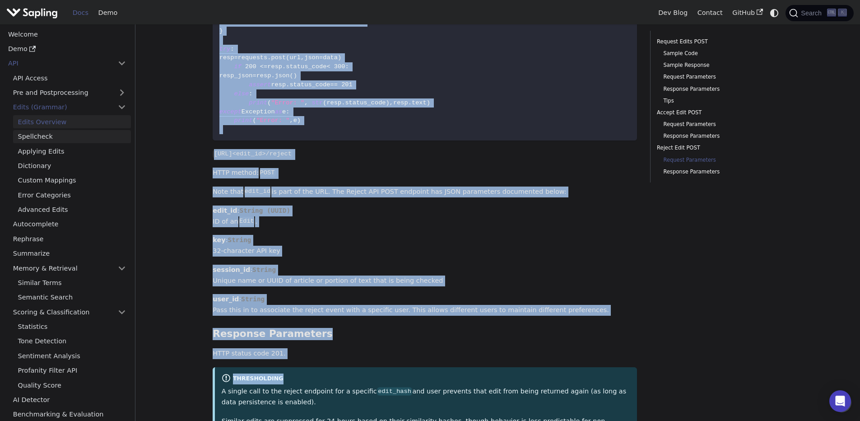
click at [41, 135] on link "Spellcheck" at bounding box center [72, 136] width 118 height 13
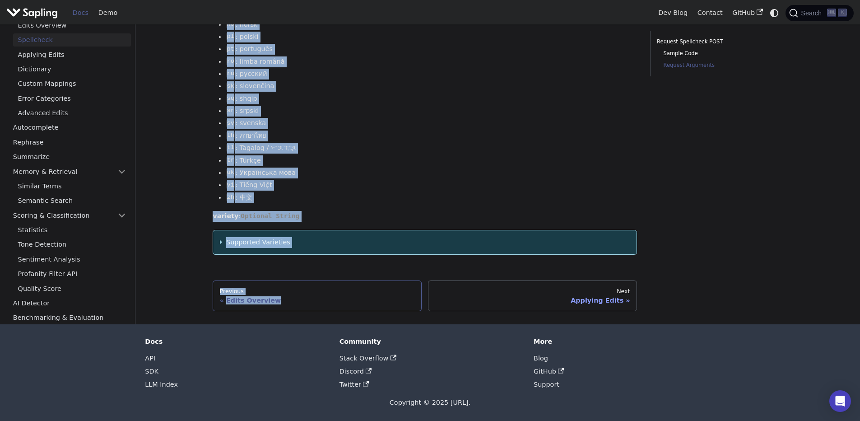
scroll to position [1247, 0]
drag, startPoint x: 204, startPoint y: 47, endPoint x: 374, endPoint y: 264, distance: 275.7
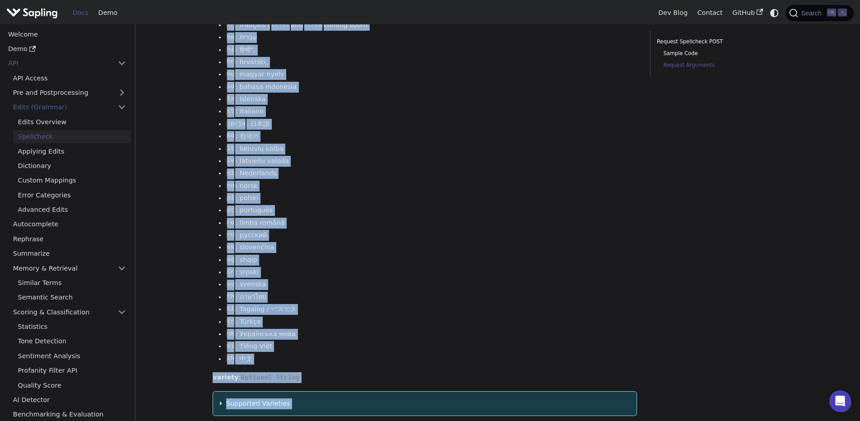
scroll to position [1084, 0]
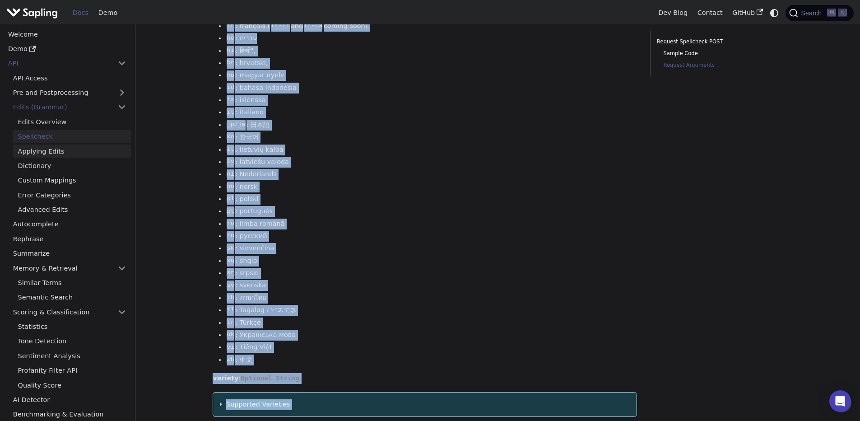
click at [53, 149] on link "Applying Edits" at bounding box center [72, 151] width 118 height 13
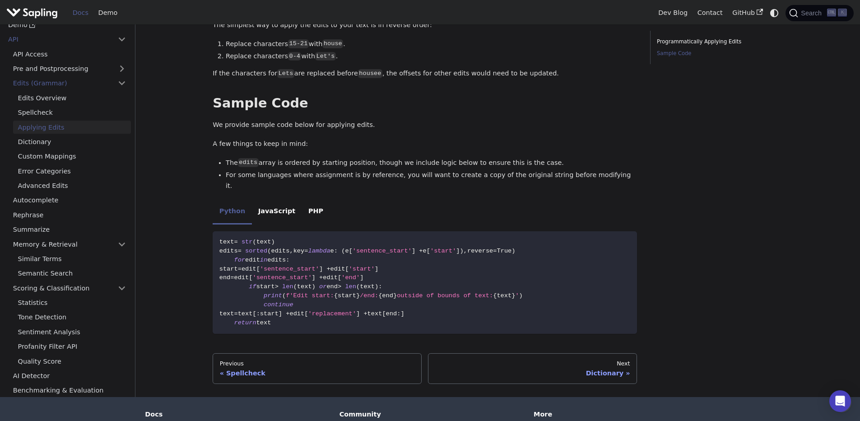
scroll to position [406, 0]
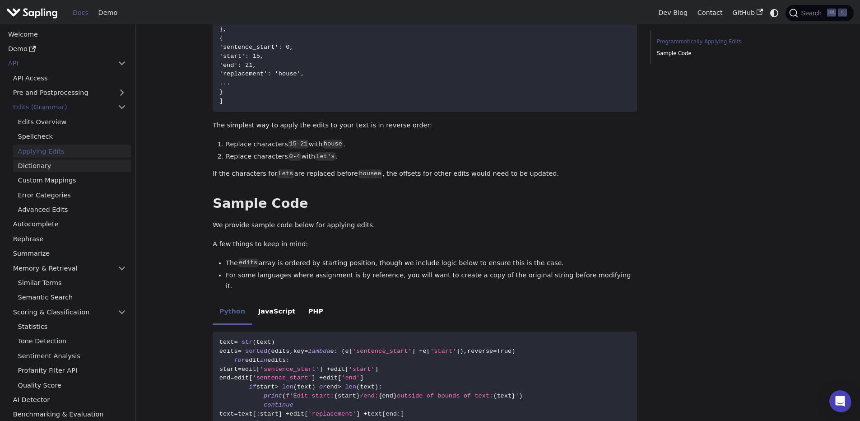
click at [52, 164] on link "Dictionary" at bounding box center [72, 165] width 118 height 13
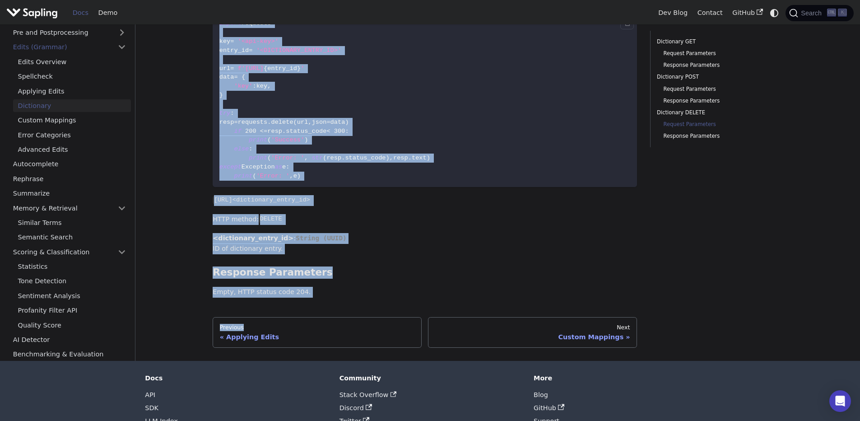
scroll to position [1131, 0]
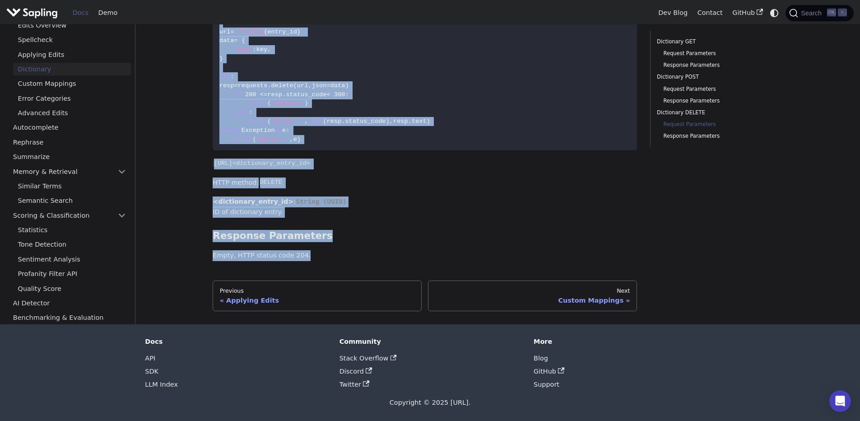
drag, startPoint x: 210, startPoint y: 61, endPoint x: 317, endPoint y: 261, distance: 226.5
click at [58, 88] on link "Custom Mappings" at bounding box center [72, 83] width 118 height 13
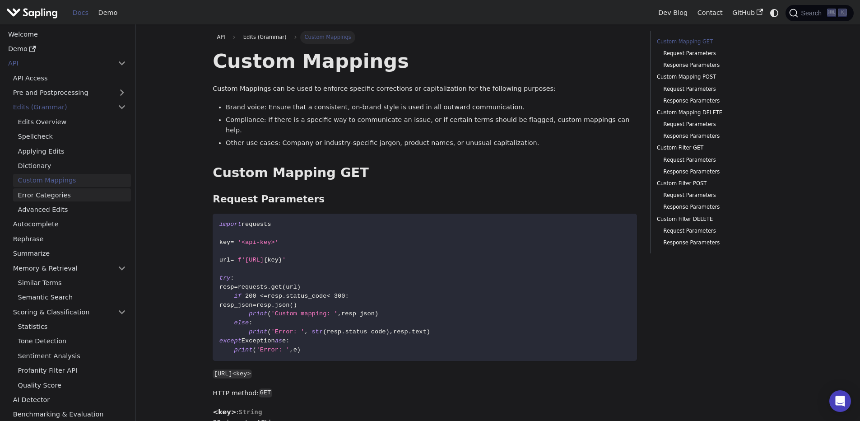
click at [50, 191] on link "Error Categories" at bounding box center [72, 194] width 118 height 13
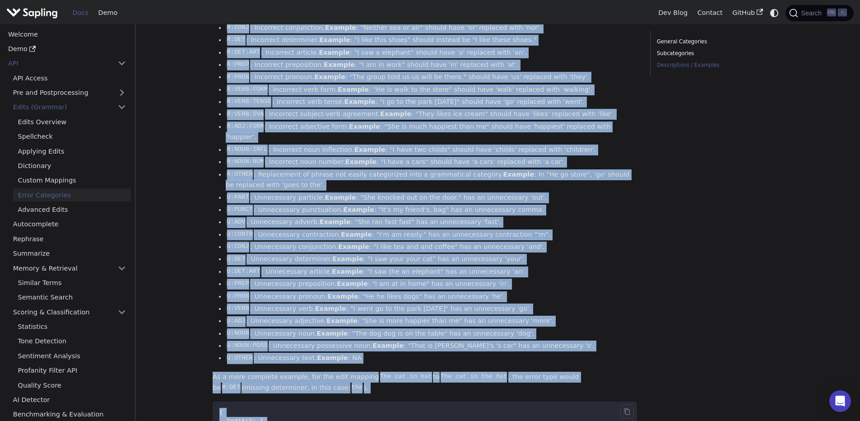
scroll to position [1276, 0]
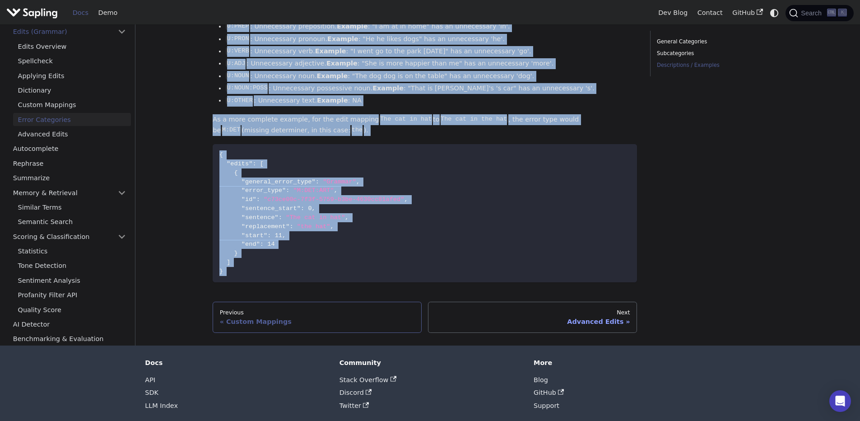
drag, startPoint x: 214, startPoint y: 54, endPoint x: 373, endPoint y: 283, distance: 279.1
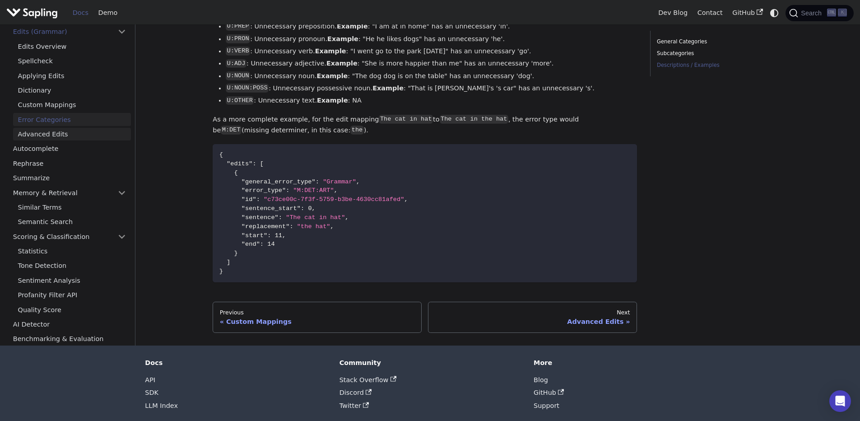
click at [51, 128] on link "Advanced Edits" at bounding box center [72, 134] width 118 height 13
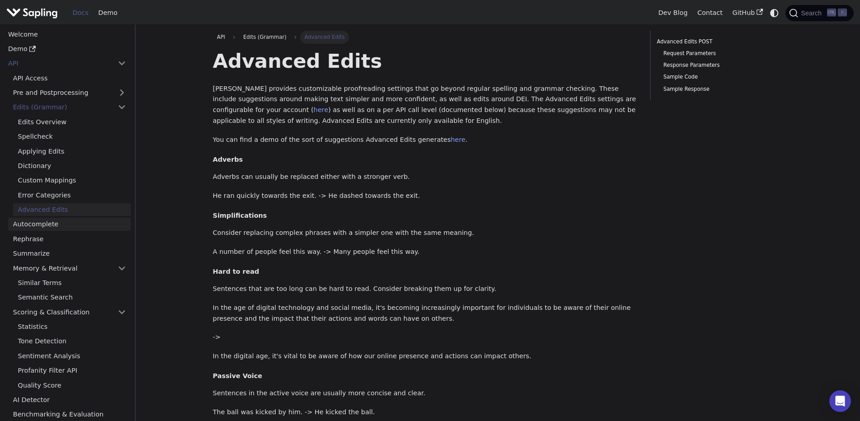
click at [43, 230] on link "Autocomplete" at bounding box center [69, 224] width 123 height 13
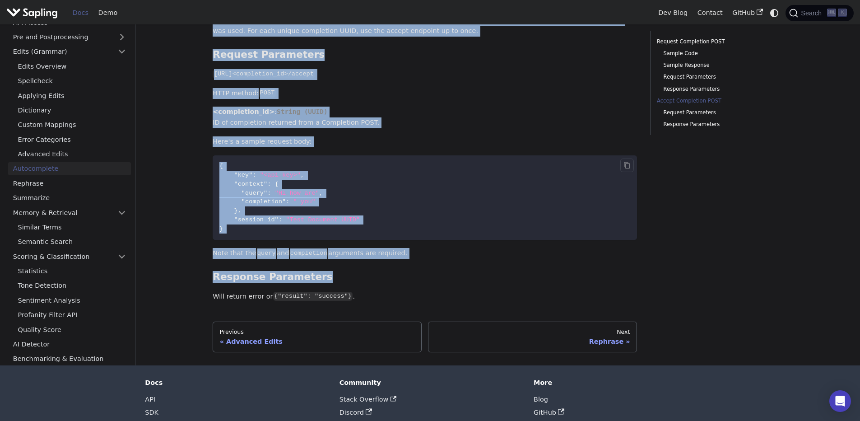
scroll to position [813, 0]
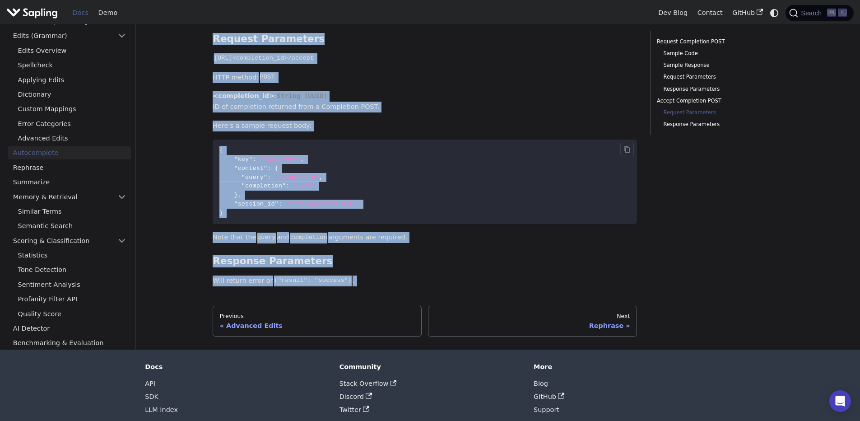
drag, startPoint x: 212, startPoint y: 60, endPoint x: 398, endPoint y: 291, distance: 296.8
click at [39, 167] on link "Rephrase" at bounding box center [69, 167] width 123 height 13
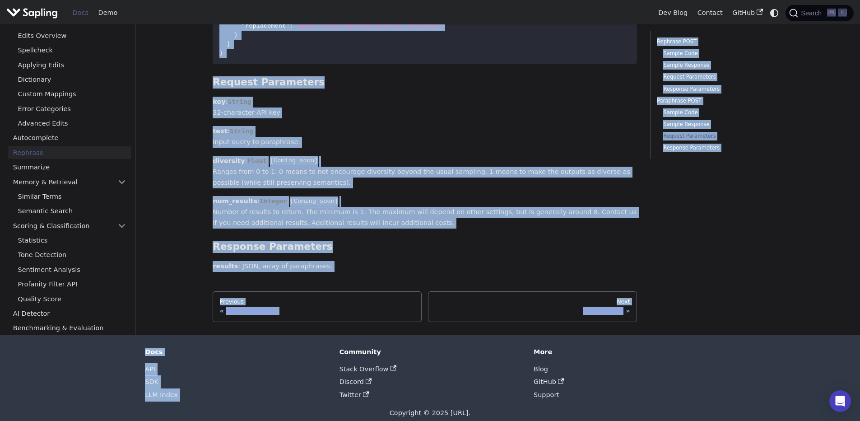
scroll to position [1622, 0]
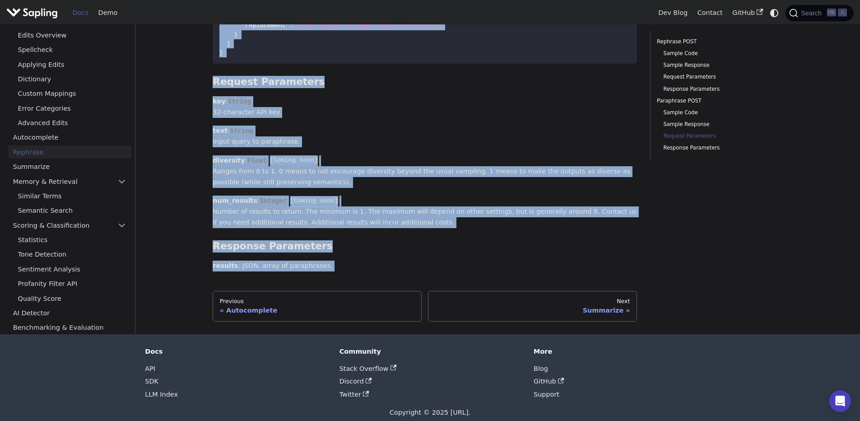
drag, startPoint x: 205, startPoint y: 58, endPoint x: 359, endPoint y: 266, distance: 258.6
click at [30, 160] on link "Summarize" at bounding box center [69, 166] width 123 height 13
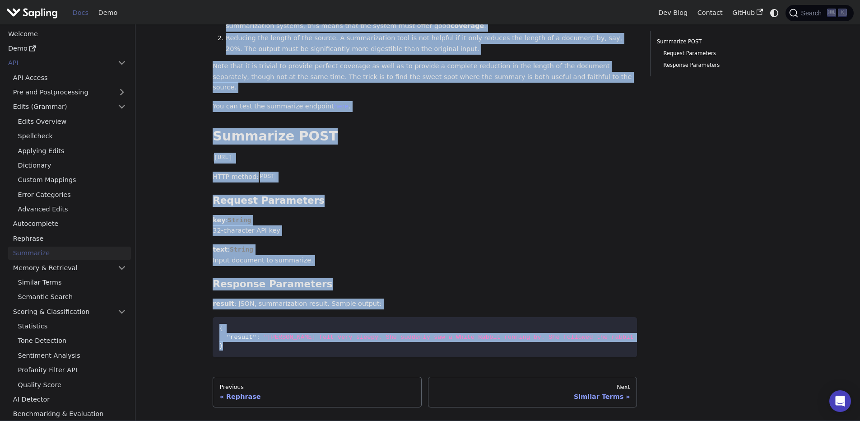
scroll to position [220, 0]
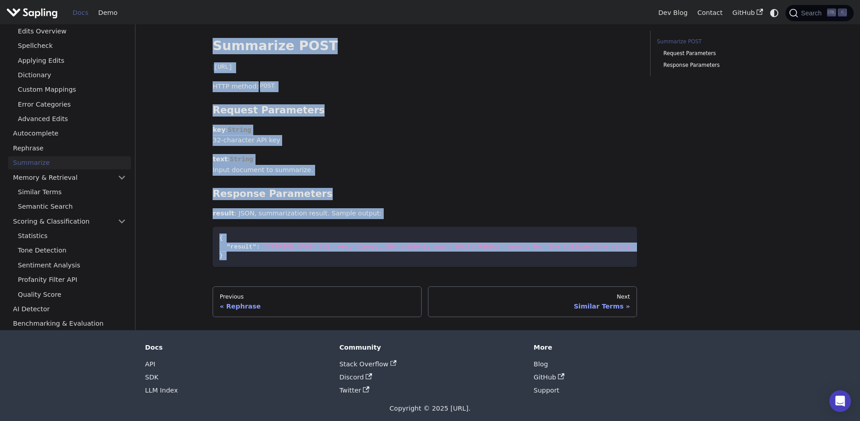
drag, startPoint x: 210, startPoint y: 60, endPoint x: 324, endPoint y: 265, distance: 235.1
click at [324, 265] on div "API Summarize On this page Summarize In many situations, it's helpful to summar…" at bounding box center [424, 63] width 437 height 507
click at [79, 172] on link "Memory & Retrieval" at bounding box center [69, 177] width 123 height 13
click at [73, 185] on link "Similar Terms" at bounding box center [72, 191] width 118 height 13
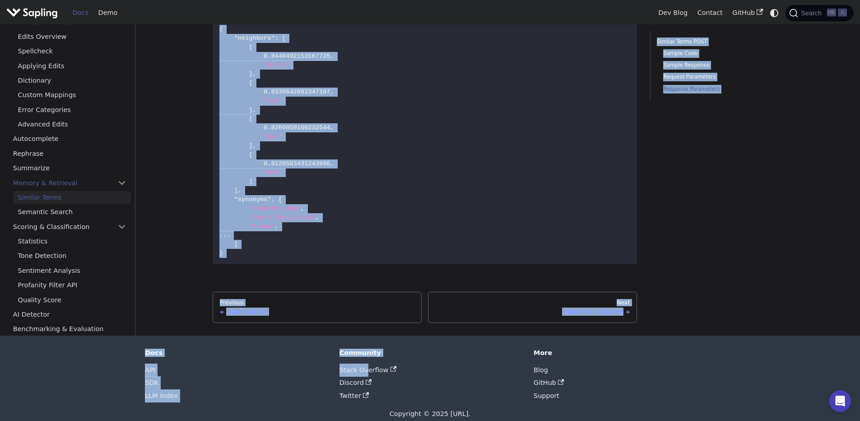
scroll to position [981, 0]
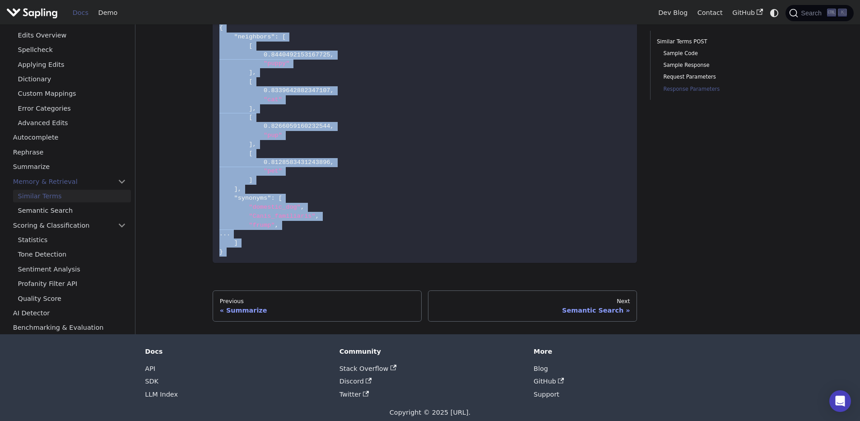
drag, startPoint x: 208, startPoint y: 65, endPoint x: 332, endPoint y: 271, distance: 240.6
click at [48, 204] on link "Semantic Search" at bounding box center [72, 210] width 118 height 13
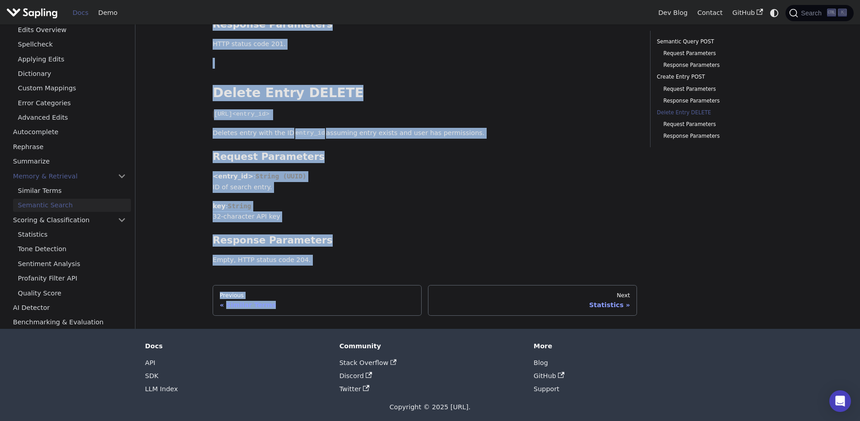
scroll to position [902, 0]
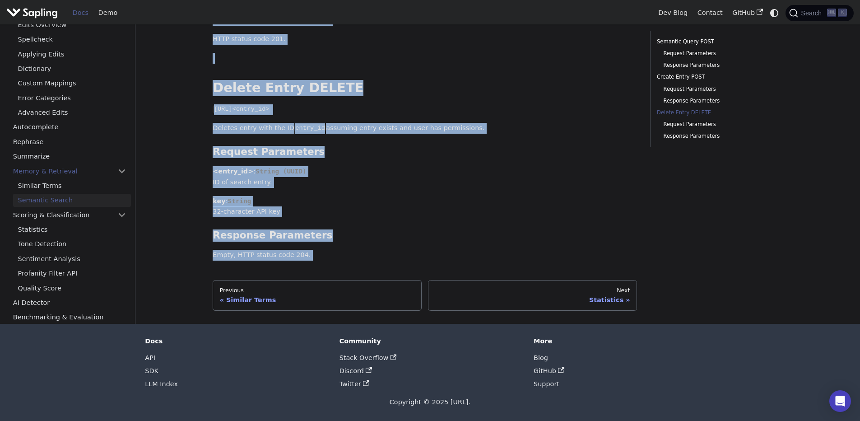
drag, startPoint x: 215, startPoint y: 59, endPoint x: 322, endPoint y: 266, distance: 232.7
click at [50, 219] on link "Scoring & Classification" at bounding box center [69, 214] width 123 height 13
click at [46, 230] on link "Statistics" at bounding box center [72, 229] width 118 height 13
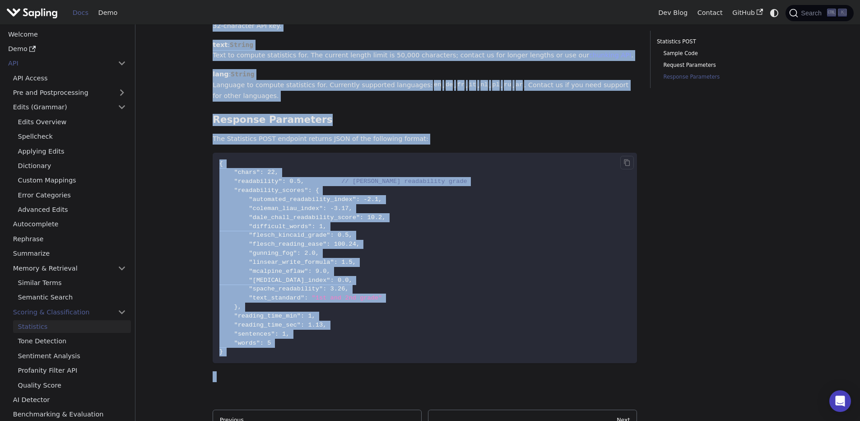
scroll to position [520, 0]
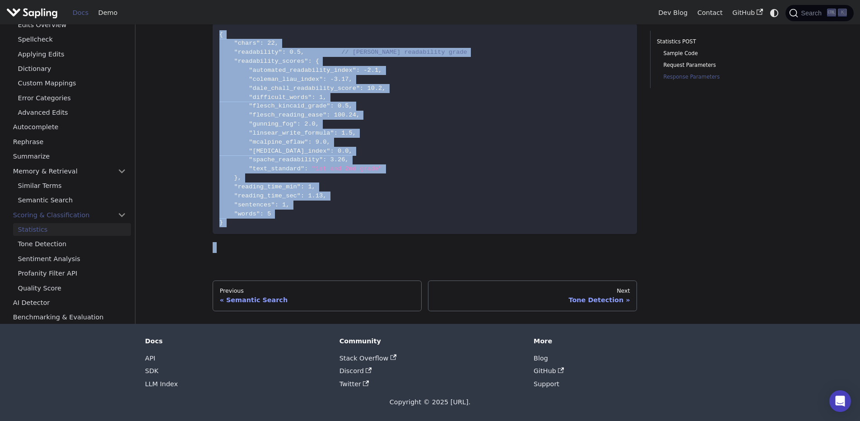
drag, startPoint x: 216, startPoint y: 61, endPoint x: 323, endPoint y: 273, distance: 237.1
click at [63, 248] on link "Tone Detection" at bounding box center [72, 244] width 118 height 13
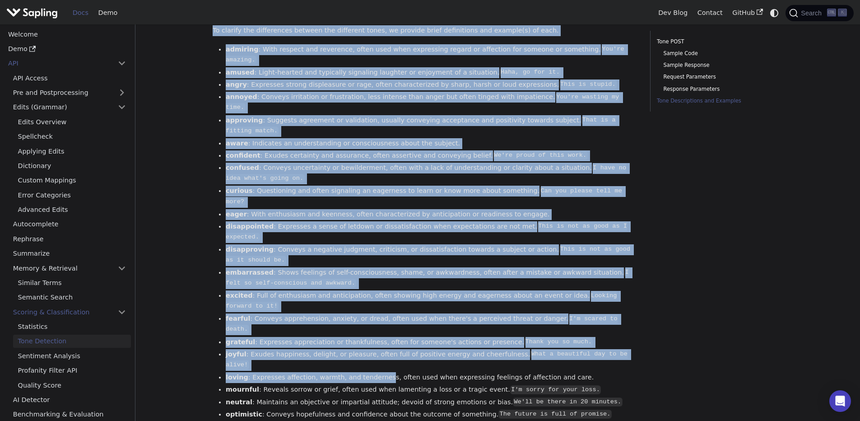
scroll to position [1788, 0]
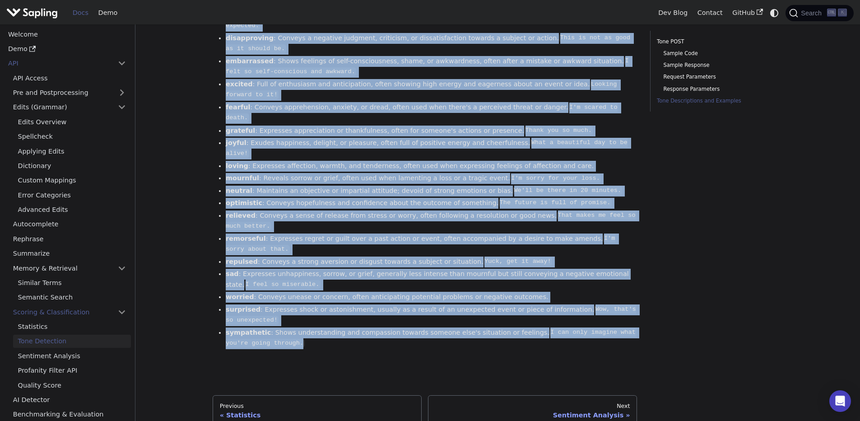
drag, startPoint x: 213, startPoint y: 59, endPoint x: 395, endPoint y: 252, distance: 265.5
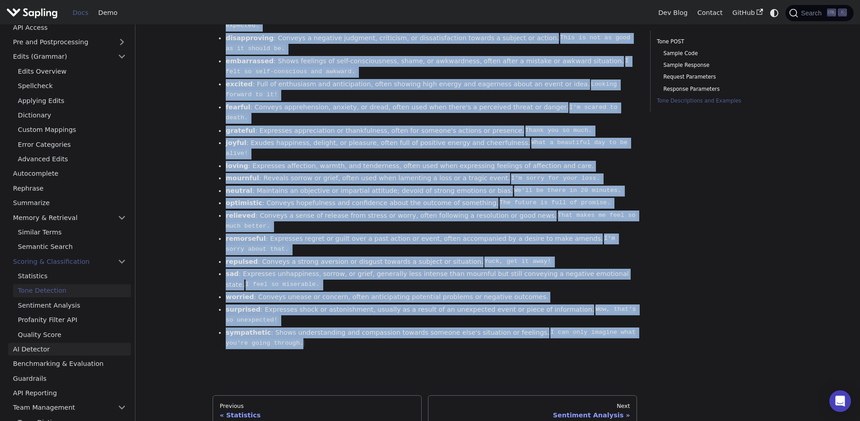
scroll to position [108, 0]
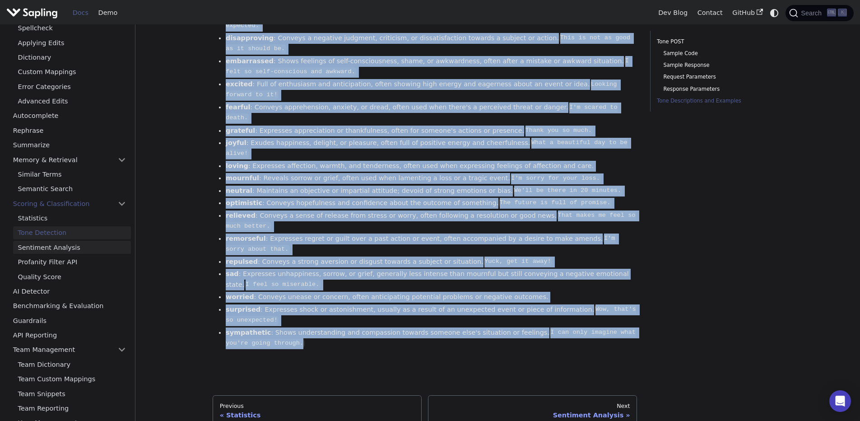
click at [58, 241] on link "Sentiment Analysis" at bounding box center [72, 247] width 118 height 13
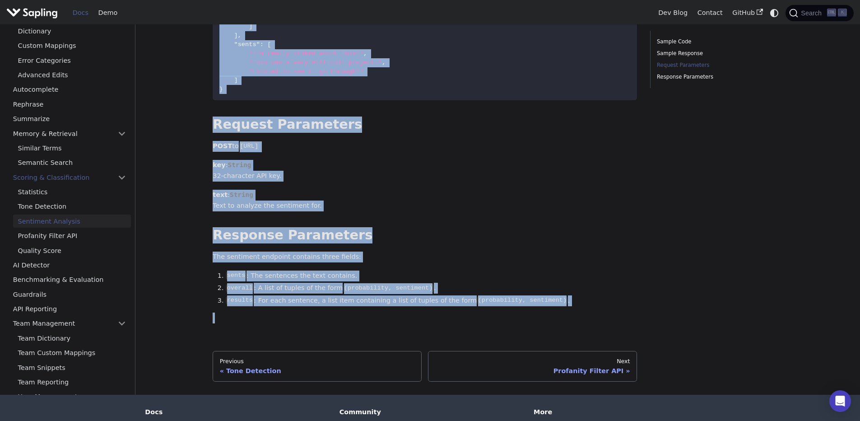
scroll to position [516, 0]
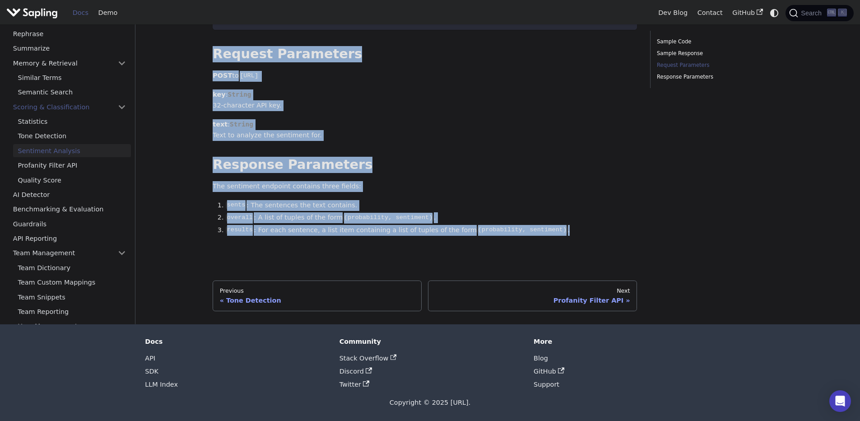
drag, startPoint x: 209, startPoint y: 54, endPoint x: 582, endPoint y: 233, distance: 413.9
click at [55, 160] on link "Profanity Filter API" at bounding box center [72, 165] width 118 height 13
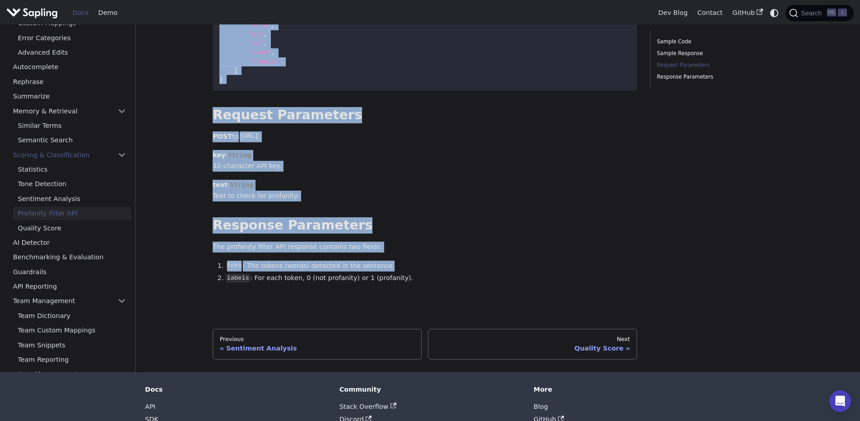
scroll to position [428, 0]
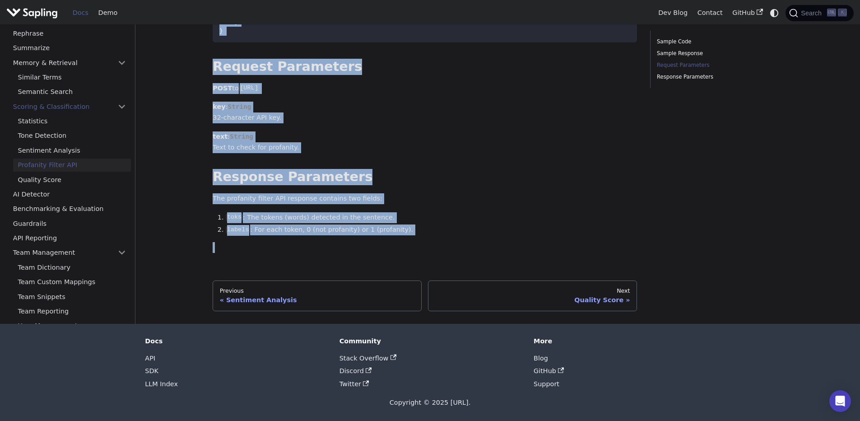
drag, startPoint x: 204, startPoint y: 61, endPoint x: 415, endPoint y: 247, distance: 282.2
click at [37, 177] on link "Quality Score" at bounding box center [72, 179] width 118 height 13
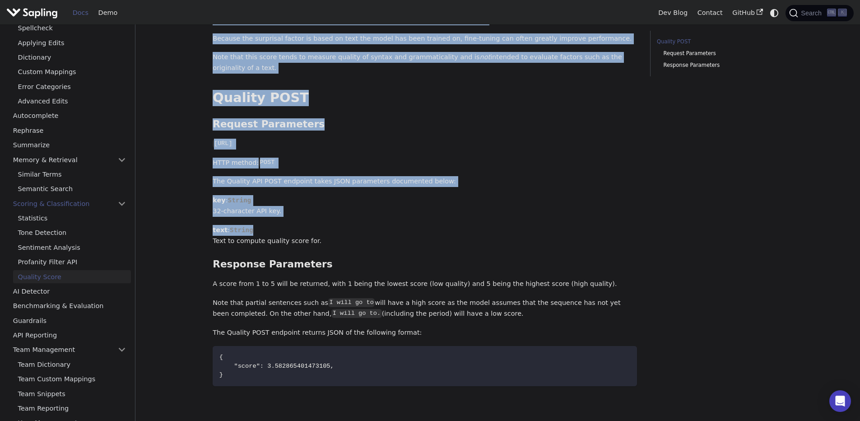
scroll to position [253, 0]
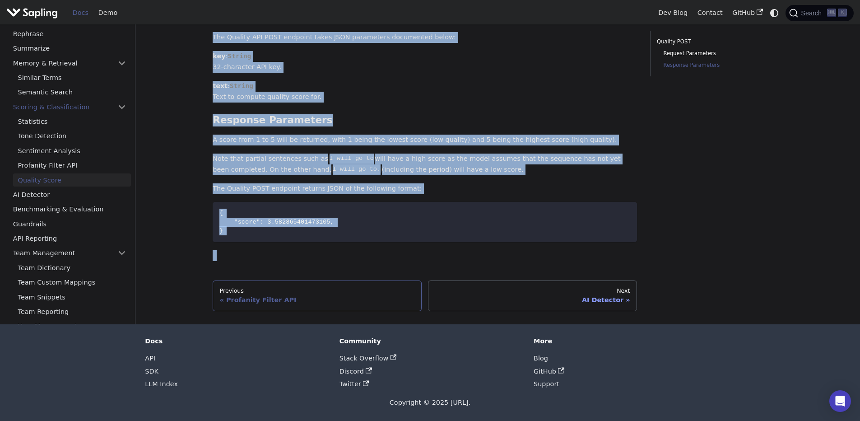
drag, startPoint x: 213, startPoint y: 66, endPoint x: 350, endPoint y: 282, distance: 256.0
click at [350, 282] on div "API Scoring & Classification Quality Score On this page Quality Score The quali…" at bounding box center [425, 43] width 424 height 533
click at [40, 191] on link "AI Detector" at bounding box center [69, 194] width 123 height 13
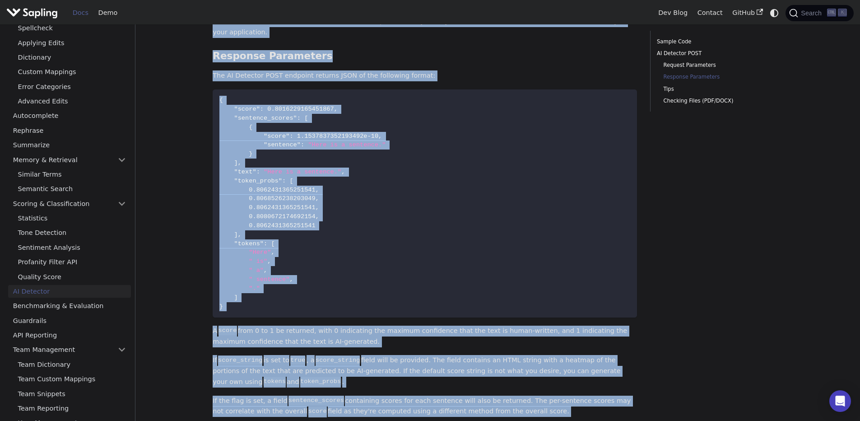
scroll to position [1084, 0]
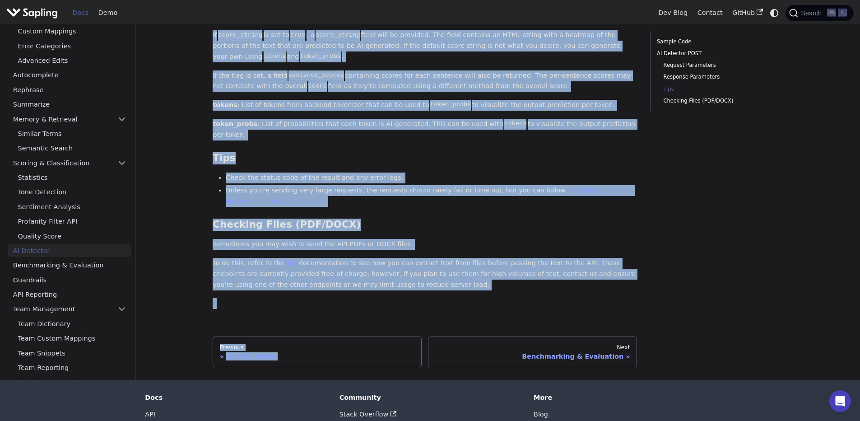
drag, startPoint x: 213, startPoint y: 64, endPoint x: 433, endPoint y: 303, distance: 325.1
click at [22, 259] on link "Benchmarking & Evaluation" at bounding box center [69, 265] width 123 height 13
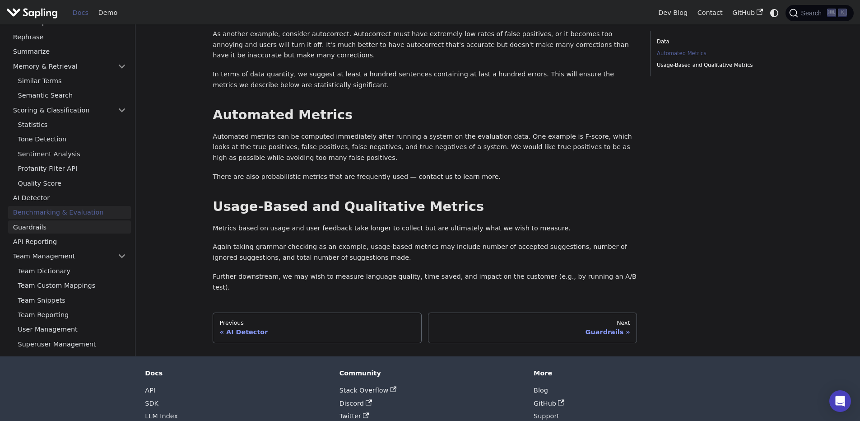
scroll to position [163, 0]
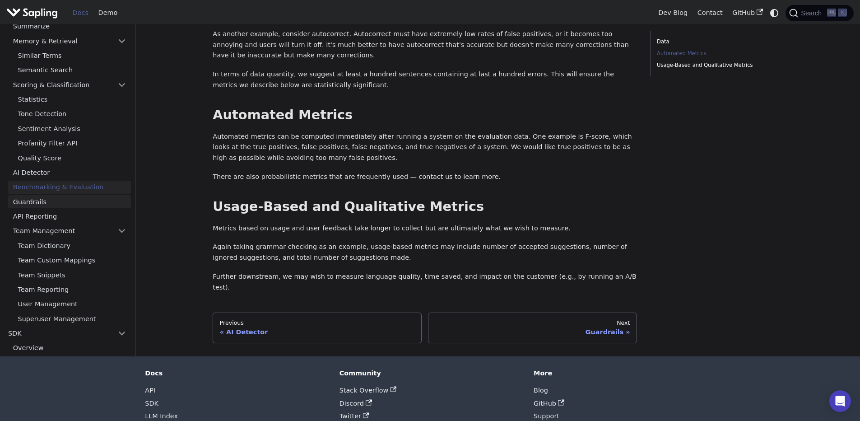
click at [39, 195] on link "Guardrails" at bounding box center [69, 201] width 123 height 13
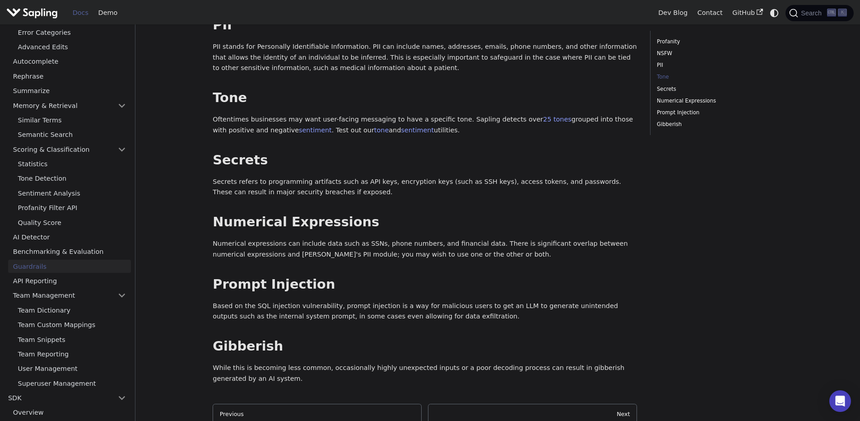
scroll to position [448, 0]
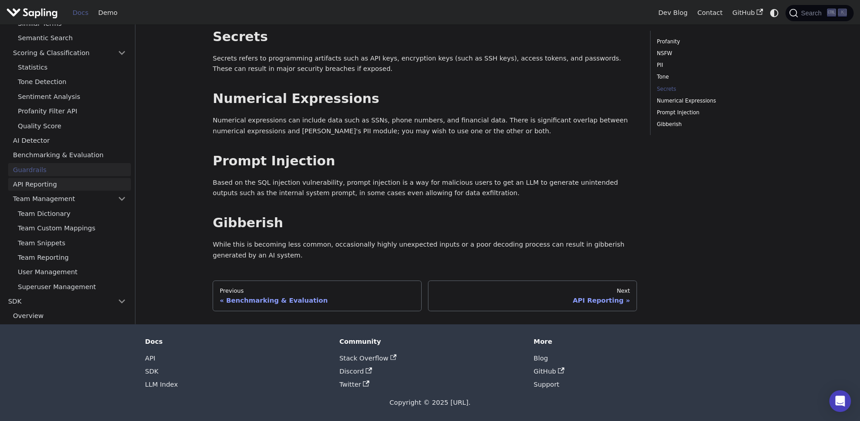
click at [39, 188] on link "API Reporting" at bounding box center [69, 183] width 123 height 13
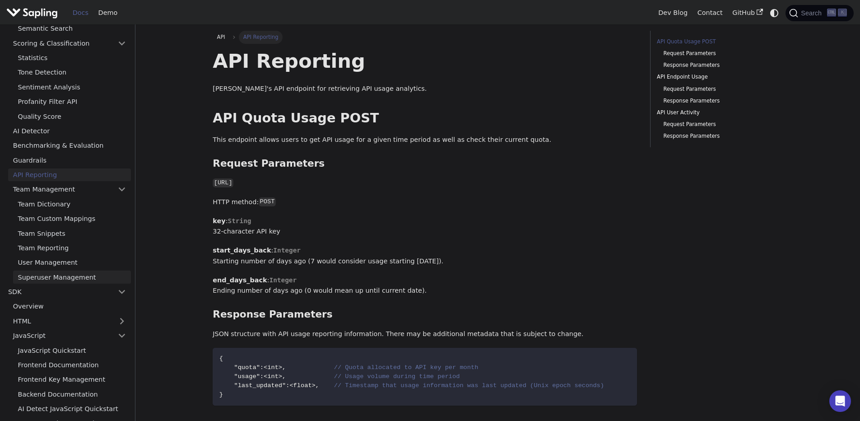
scroll to position [271, 0]
click at [51, 199] on link "Team Dictionary" at bounding box center [72, 201] width 118 height 13
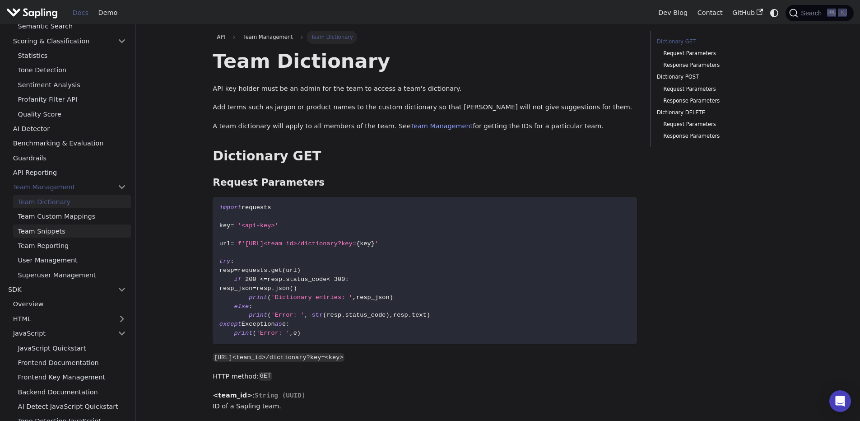
click at [57, 225] on link "Team Snippets" at bounding box center [72, 230] width 118 height 13
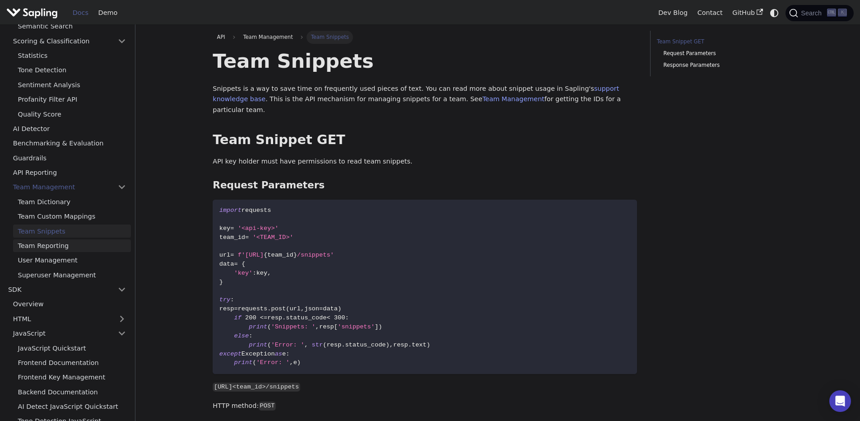
click at [47, 240] on link "Team Reporting" at bounding box center [72, 245] width 118 height 13
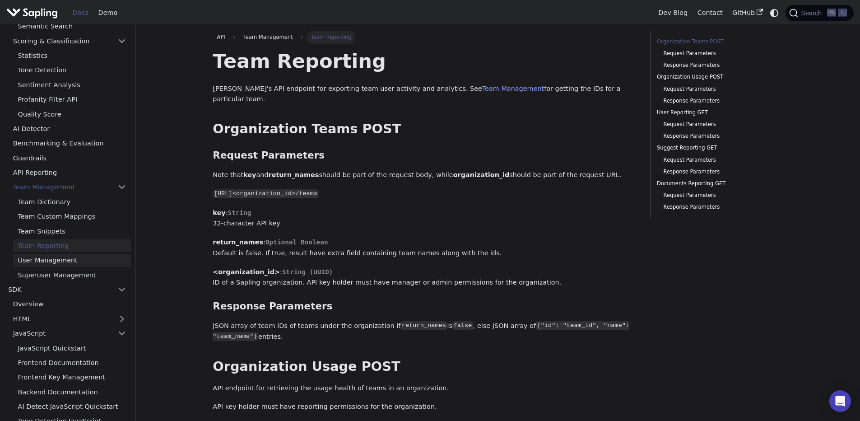
click at [51, 263] on link "User Management" at bounding box center [72, 260] width 118 height 13
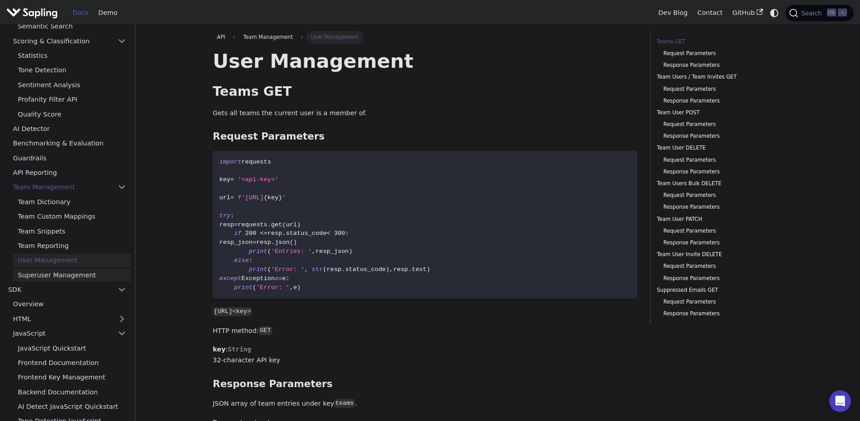
click at [52, 279] on link "Superuser Management" at bounding box center [72, 274] width 118 height 13
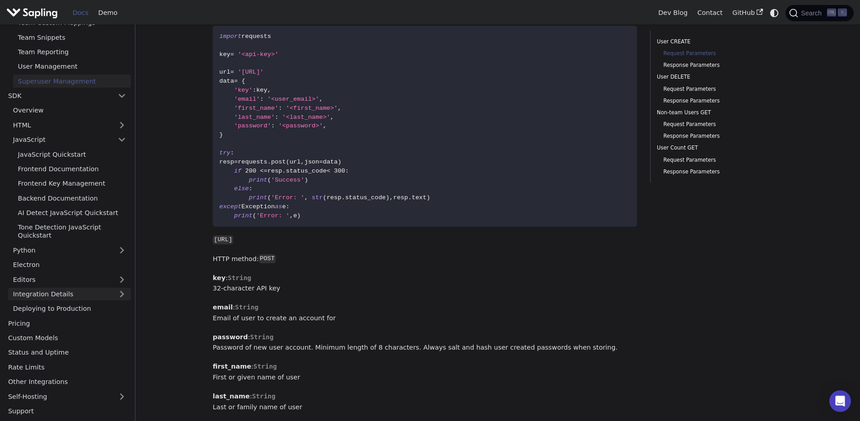
scroll to position [217, 0]
click at [42, 275] on link "Editors" at bounding box center [60, 279] width 105 height 13
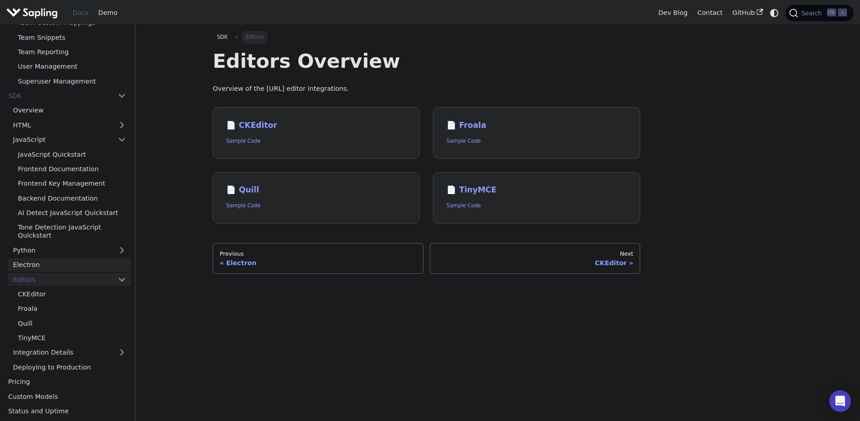
click at [42, 264] on link "Electron" at bounding box center [69, 264] width 123 height 13
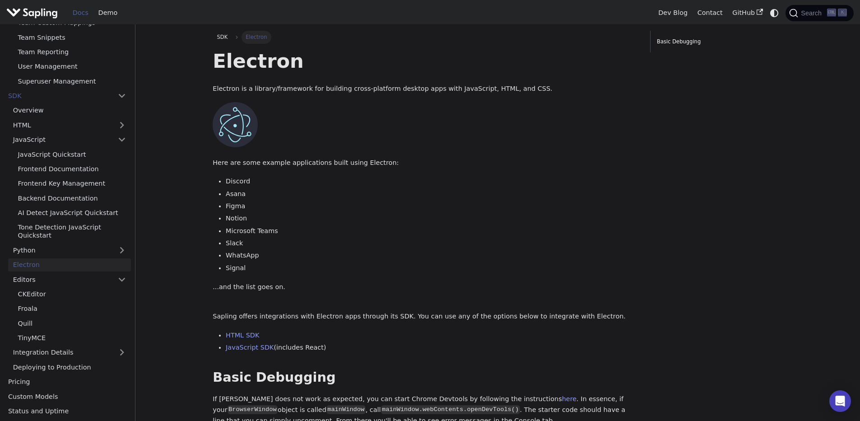
click at [41, 258] on link "Electron" at bounding box center [69, 264] width 123 height 13
click at [44, 254] on link "Python" at bounding box center [69, 249] width 123 height 13
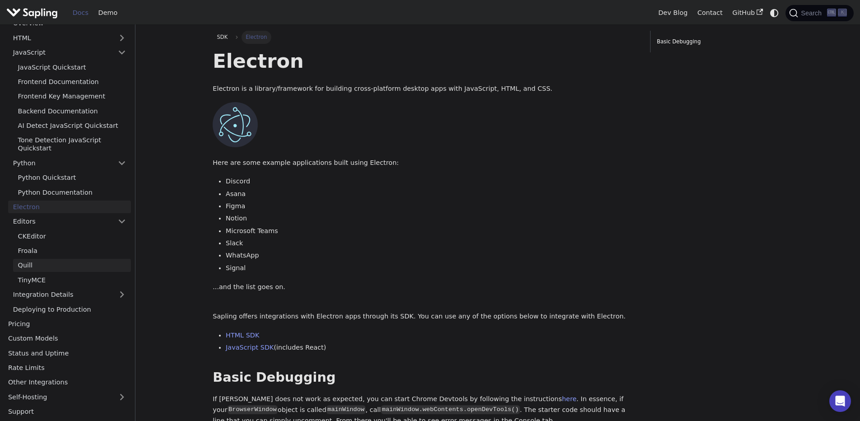
scroll to position [552, 0]
click at [34, 238] on link "CKEditor" at bounding box center [72, 235] width 118 height 13
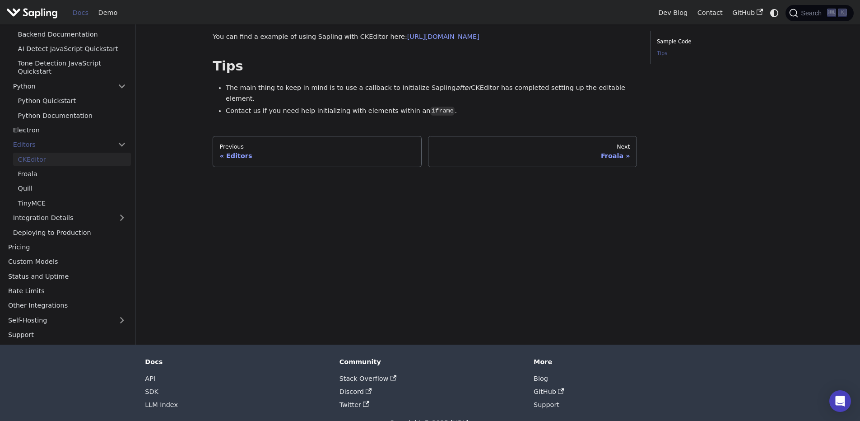
scroll to position [97, 0]
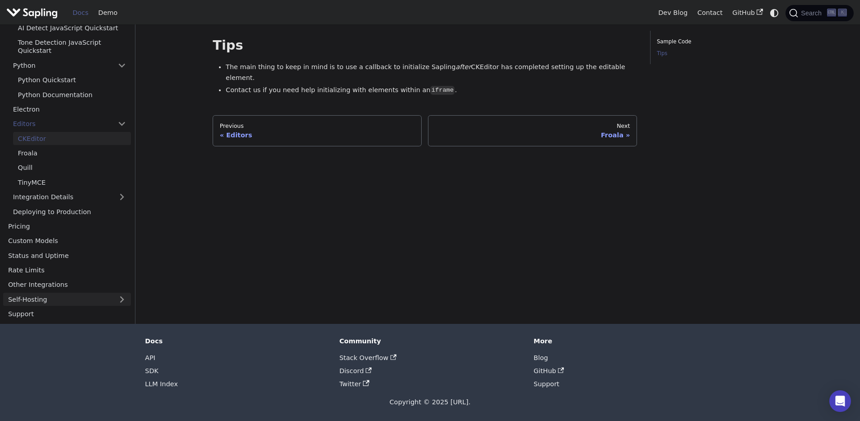
click at [36, 302] on link "Self-Hosting" at bounding box center [67, 299] width 128 height 13
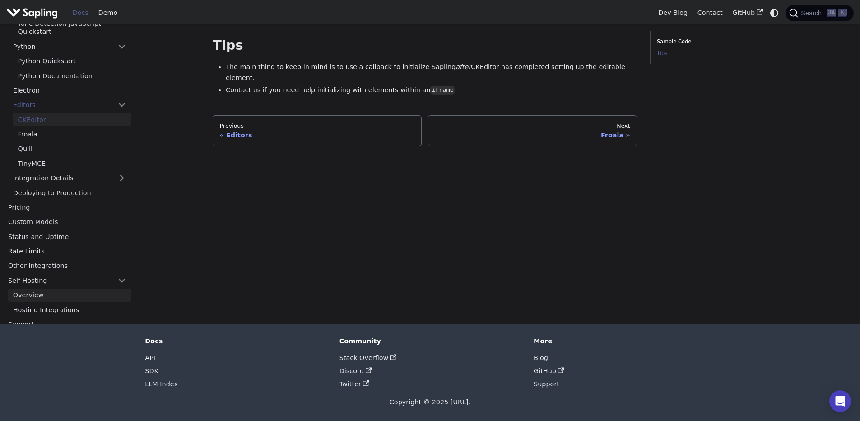
scroll to position [582, 0]
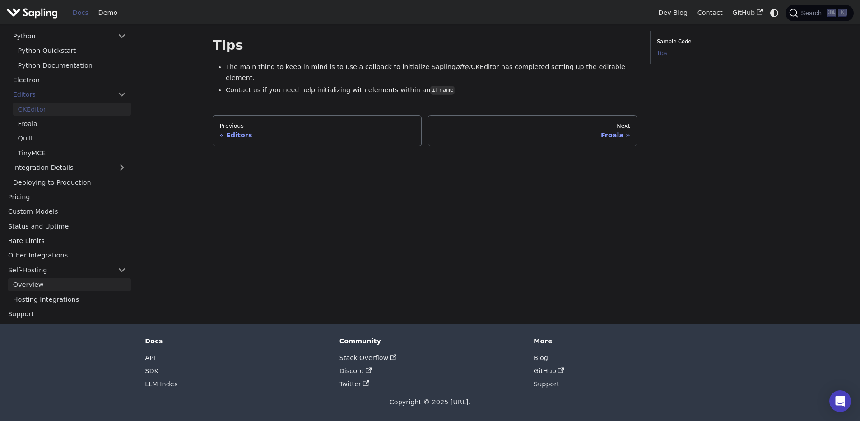
click at [44, 280] on link "Overview" at bounding box center [69, 284] width 123 height 13
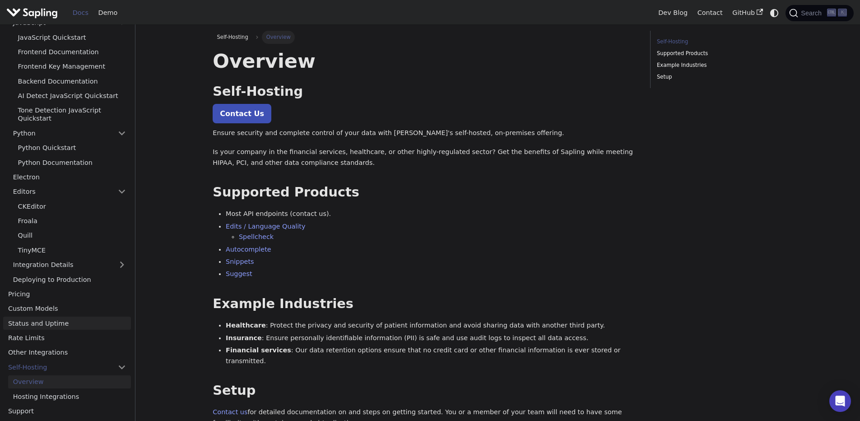
scroll to position [157, 0]
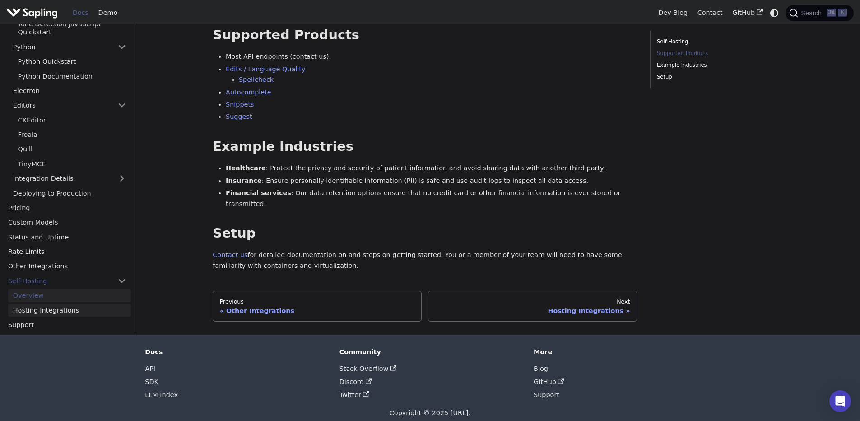
click at [51, 303] on link "Hosting Integrations" at bounding box center [69, 309] width 123 height 13
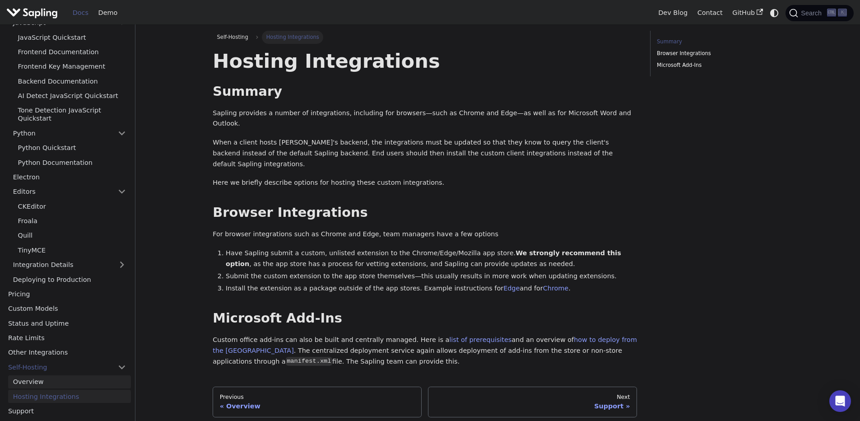
click at [38, 384] on link "Overview" at bounding box center [69, 381] width 123 height 13
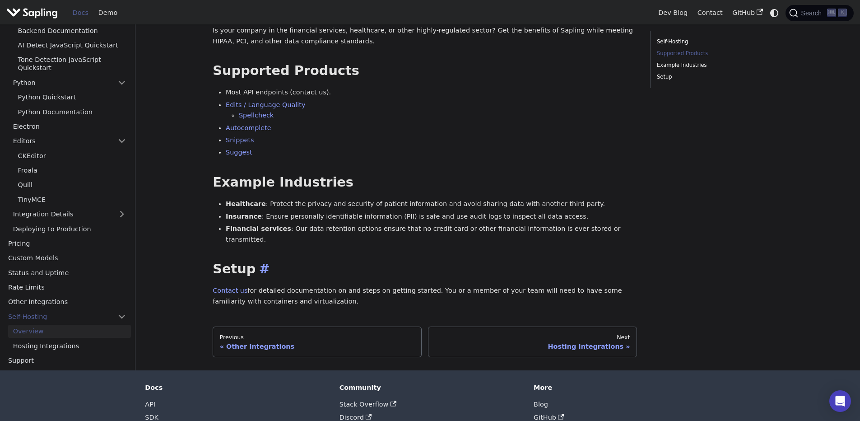
scroll to position [157, 0]
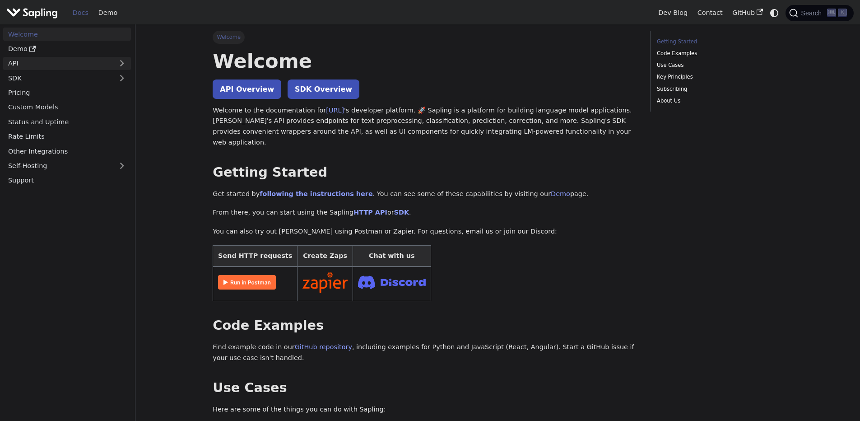
click at [63, 65] on link "API" at bounding box center [58, 63] width 110 height 13
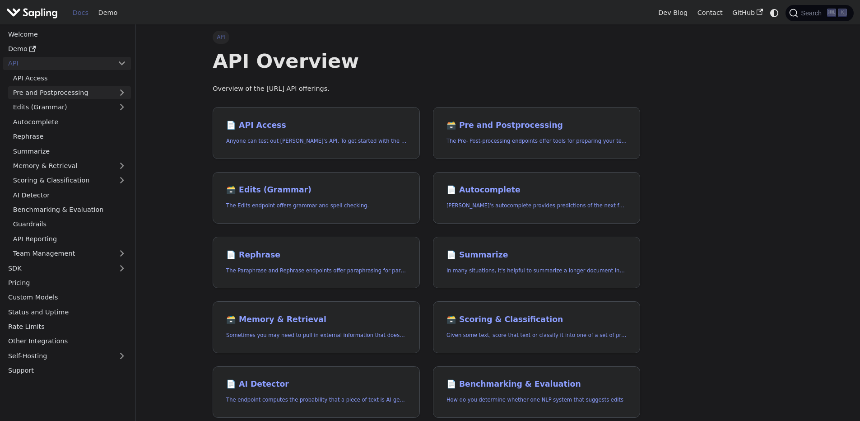
click at [86, 96] on link "Pre and Postprocessing" at bounding box center [69, 92] width 123 height 13
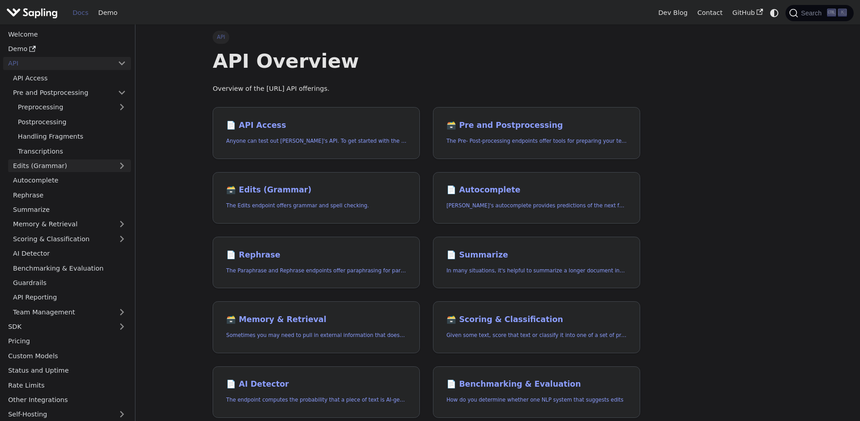
click at [62, 162] on link "Edits (Grammar)" at bounding box center [69, 165] width 123 height 13
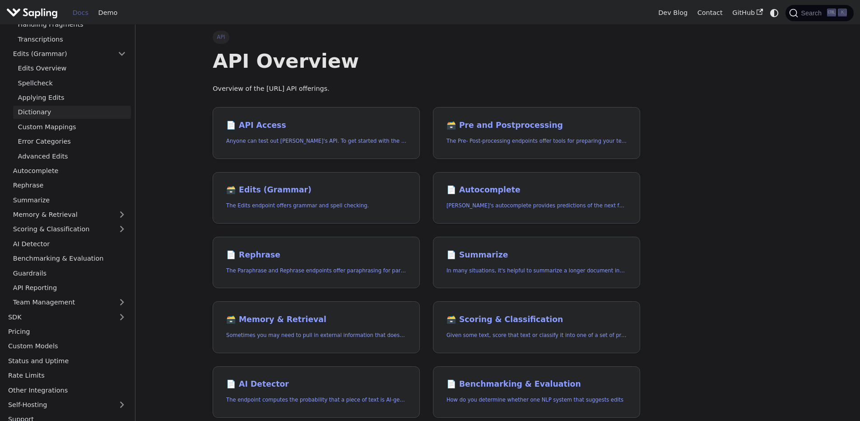
scroll to position [120, 0]
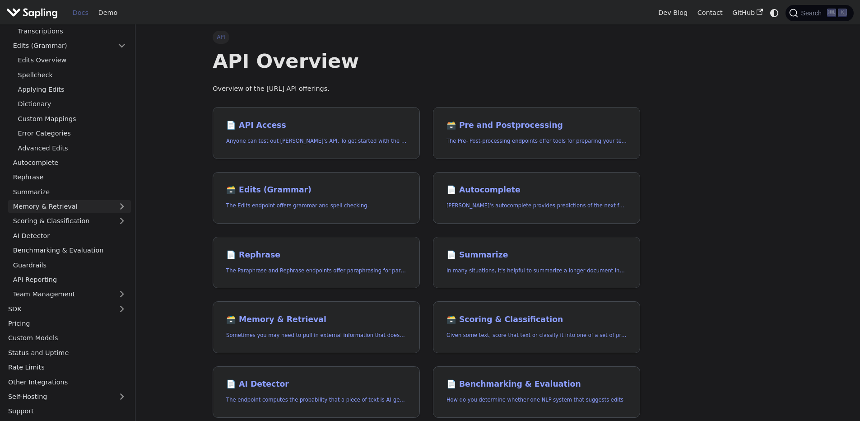
click at [79, 206] on link "Memory & Retrieval" at bounding box center [69, 206] width 123 height 13
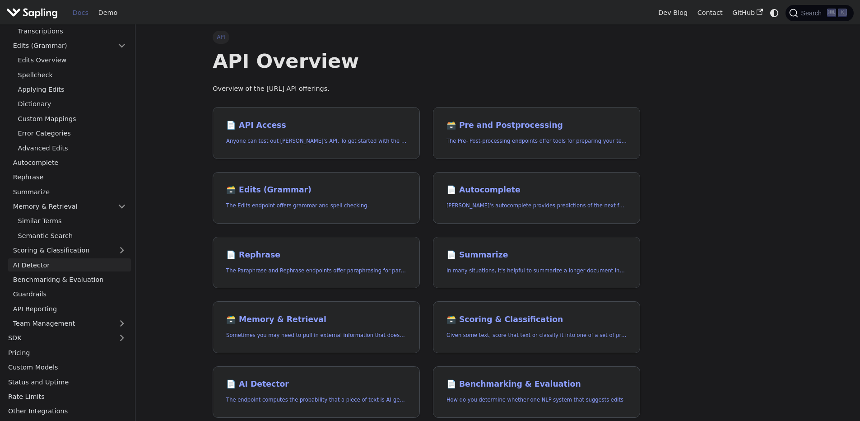
scroll to position [149, 0]
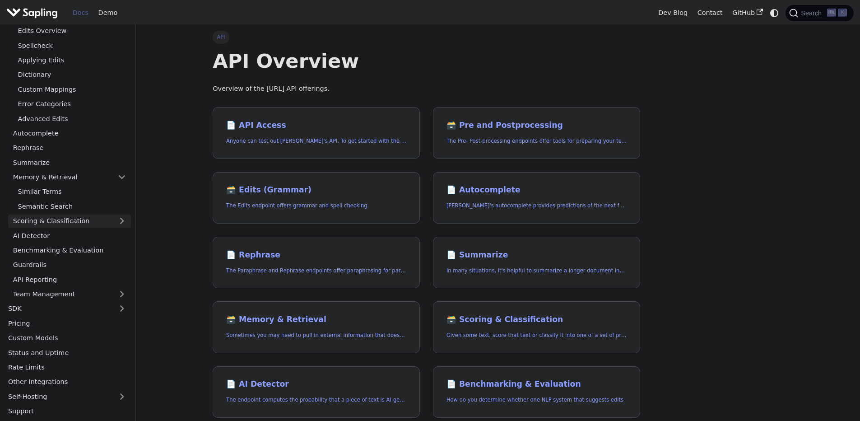
click at [74, 222] on link "Scoring & Classification" at bounding box center [69, 221] width 123 height 13
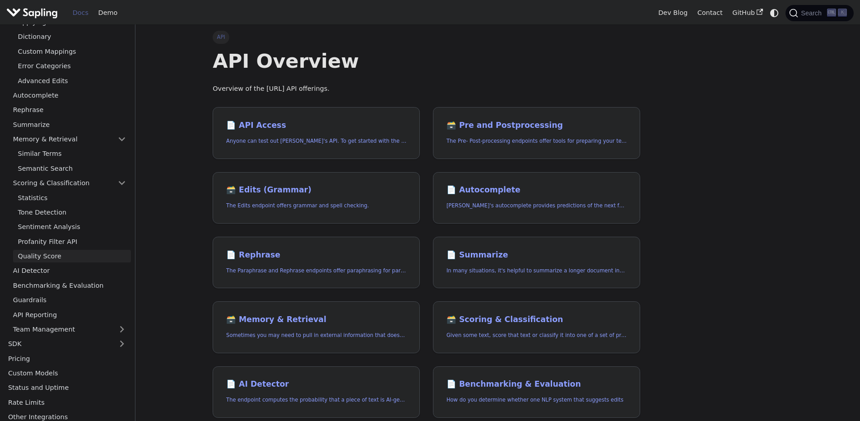
scroll to position [222, 0]
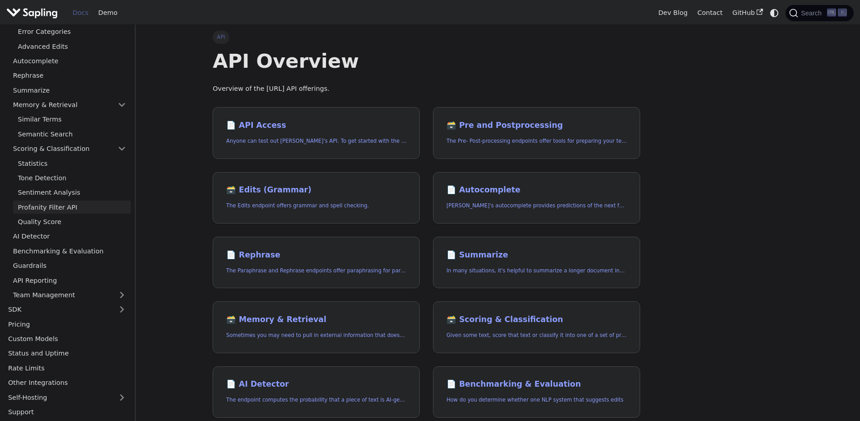
drag, startPoint x: 8, startPoint y: 142, endPoint x: 49, endPoint y: 210, distance: 79.0
click at [49, 210] on li "Scoring & Classification Statistics Tone Detection Sentiment Analysis Profanity…" at bounding box center [69, 185] width 123 height 86
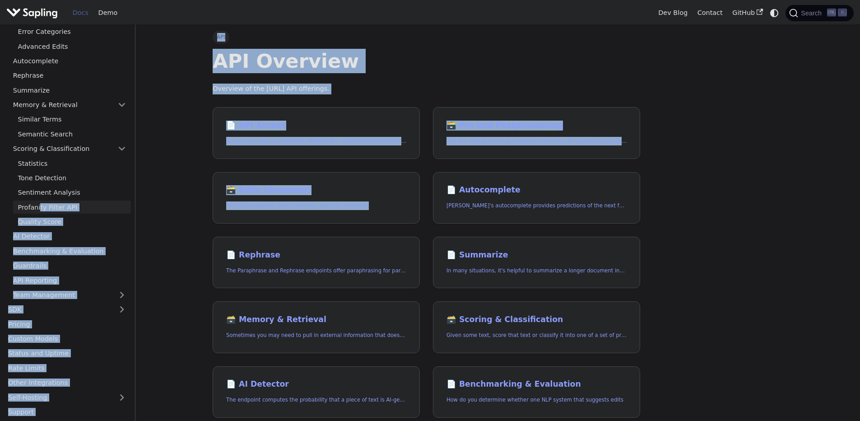
drag, startPoint x: 152, startPoint y: 230, endPoint x: 41, endPoint y: 205, distance: 113.7
click at [41, 205] on div "Welcome Demo API API Access Pre and Postprocessing Preprocessing Postprocessing…" at bounding box center [430, 317] width 860 height 586
click at [165, 87] on main "API API Overview Overview of the Sapling.ai API offerings. 📄️ API Access Anyone…" at bounding box center [497, 317] width 725 height 586
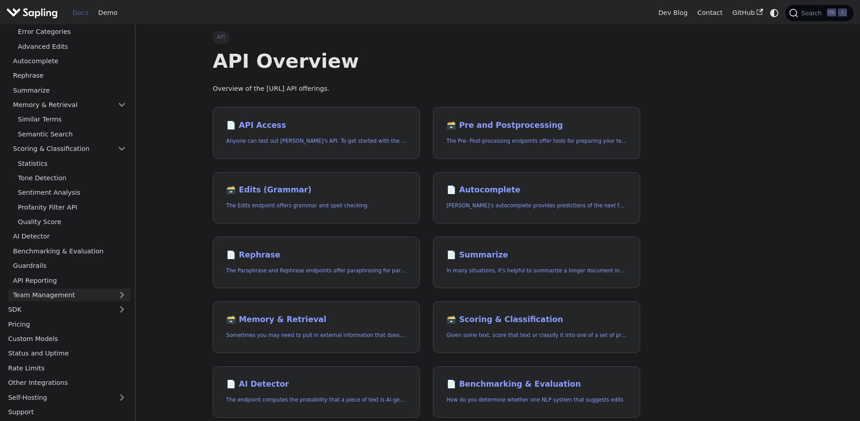
click at [85, 294] on link "Team Management" at bounding box center [69, 295] width 123 height 13
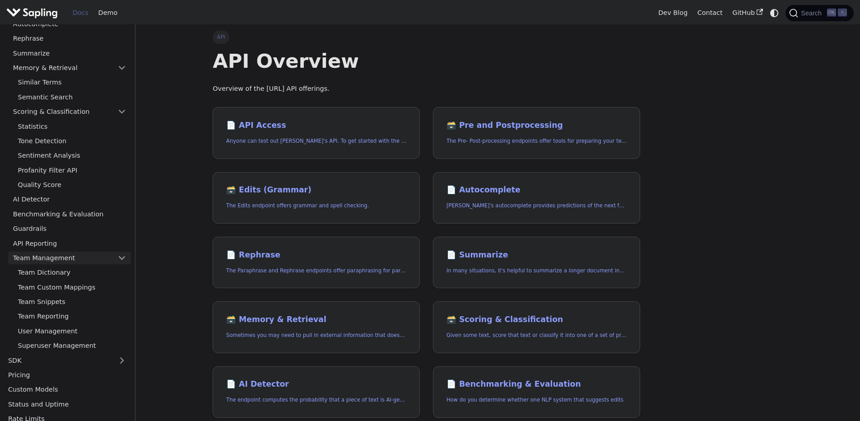
scroll to position [310, 0]
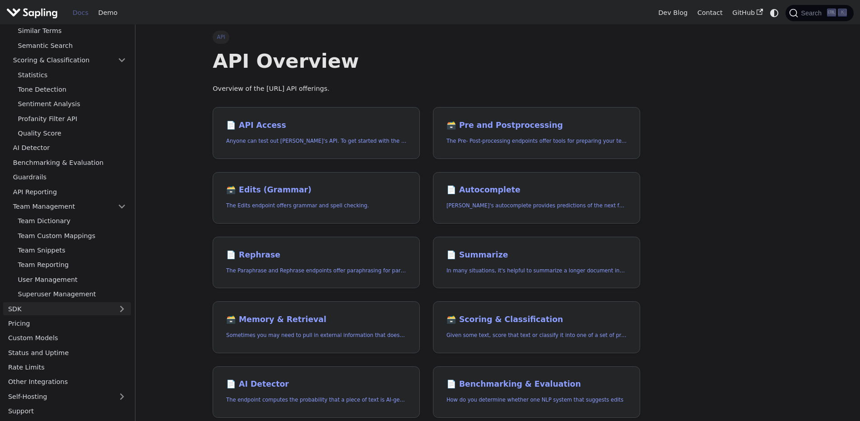
click at [110, 308] on link "SDK" at bounding box center [58, 308] width 110 height 13
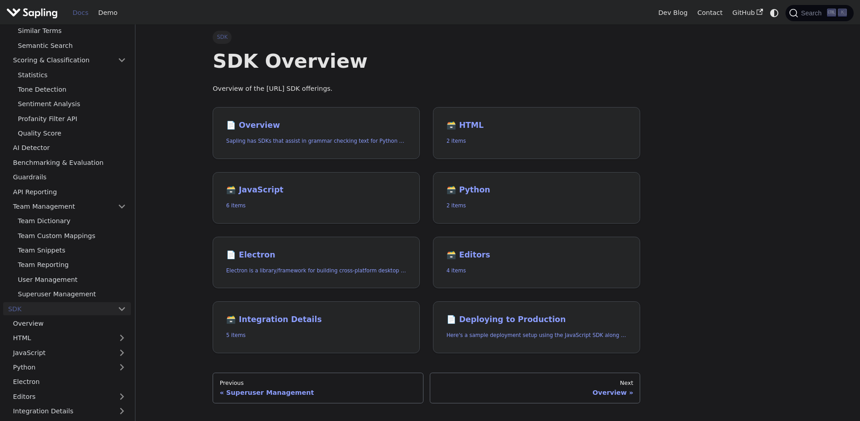
click at [99, 308] on link "SDK" at bounding box center [58, 308] width 110 height 13
click at [77, 289] on link "Superuser Management" at bounding box center [72, 294] width 118 height 13
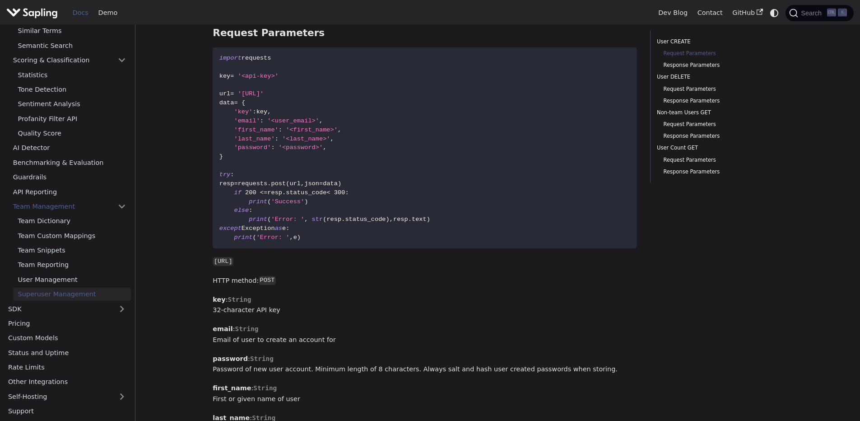
scroll to position [217, 0]
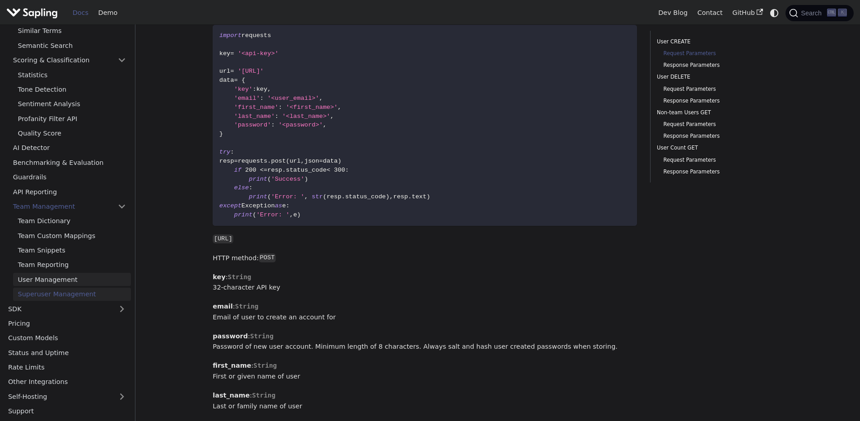
click at [70, 275] on link "User Management" at bounding box center [72, 279] width 118 height 13
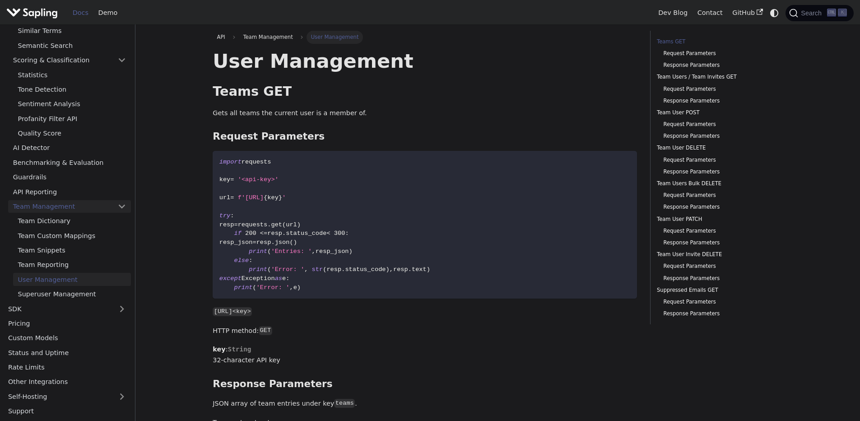
click at [51, 204] on link "Team Management" at bounding box center [69, 206] width 123 height 13
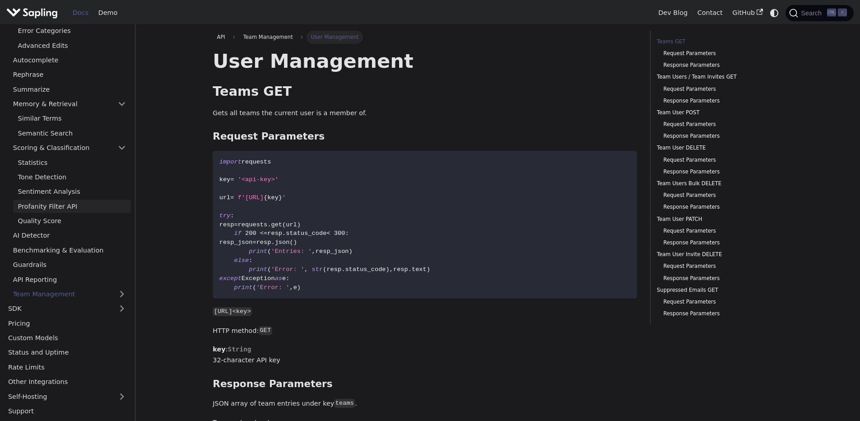
scroll to position [223, 0]
click at [54, 247] on link "Benchmarking & Evaluation" at bounding box center [69, 249] width 123 height 13
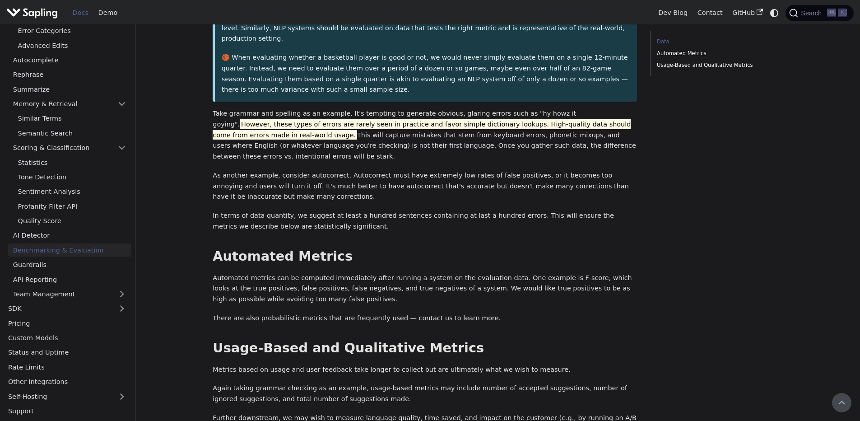
scroll to position [217, 0]
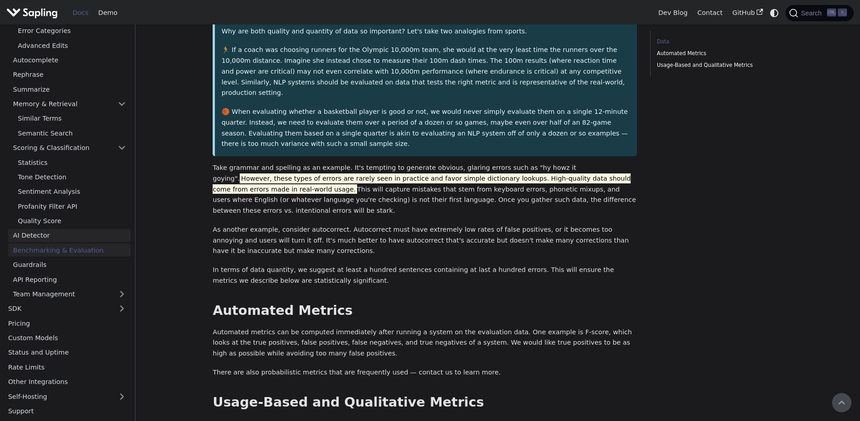
click at [34, 233] on link "AI Detector" at bounding box center [69, 235] width 123 height 13
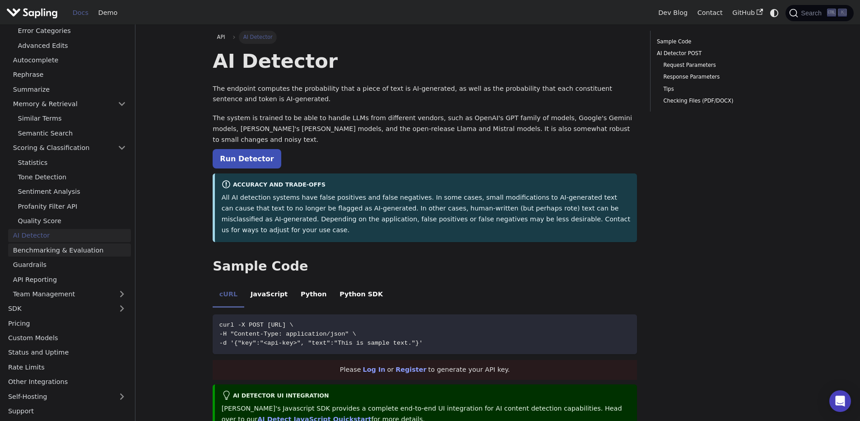
click at [62, 256] on link "Benchmarking & Evaluation" at bounding box center [69, 249] width 123 height 13
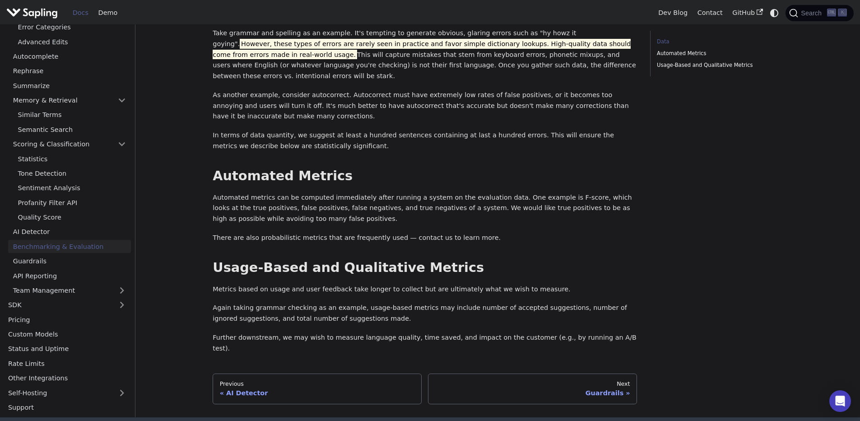
scroll to position [412, 0]
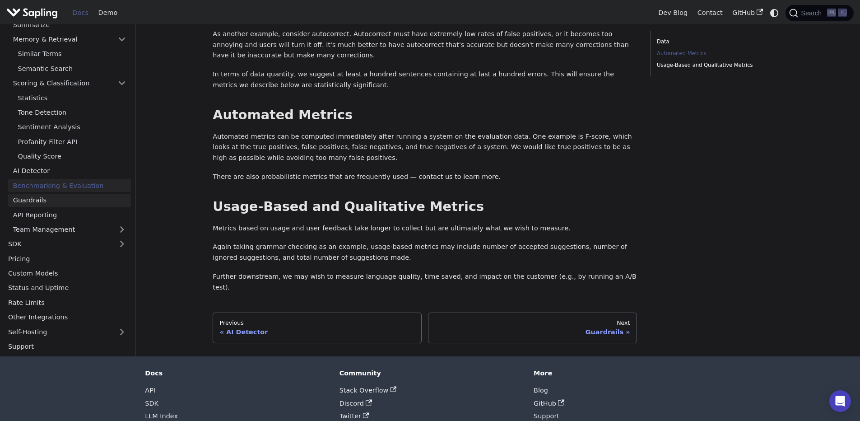
click at [58, 193] on link "Guardrails" at bounding box center [69, 199] width 123 height 13
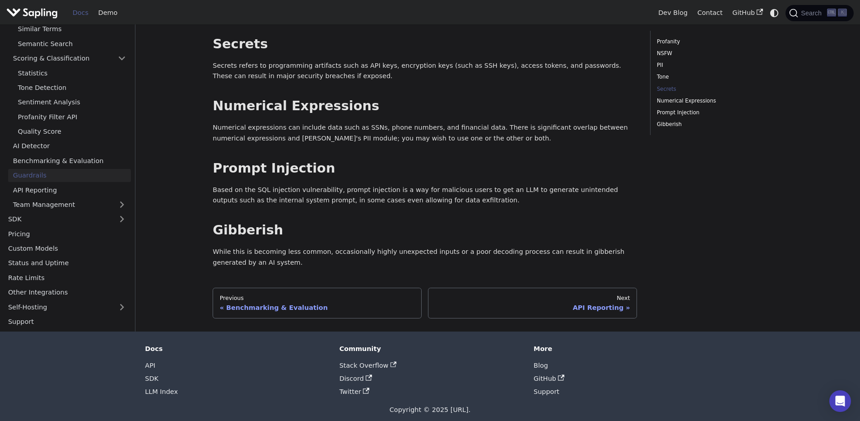
scroll to position [448, 0]
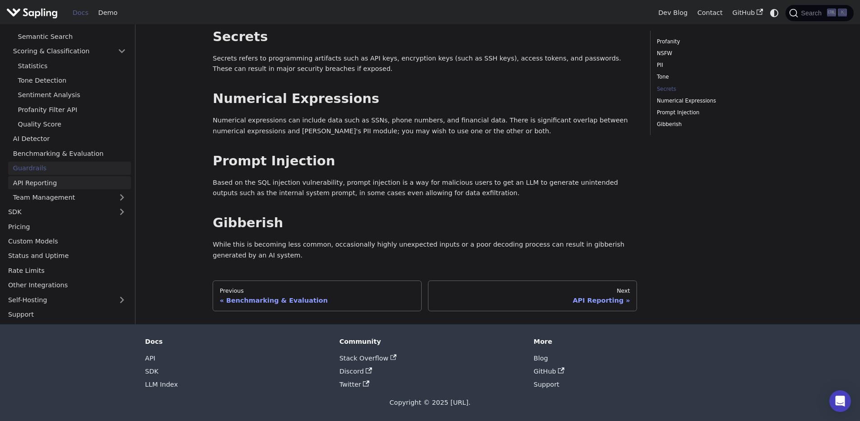
click at [61, 189] on link "API Reporting" at bounding box center [69, 182] width 123 height 13
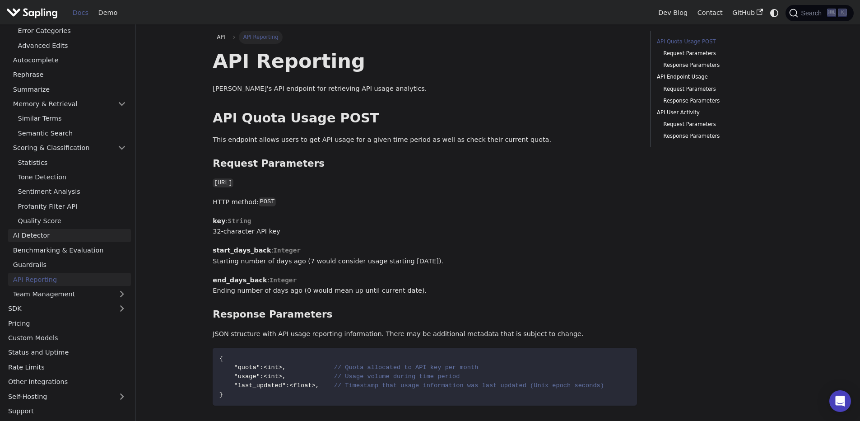
click at [44, 237] on link "AI Detector" at bounding box center [69, 235] width 123 height 13
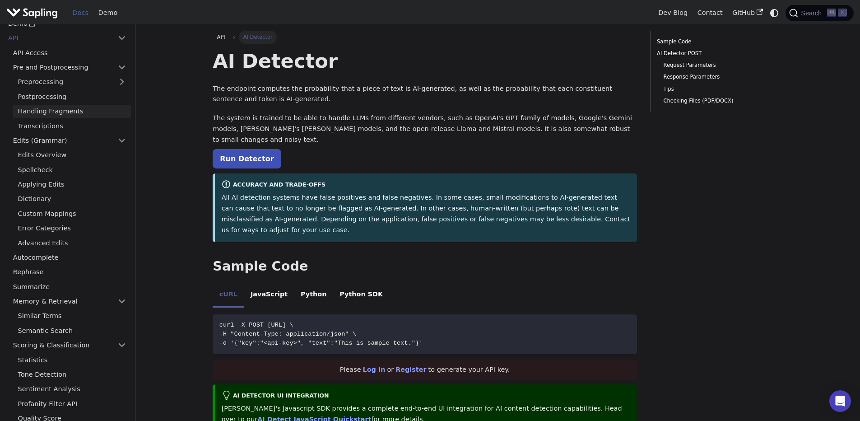
scroll to position [6, 0]
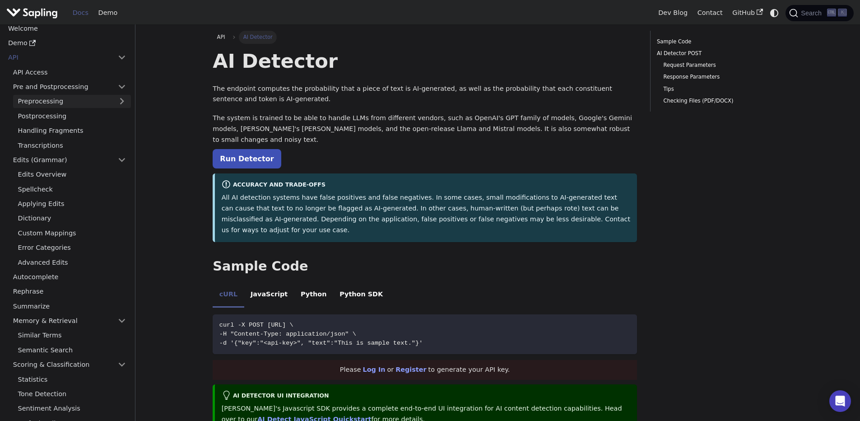
click at [117, 98] on link "Preprocessing" at bounding box center [72, 101] width 118 height 13
click at [73, 120] on link "Preprocessing Overview" at bounding box center [74, 115] width 113 height 13
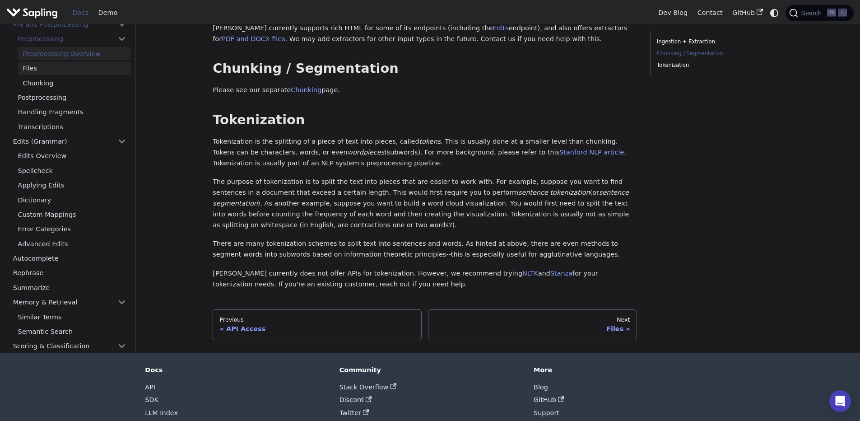
click at [34, 72] on link "Files" at bounding box center [74, 68] width 113 height 13
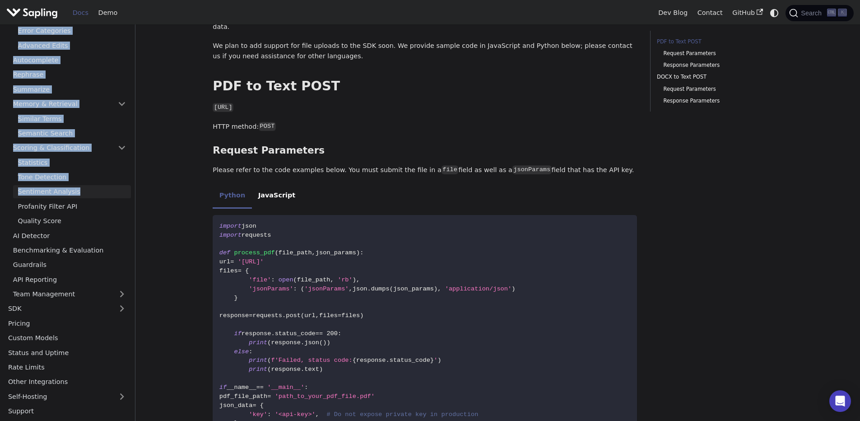
scroll to position [163, 0]
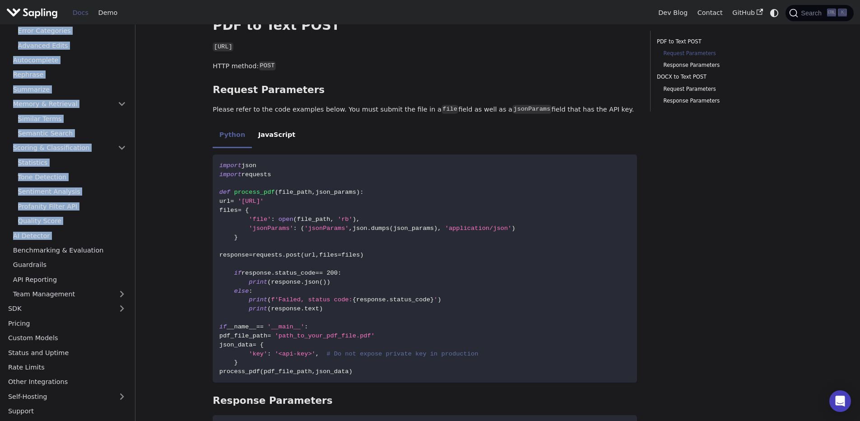
drag, startPoint x: 11, startPoint y: 107, endPoint x: 81, endPoint y: 242, distance: 153.1
click at [81, 242] on ul "API Access Pre and Postprocessing Preprocessing Preprocessing Overview Files Ch…" at bounding box center [67, 52] width 128 height 495
copy ul "Postprocessing Handling Fragments Transcriptions Edits (Grammar) Edits Overview…"
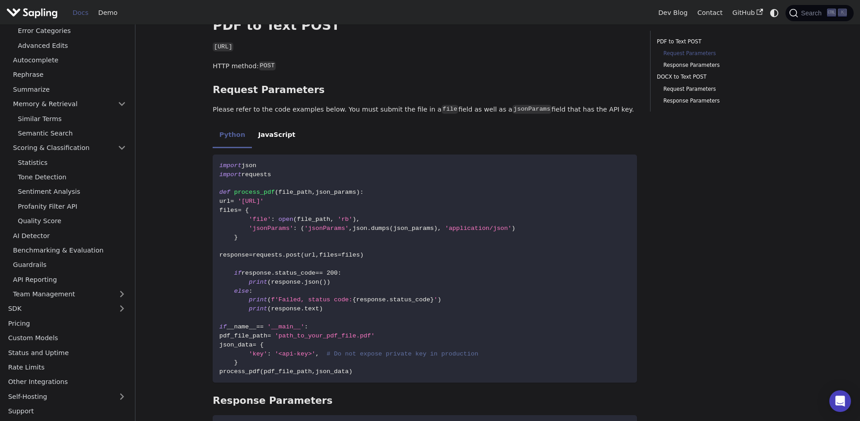
click at [424, 123] on ul "Python JavaScript" at bounding box center [425, 135] width 424 height 25
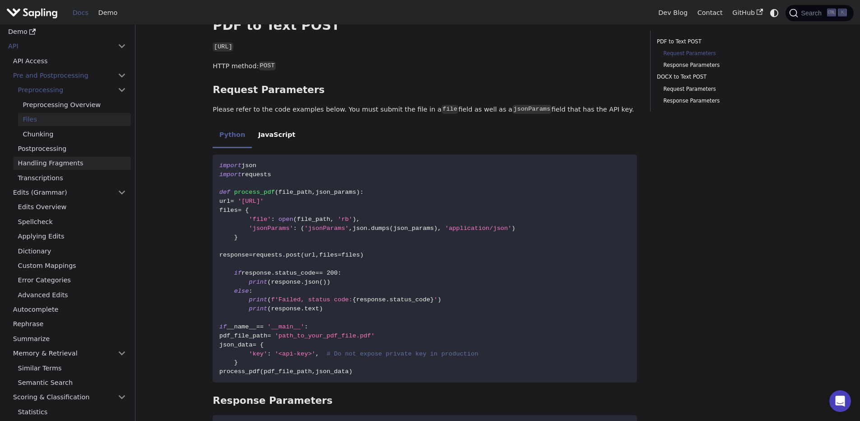
scroll to position [0, 0]
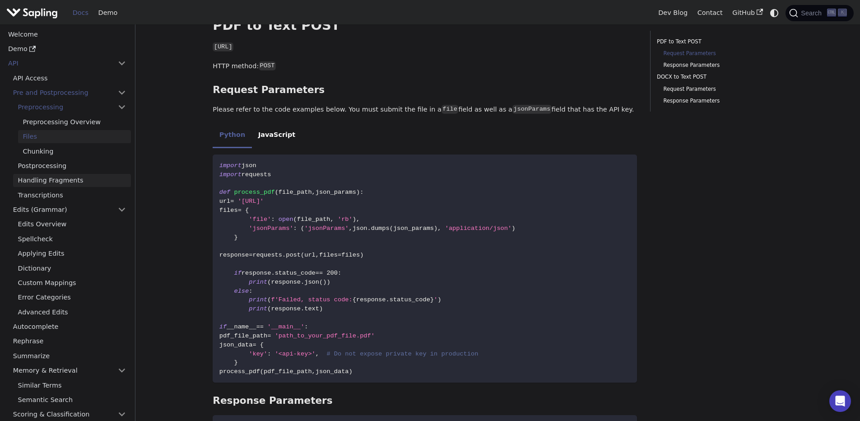
click at [64, 186] on link "Handling Fragments" at bounding box center [72, 180] width 118 height 13
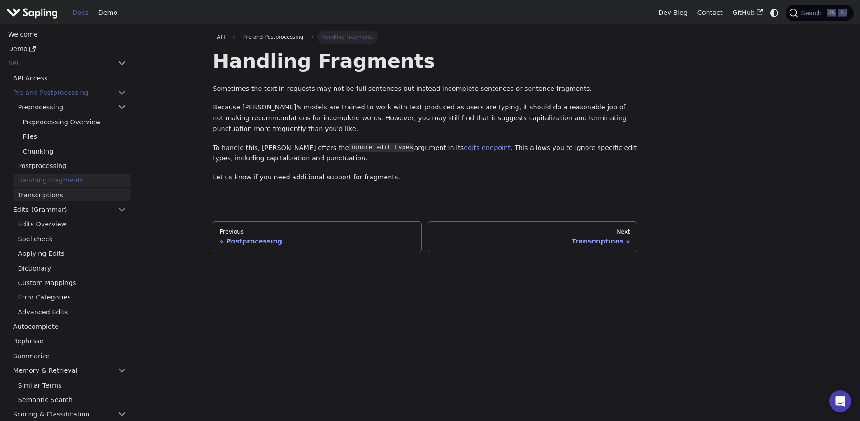
click at [62, 200] on link "Transcriptions" at bounding box center [72, 194] width 118 height 13
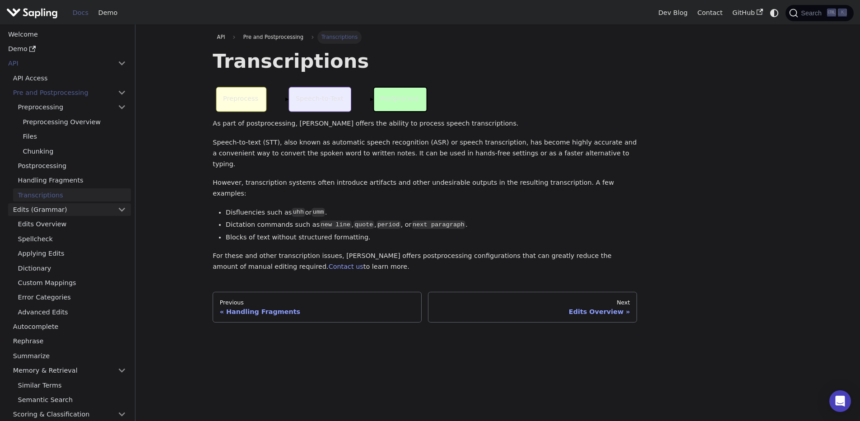
click at [61, 213] on link "Edits (Grammar)" at bounding box center [69, 209] width 123 height 13
